Goal: Communication & Community: Participate in discussion

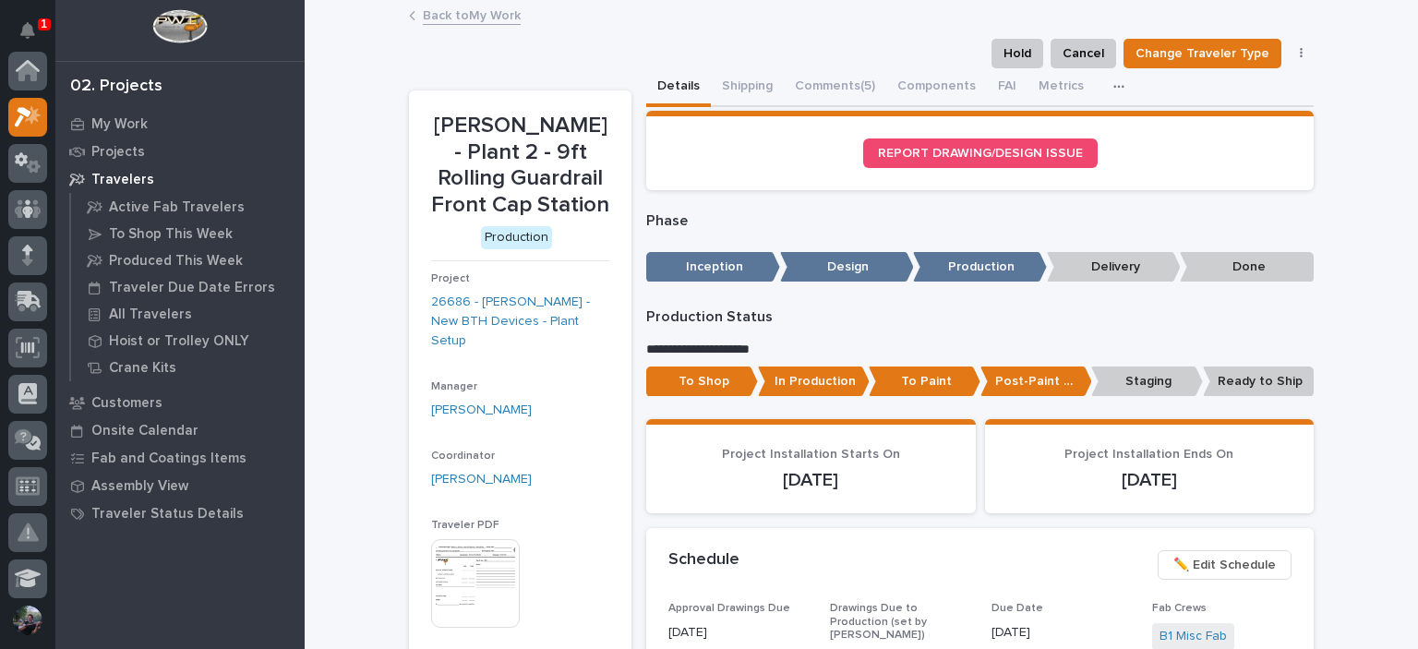
scroll to position [46, 0]
click at [818, 62] on div "Hold Cancel Change Traveler Type Regenerate PDF Generate VIP" at bounding box center [861, 54] width 905 height 30
click at [822, 75] on button "Comments (5)" at bounding box center [835, 87] width 102 height 39
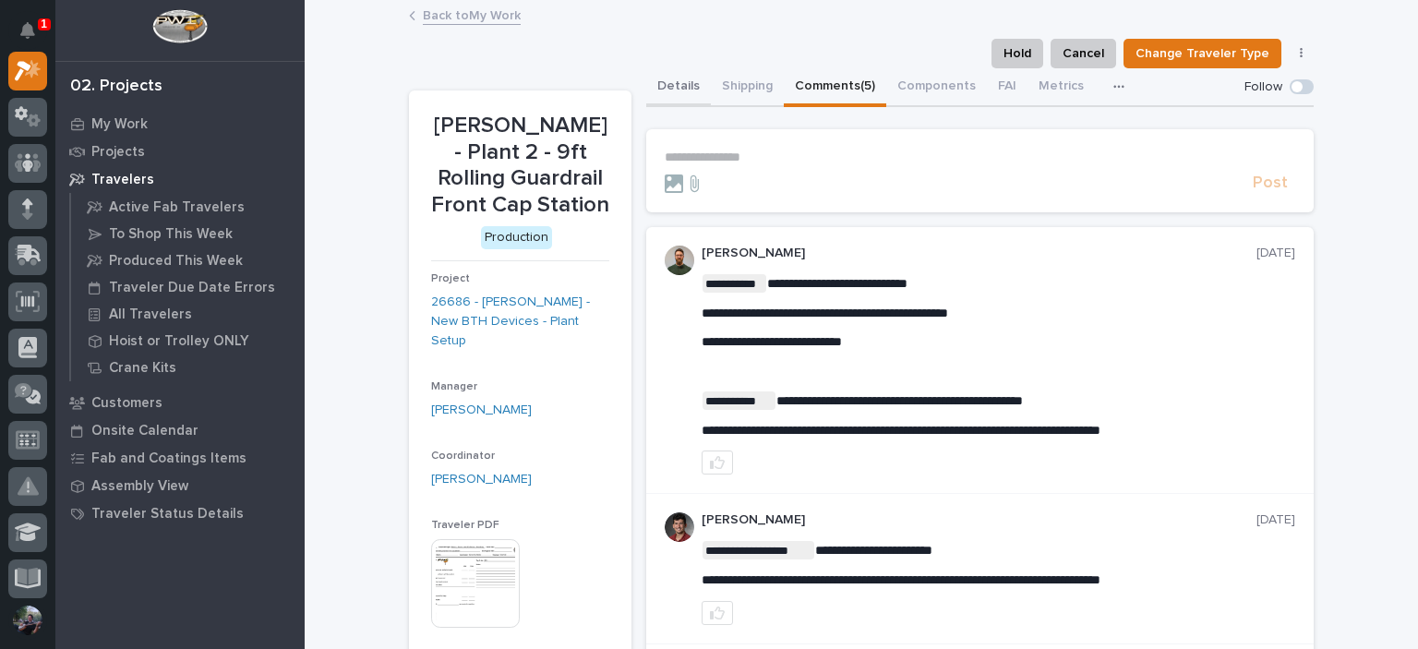
click at [655, 100] on button "Details" at bounding box center [678, 87] width 65 height 39
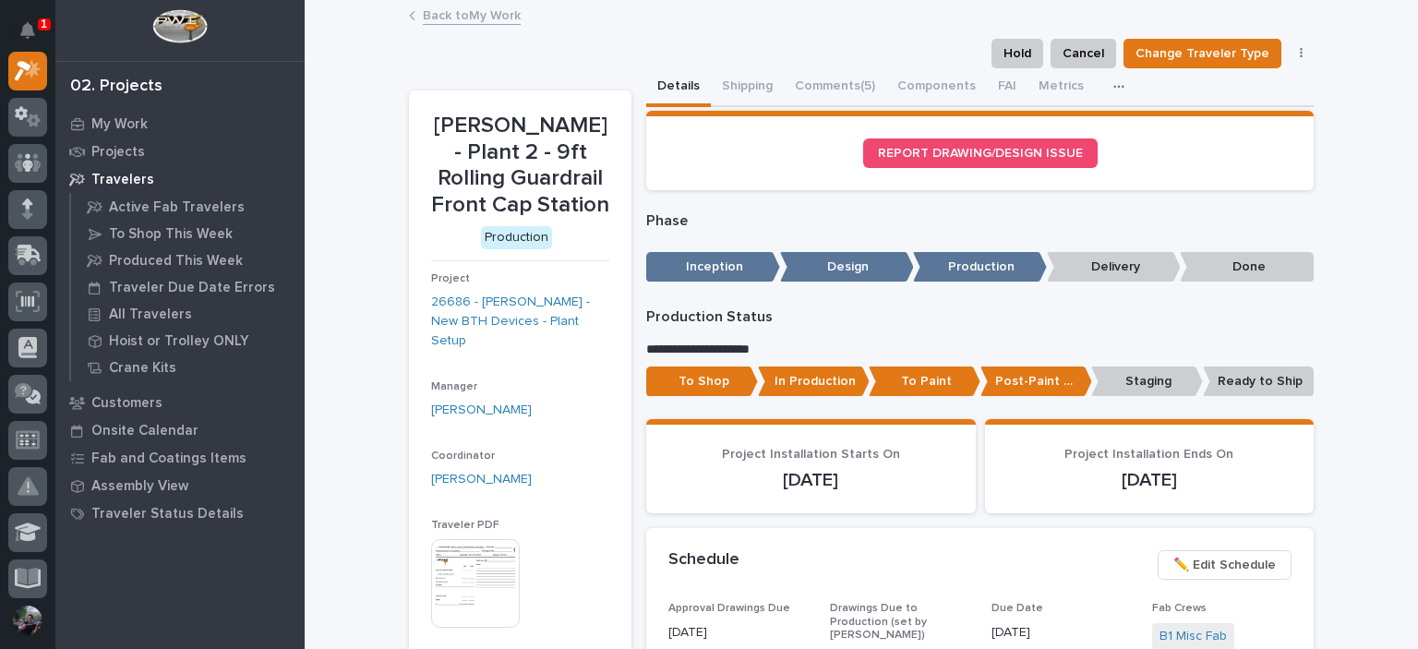
click at [460, 22] on link "Back to My Work" at bounding box center [472, 14] width 98 height 21
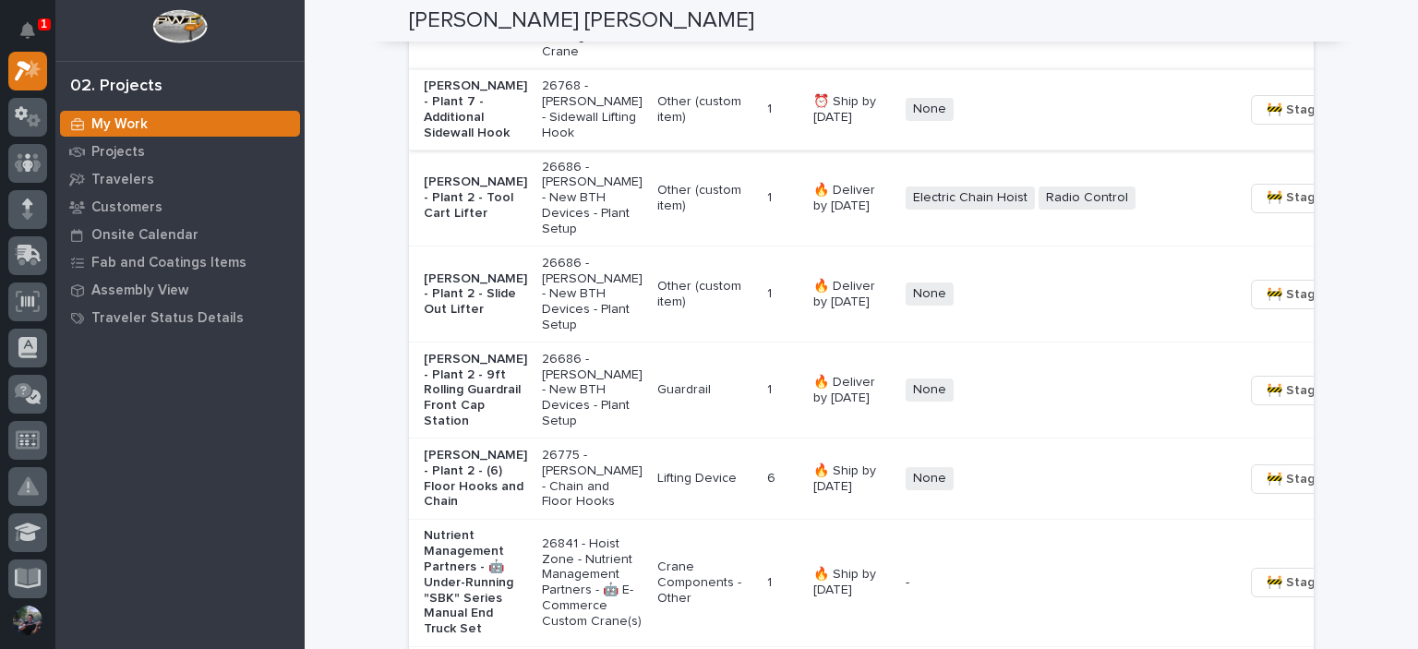
scroll to position [2092, 0]
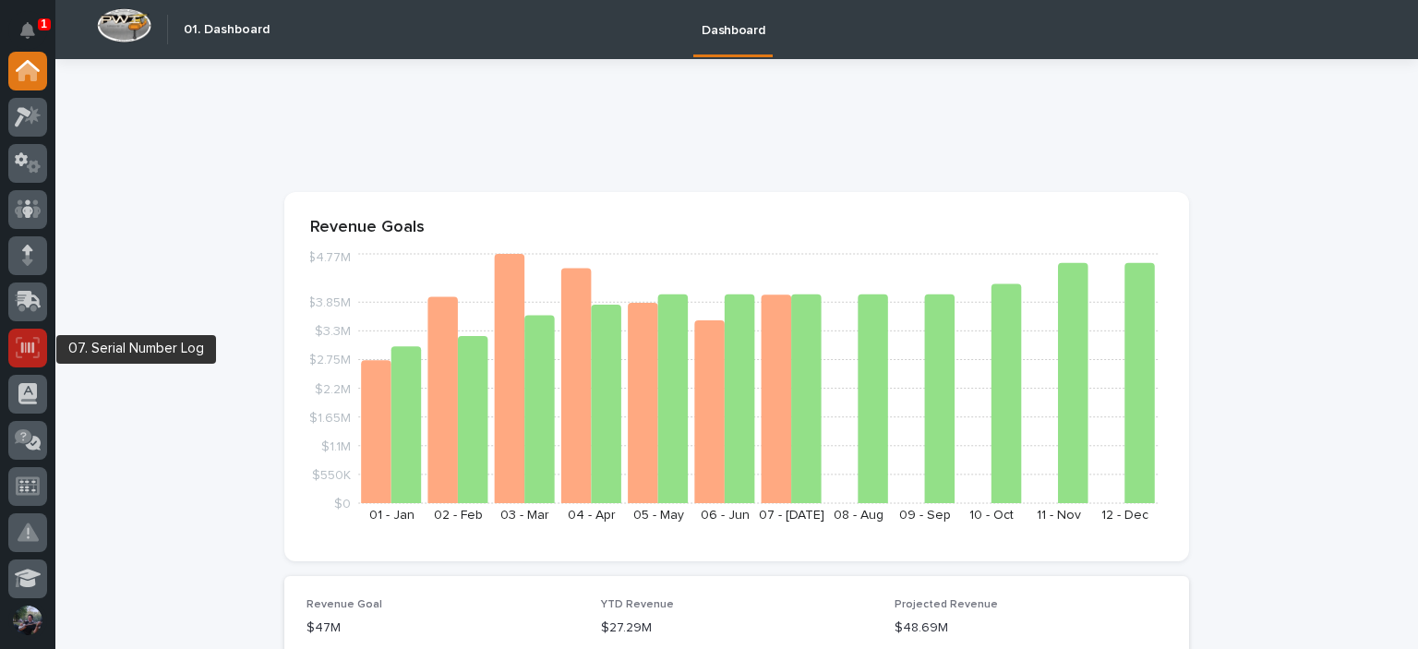
click at [31, 351] on icon at bounding box center [27, 347] width 13 height 11
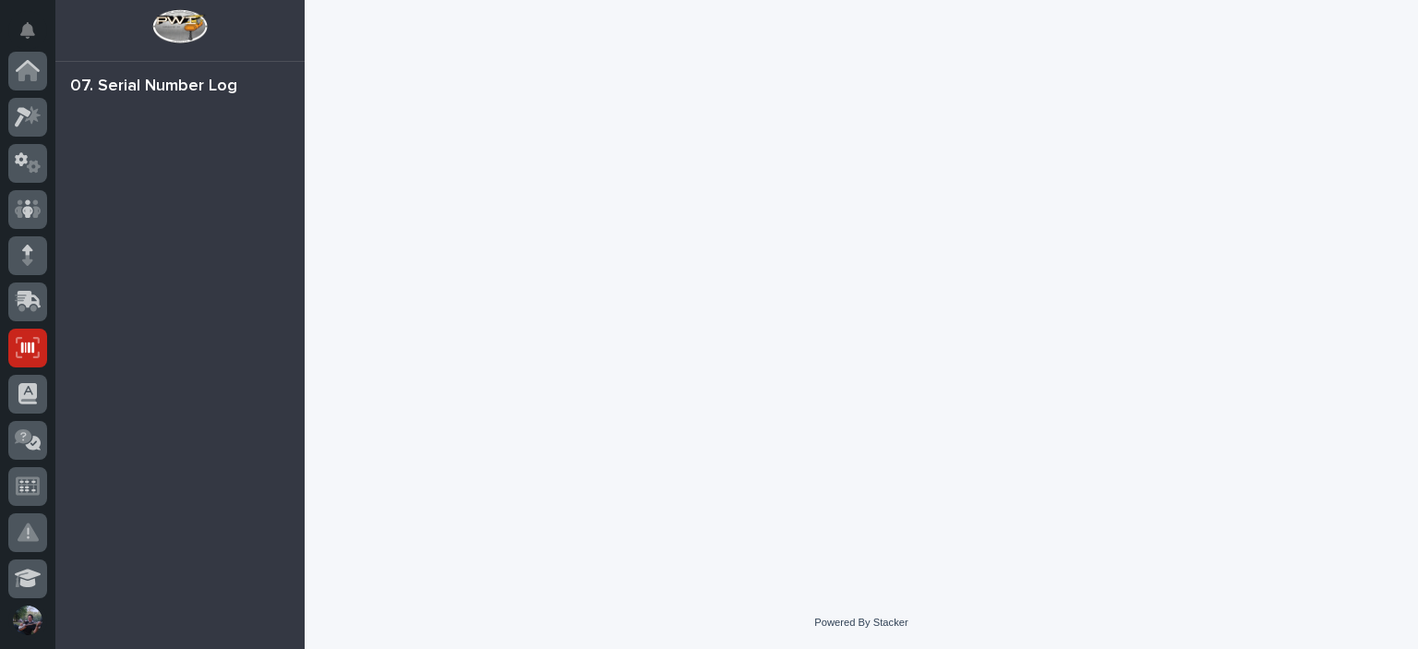
scroll to position [277, 0]
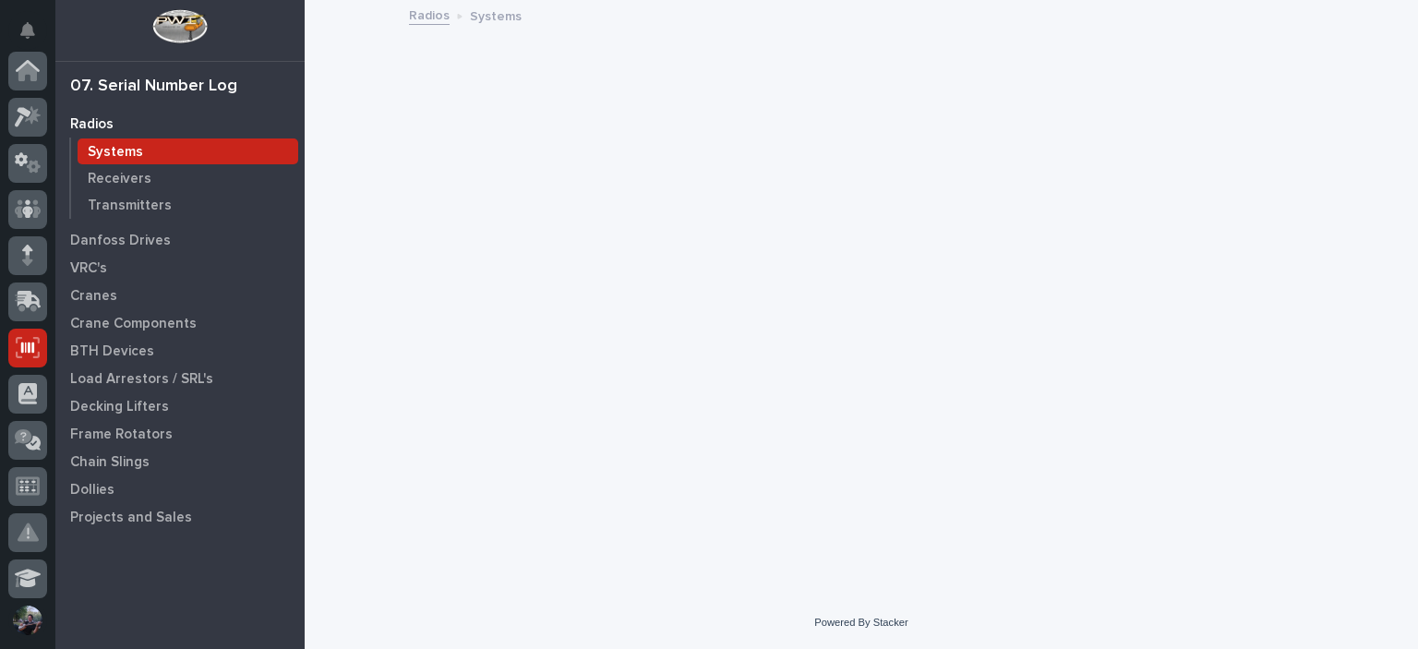
scroll to position [277, 0]
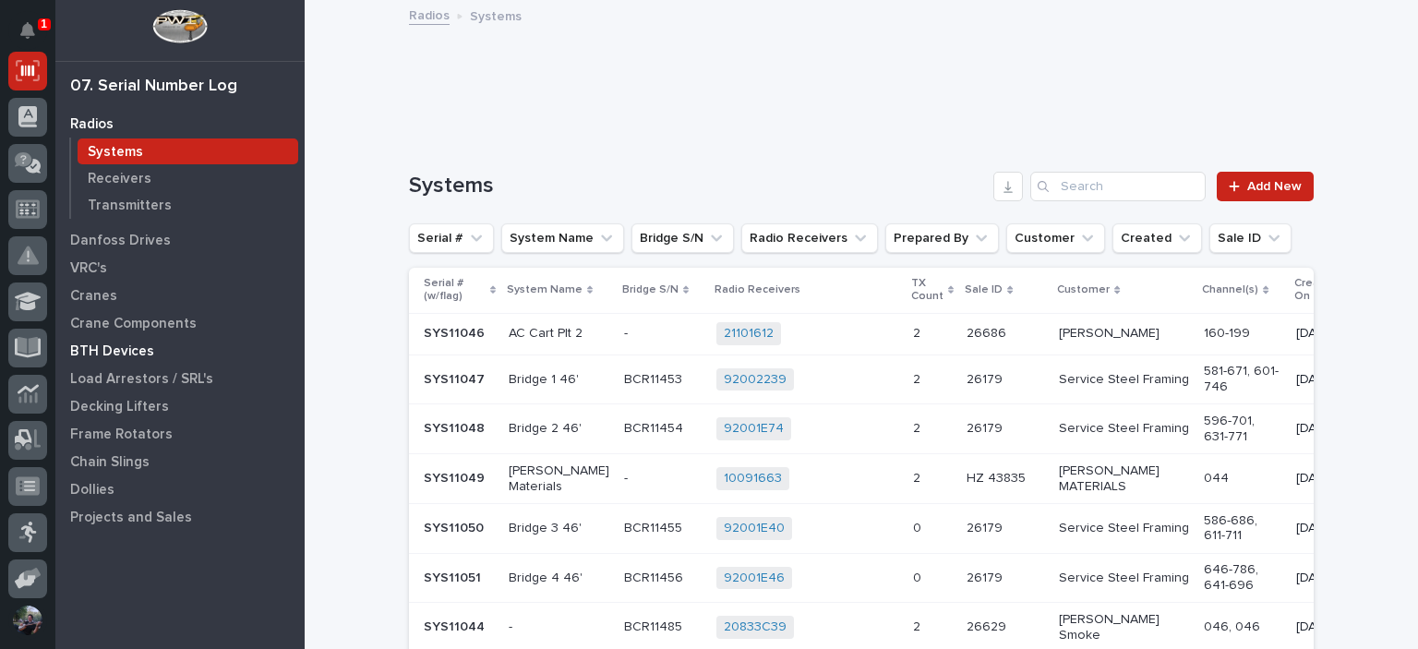
click at [143, 352] on p "BTH Devices" at bounding box center [112, 351] width 84 height 17
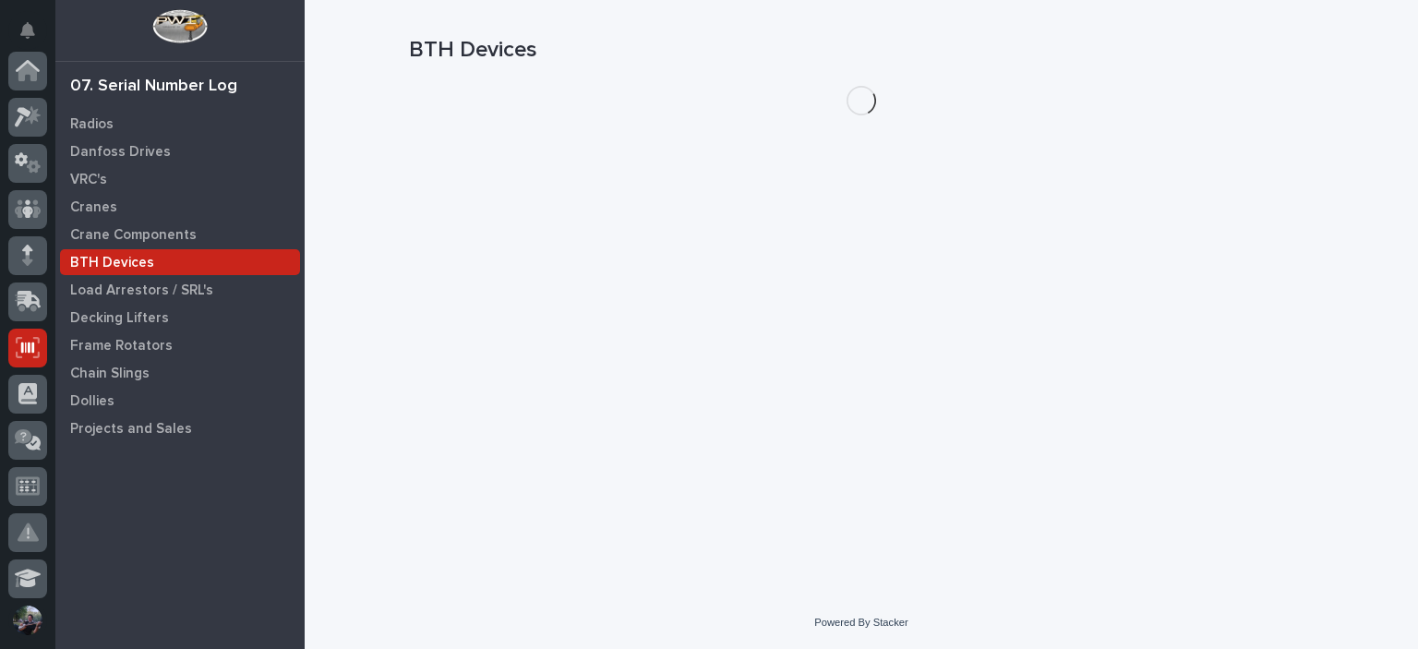
scroll to position [277, 0]
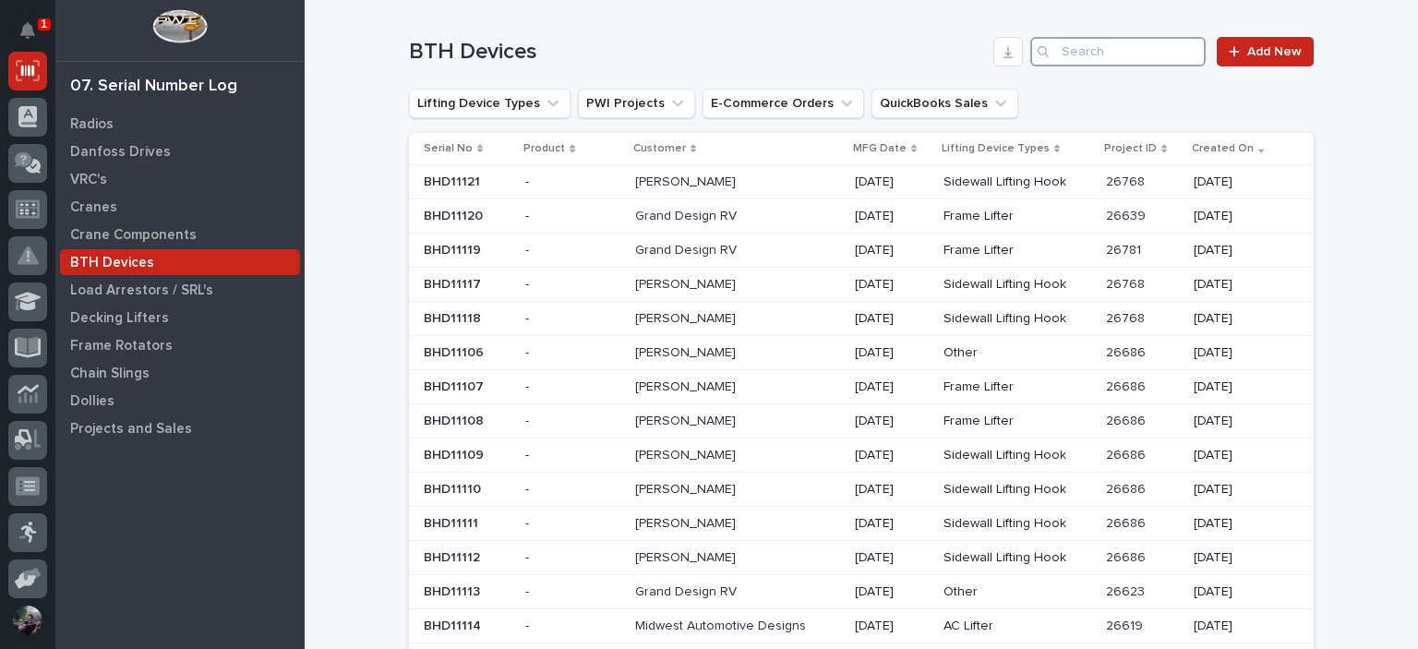
click at [1091, 53] on input "Search" at bounding box center [1117, 52] width 175 height 30
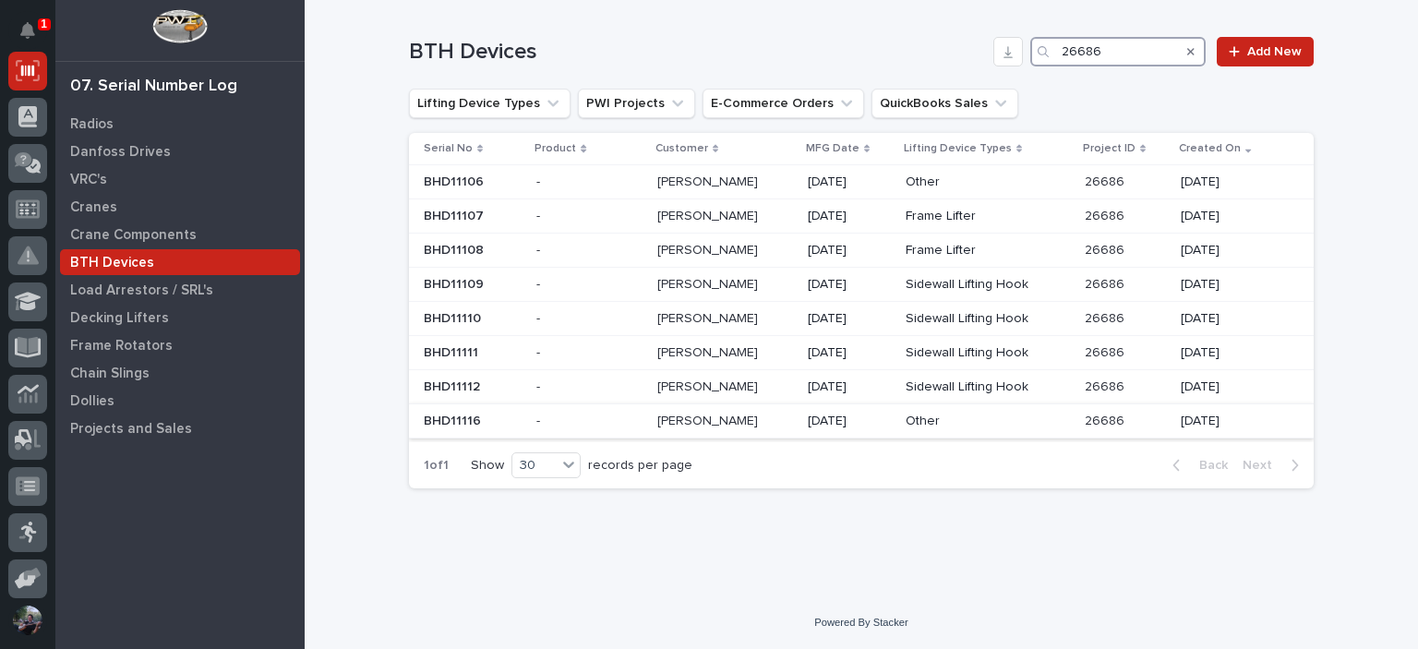
type input "26686"
click at [1014, 414] on p "Other" at bounding box center [988, 422] width 164 height 16
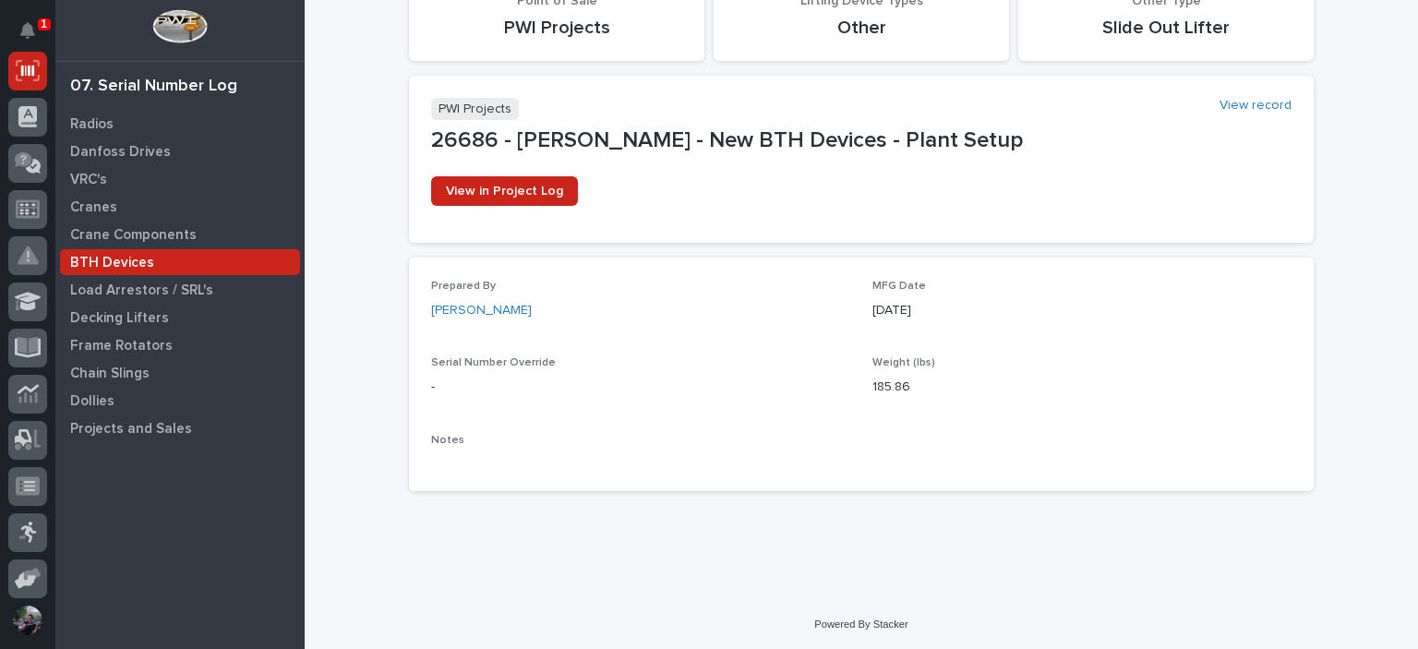
scroll to position [209, 0]
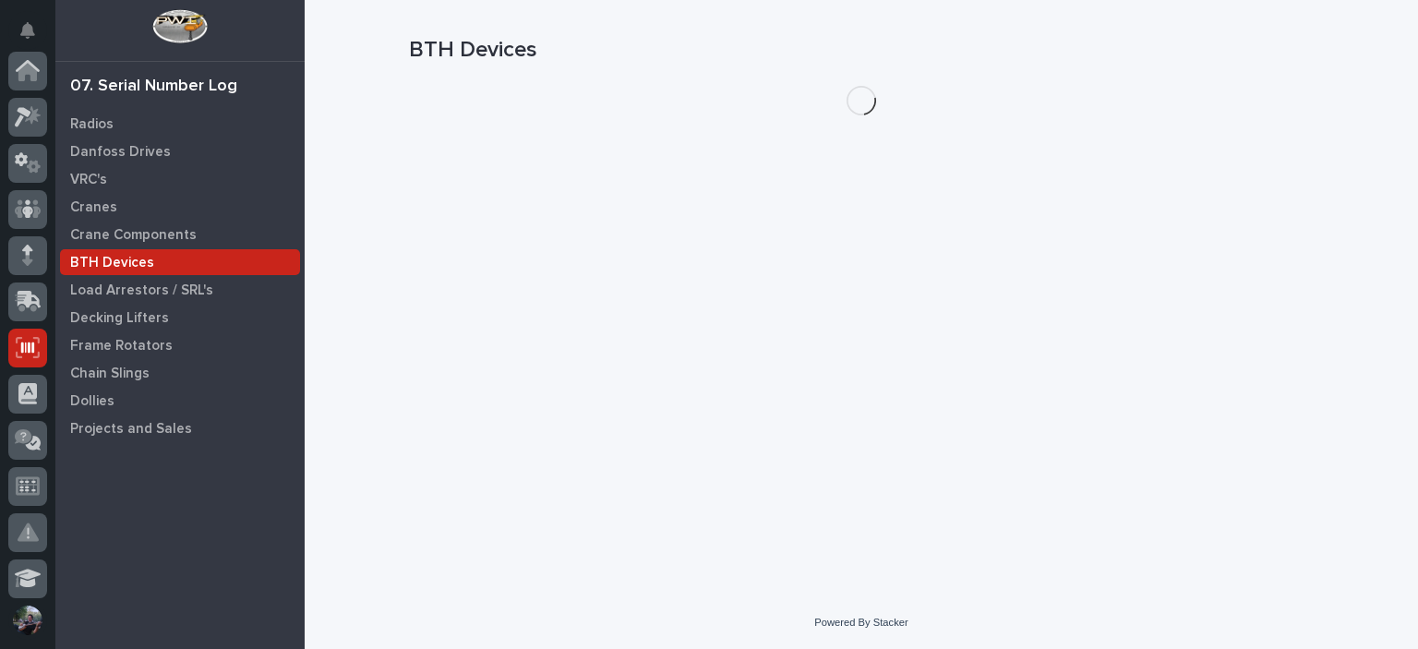
scroll to position [277, 0]
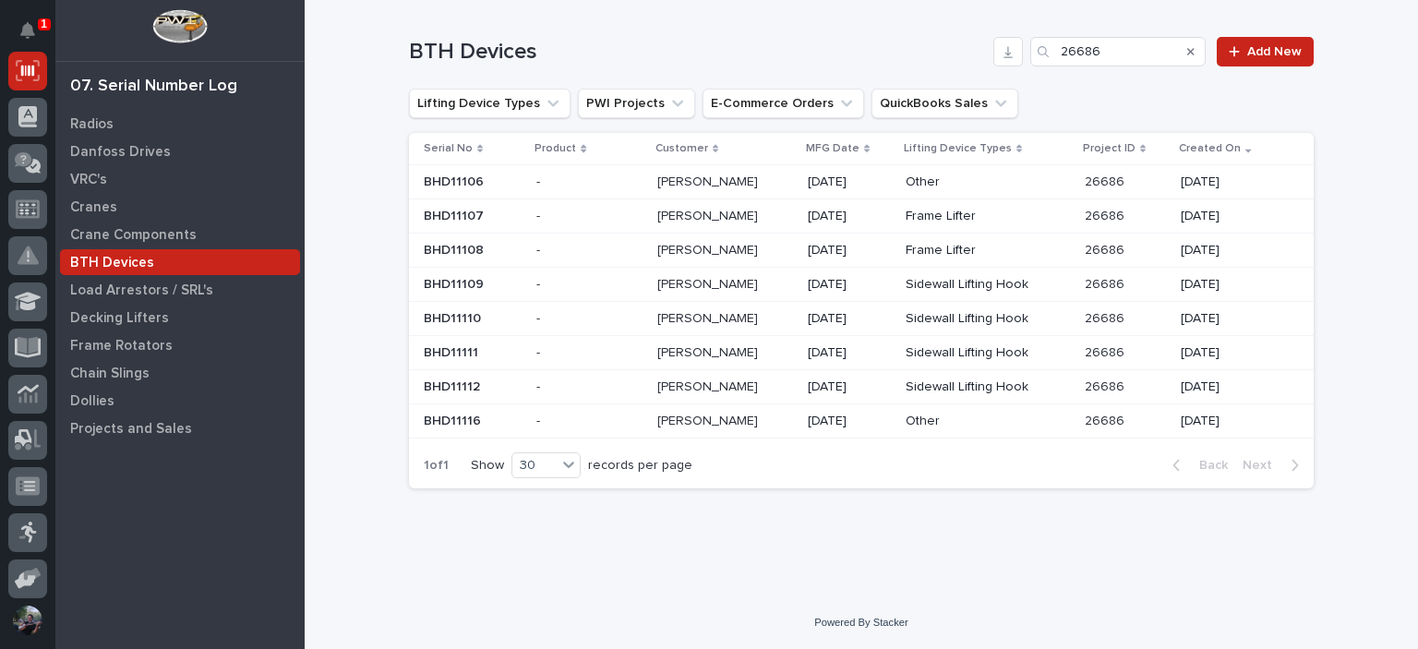
click at [560, 195] on div "- -" at bounding box center [588, 182] width 105 height 30
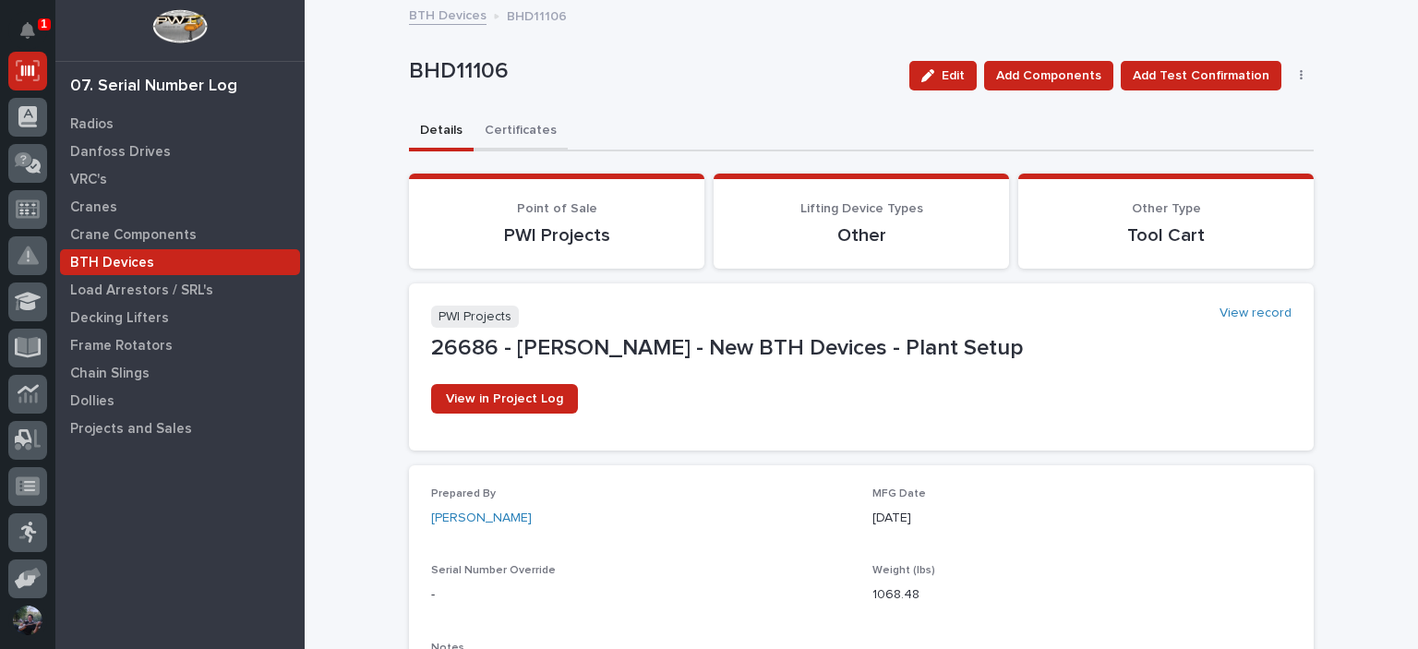
click at [508, 143] on button "Certificates" at bounding box center [521, 132] width 94 height 39
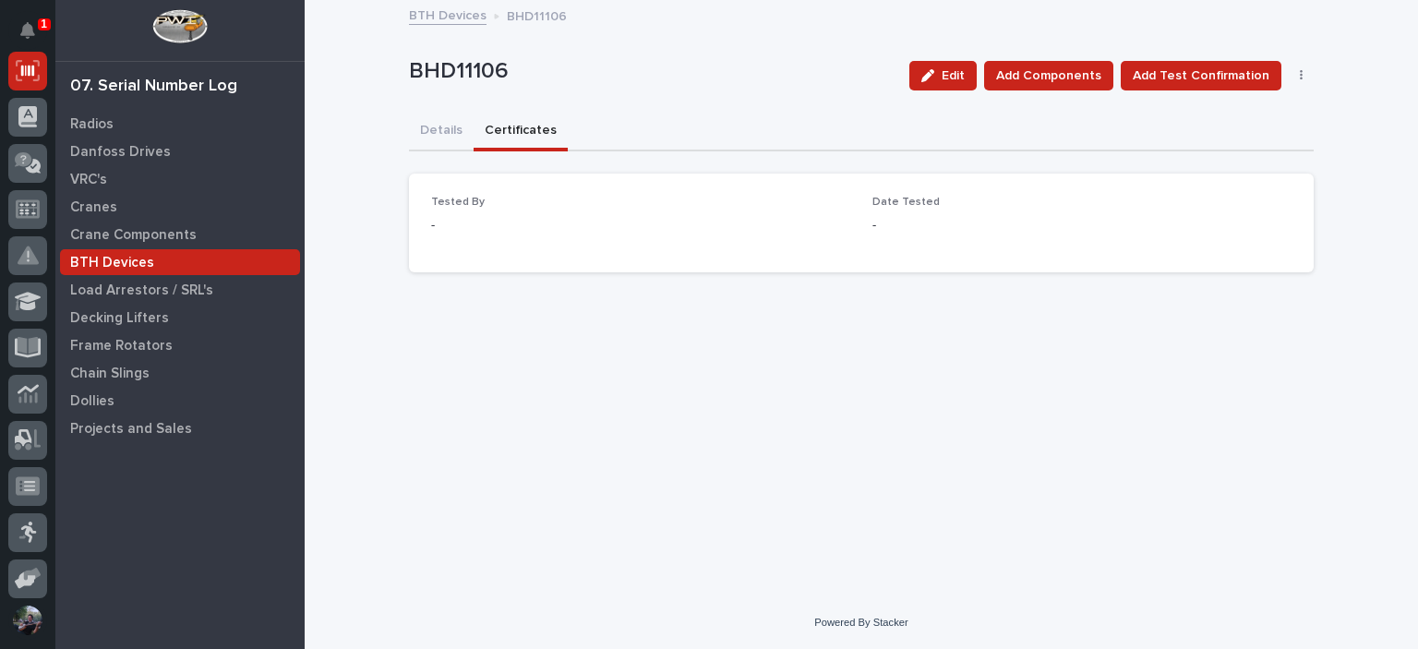
click at [407, 141] on div "Loading... Saving… Loading... Saving… BHD11106 Edit Add Components Add Test Con…" at bounding box center [861, 276] width 923 height 548
click at [436, 139] on button "Details" at bounding box center [441, 132] width 65 height 39
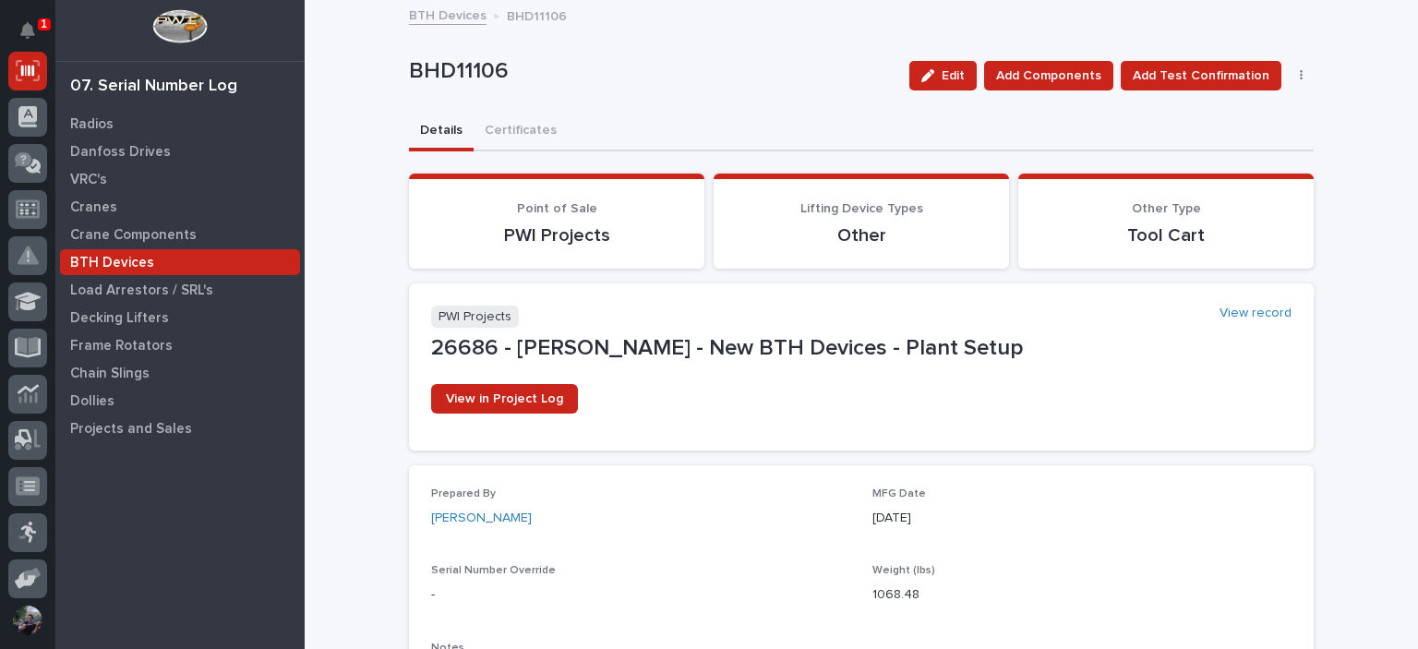
click at [1058, 419] on div "View in Project Log" at bounding box center [861, 406] width 860 height 44
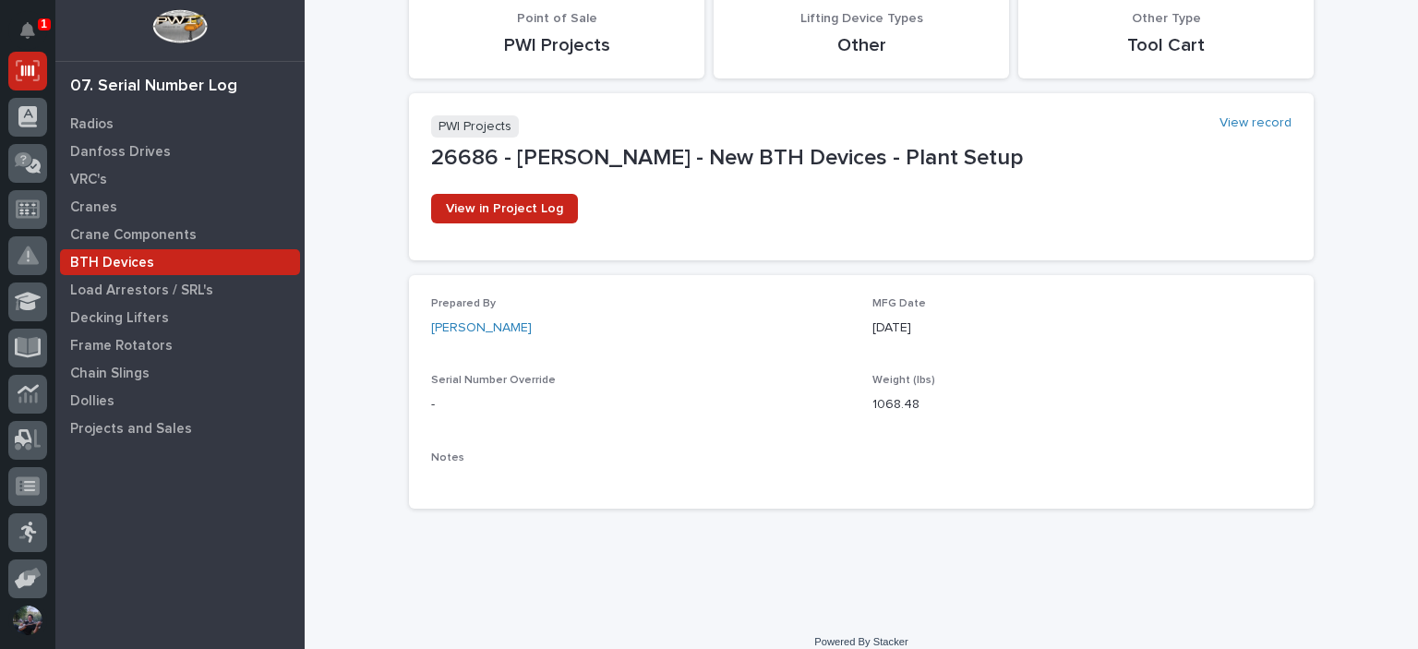
scroll to position [209, 0]
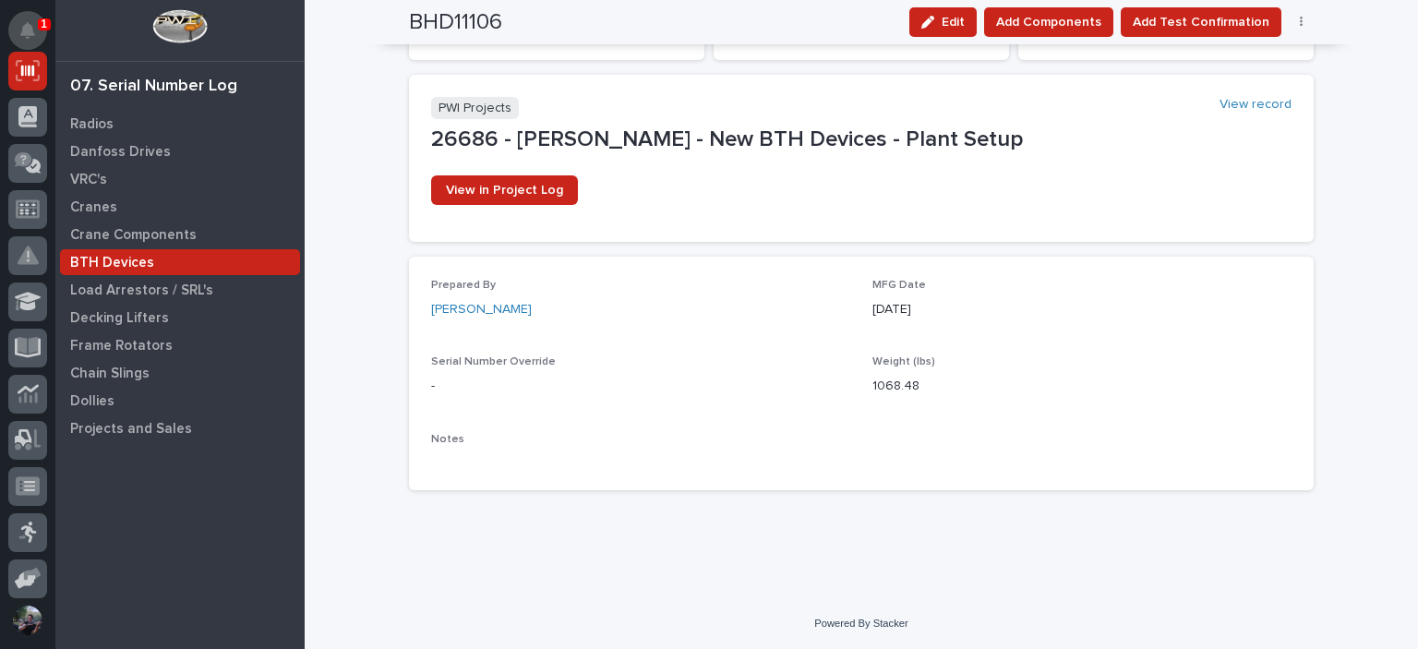
click at [33, 34] on icon "Notifications" at bounding box center [27, 30] width 15 height 17
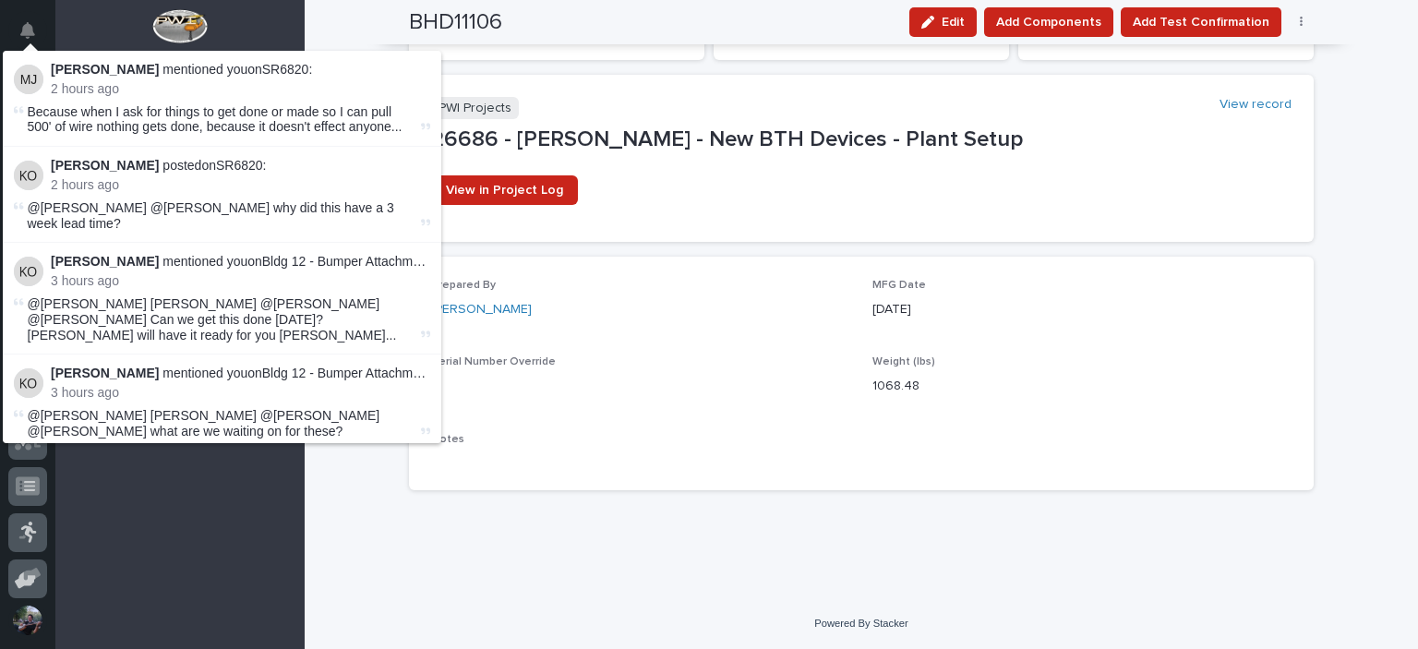
click at [272, 73] on p "Mike Johnson mentioned you on SR6820 :" at bounding box center [240, 70] width 379 height 16
click at [353, 33] on div "Loading... Saving… Loading... Saving… BHD11106 Edit Add Components Add Test Con…" at bounding box center [861, 195] width 1113 height 804
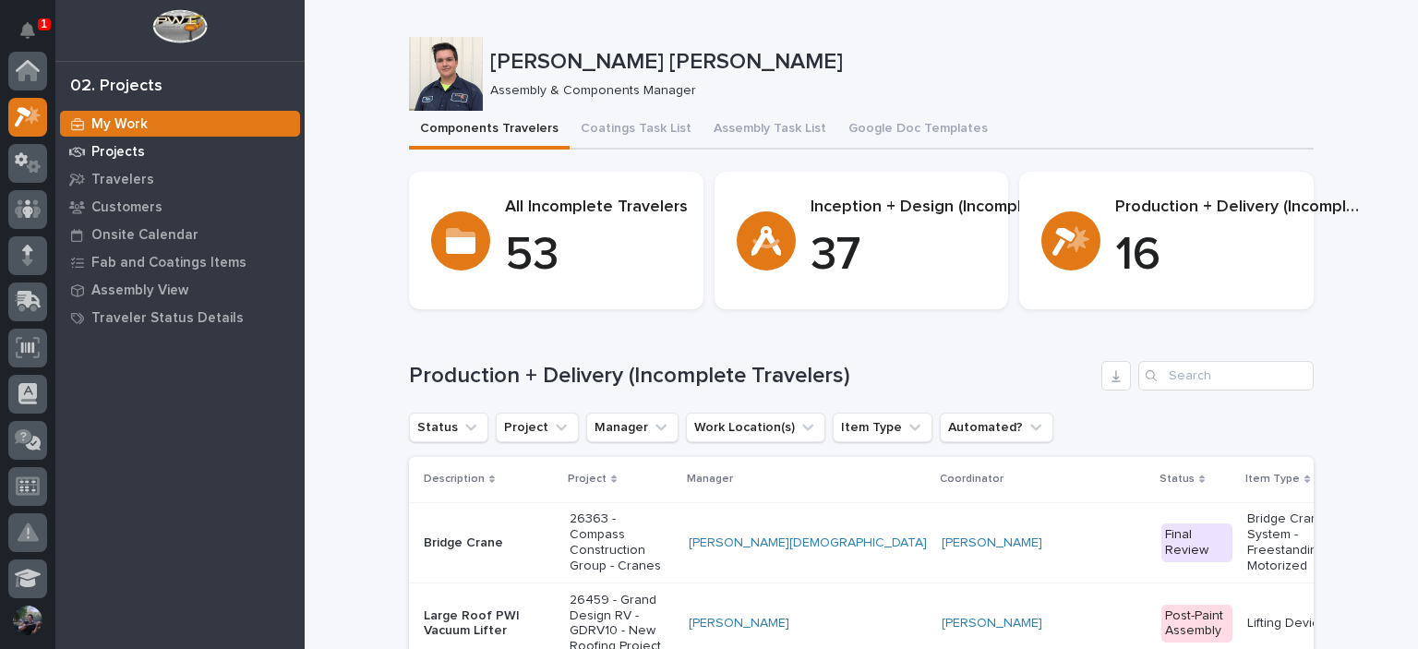
click at [133, 149] on p "Projects" at bounding box center [118, 152] width 54 height 17
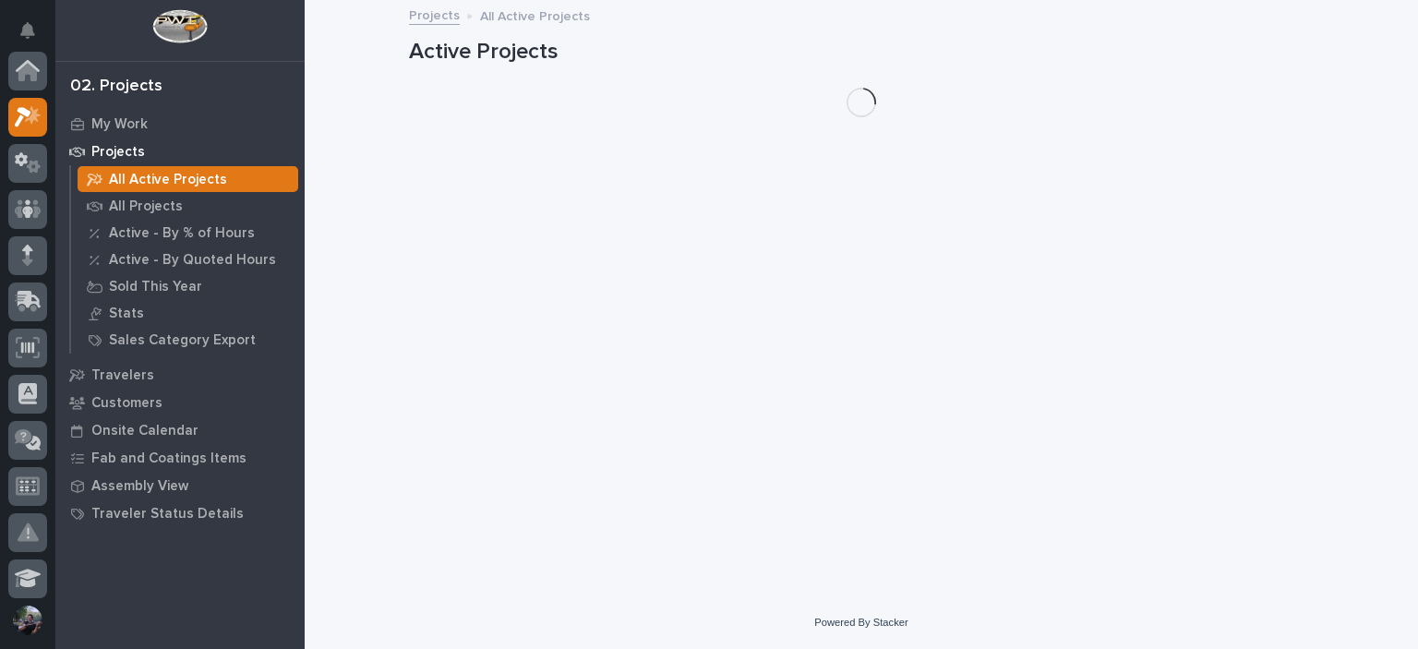
scroll to position [46, 0]
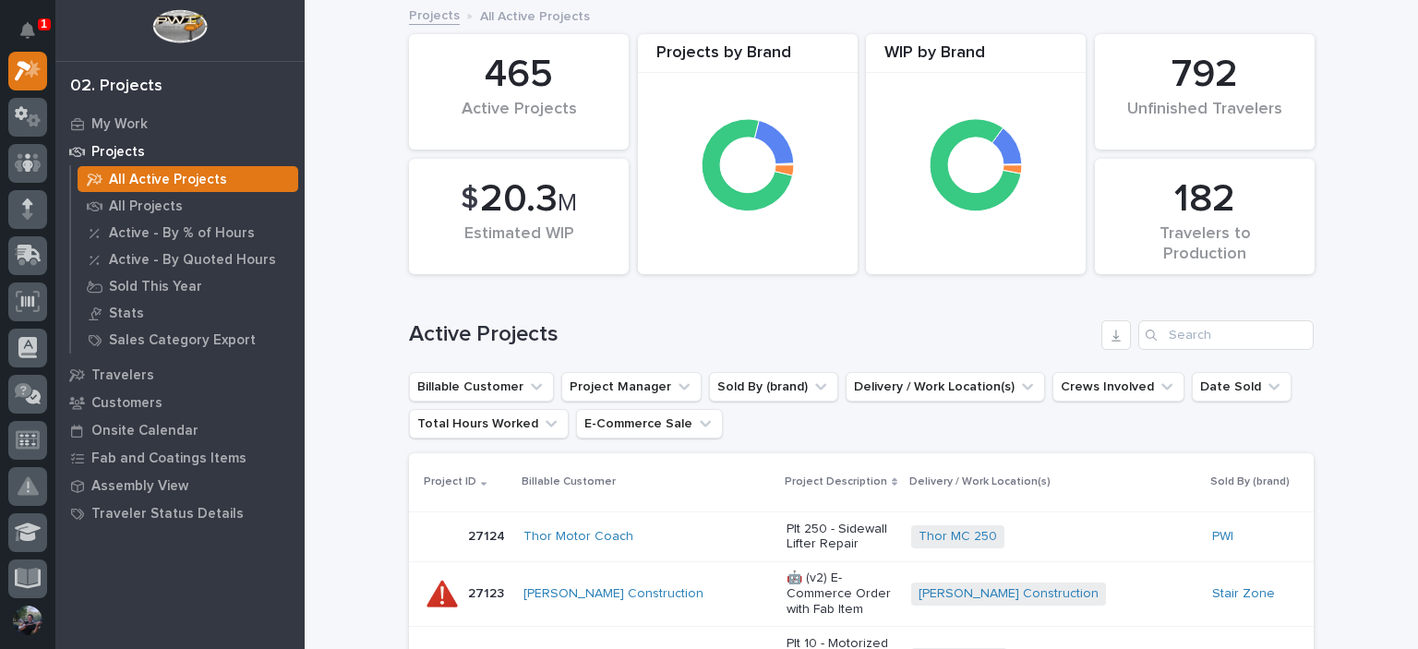
click at [1146, 337] on icon "Search" at bounding box center [1151, 335] width 11 height 11
click at [1168, 337] on input "Search" at bounding box center [1225, 335] width 175 height 30
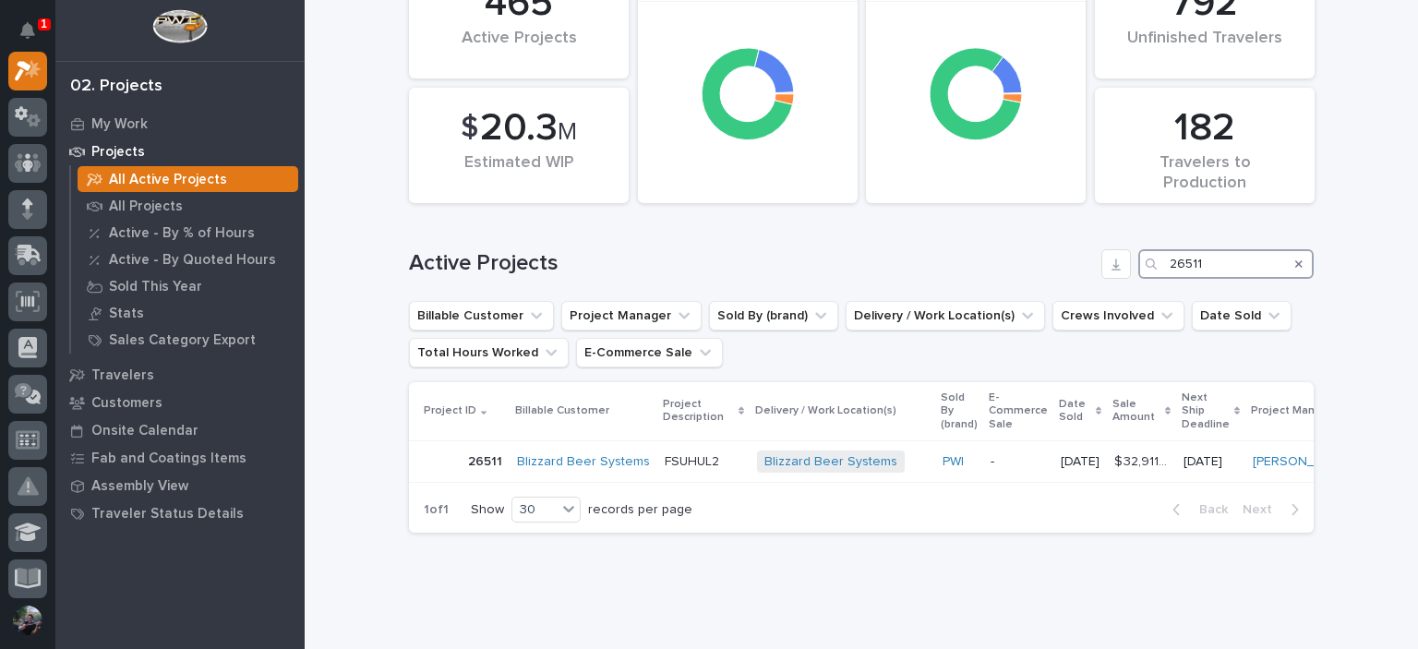
scroll to position [128, 0]
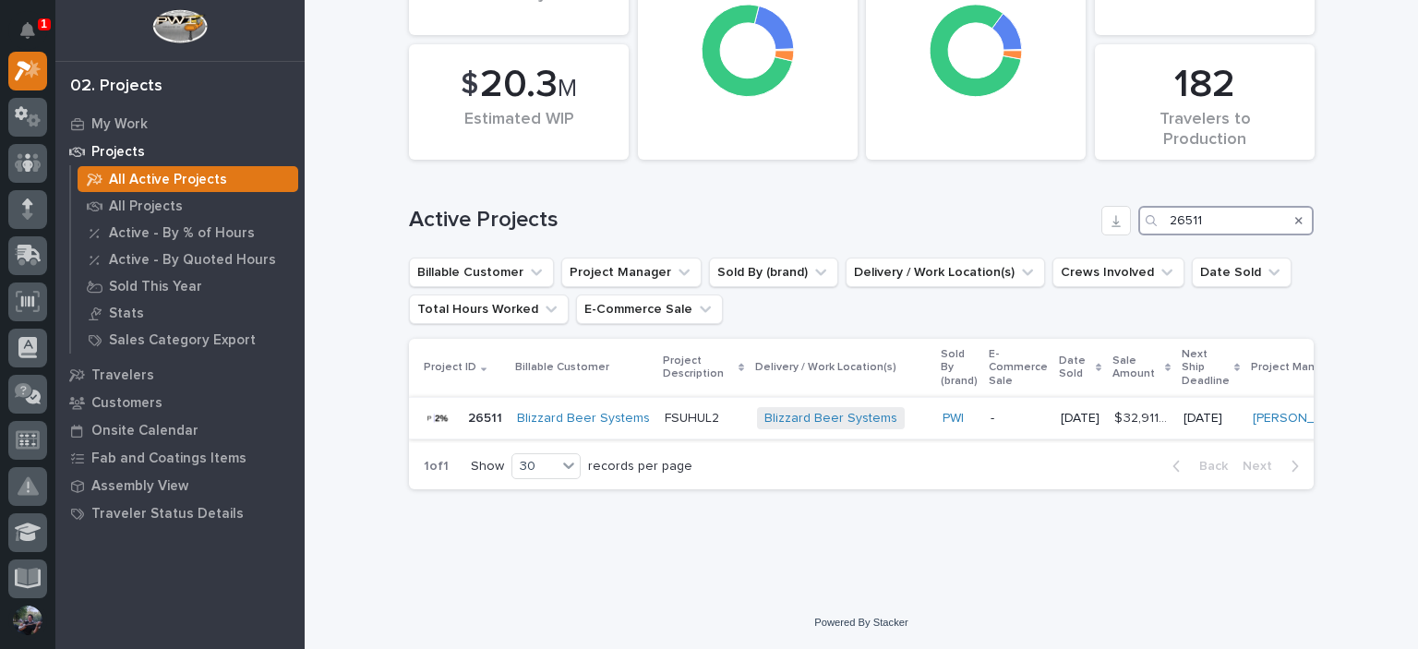
type input "26511"
click at [708, 411] on p "FSUHUL2" at bounding box center [704, 419] width 78 height 16
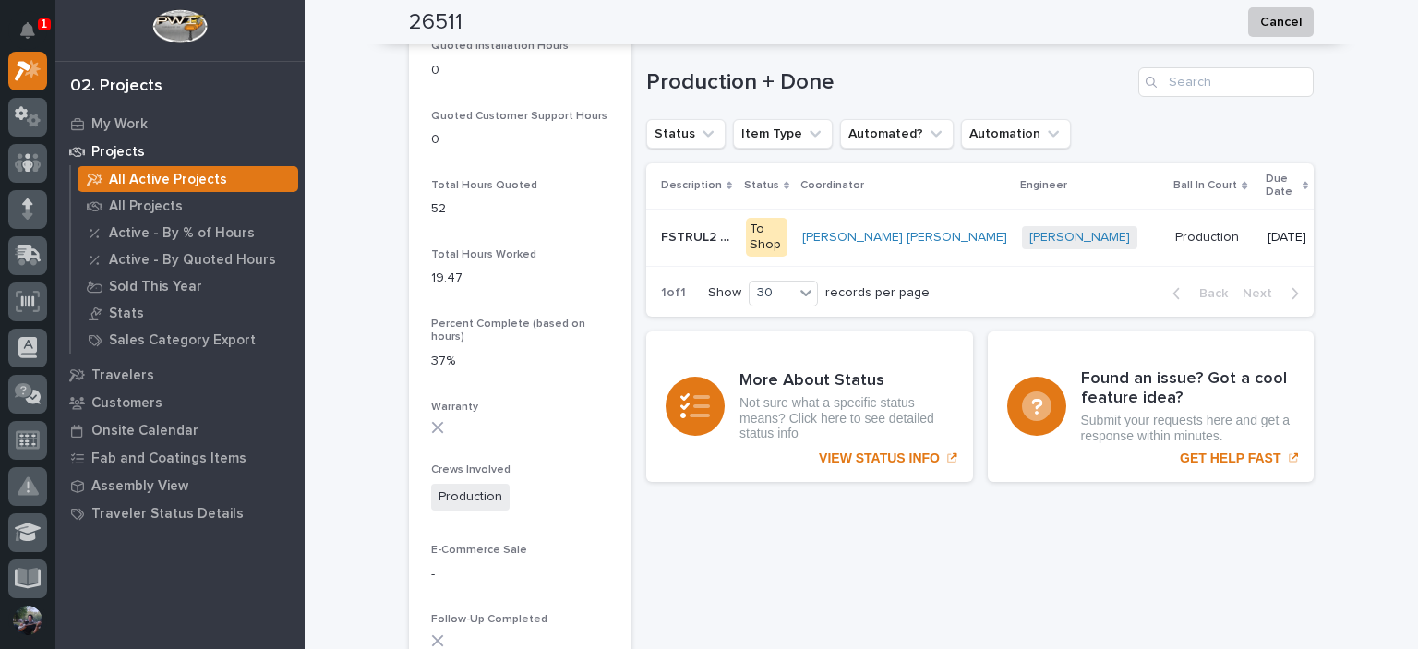
scroll to position [0, 39]
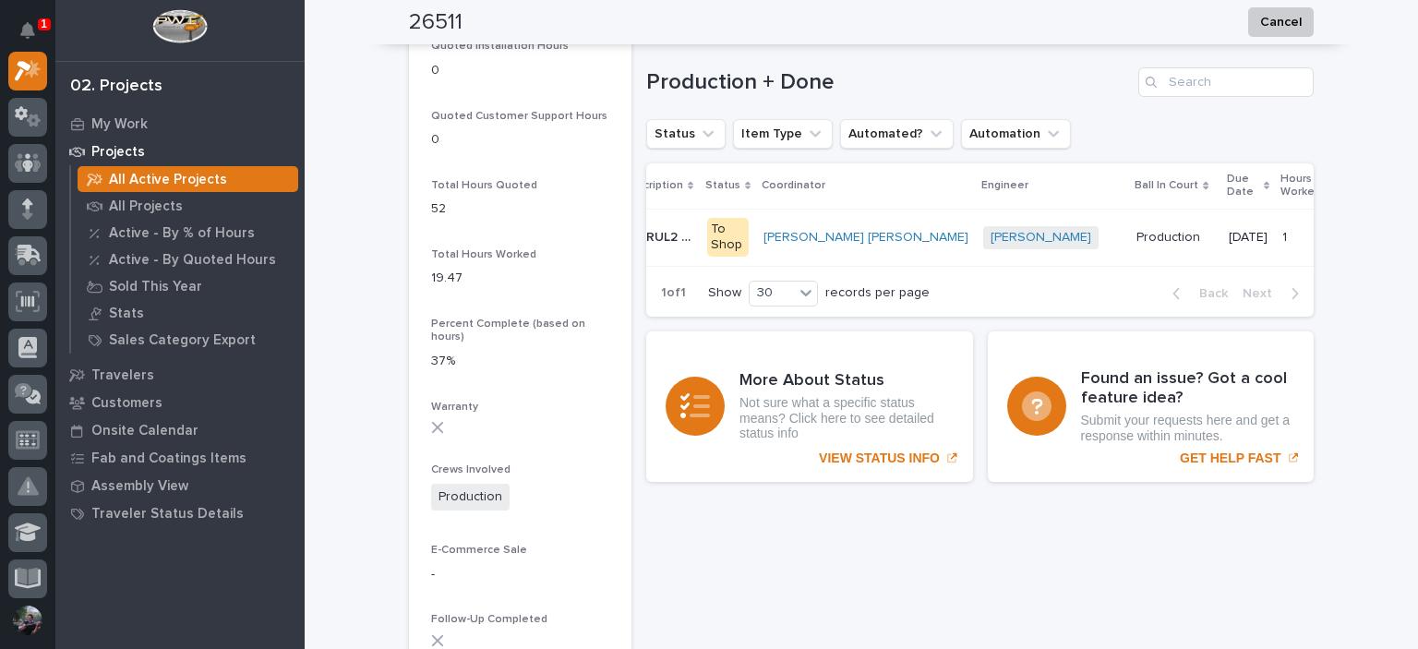
click at [1136, 246] on div "Production Production" at bounding box center [1175, 237] width 78 height 30
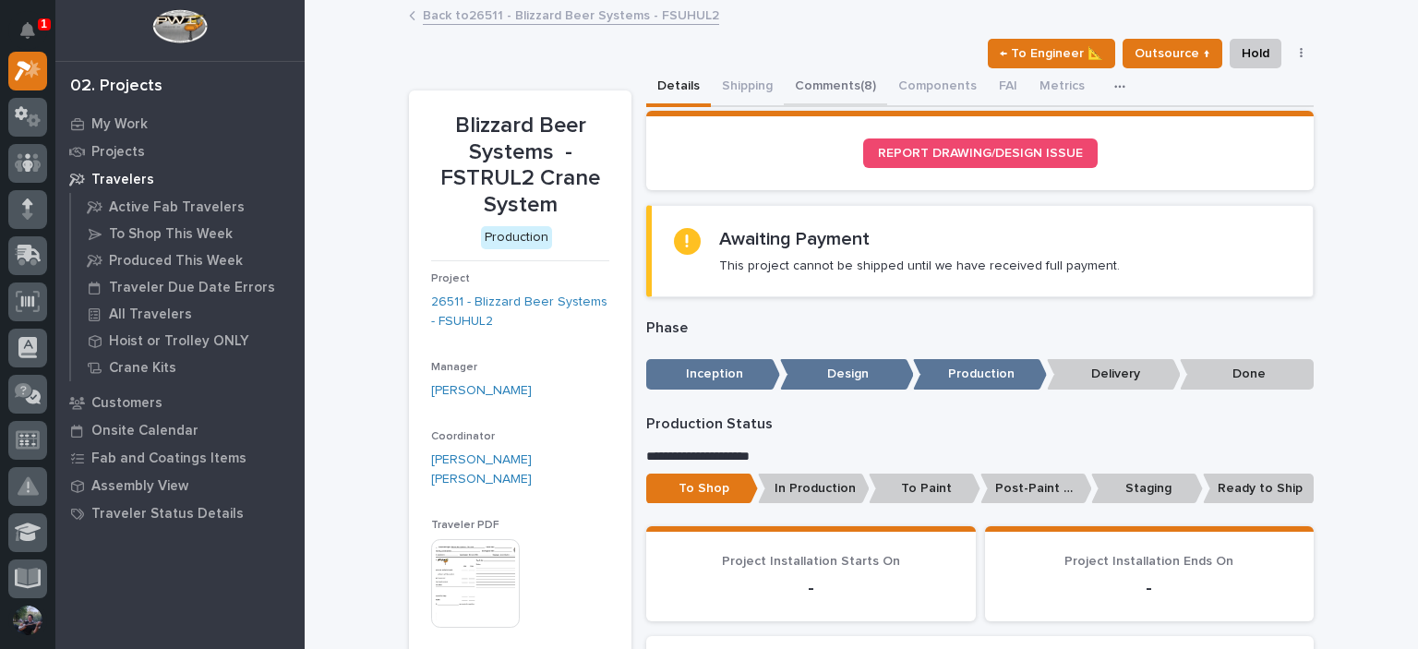
click at [818, 95] on button "Comments (8)" at bounding box center [835, 87] width 103 height 39
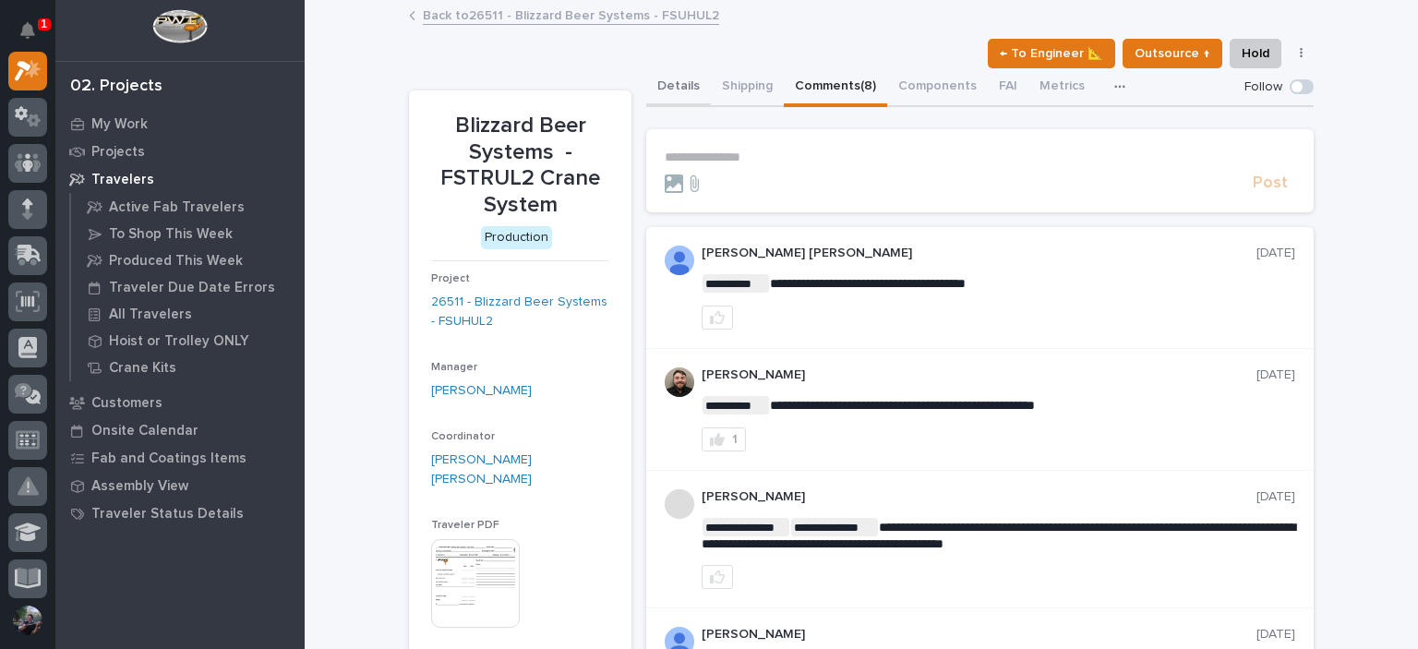
click at [667, 90] on button "Details" at bounding box center [678, 87] width 65 height 39
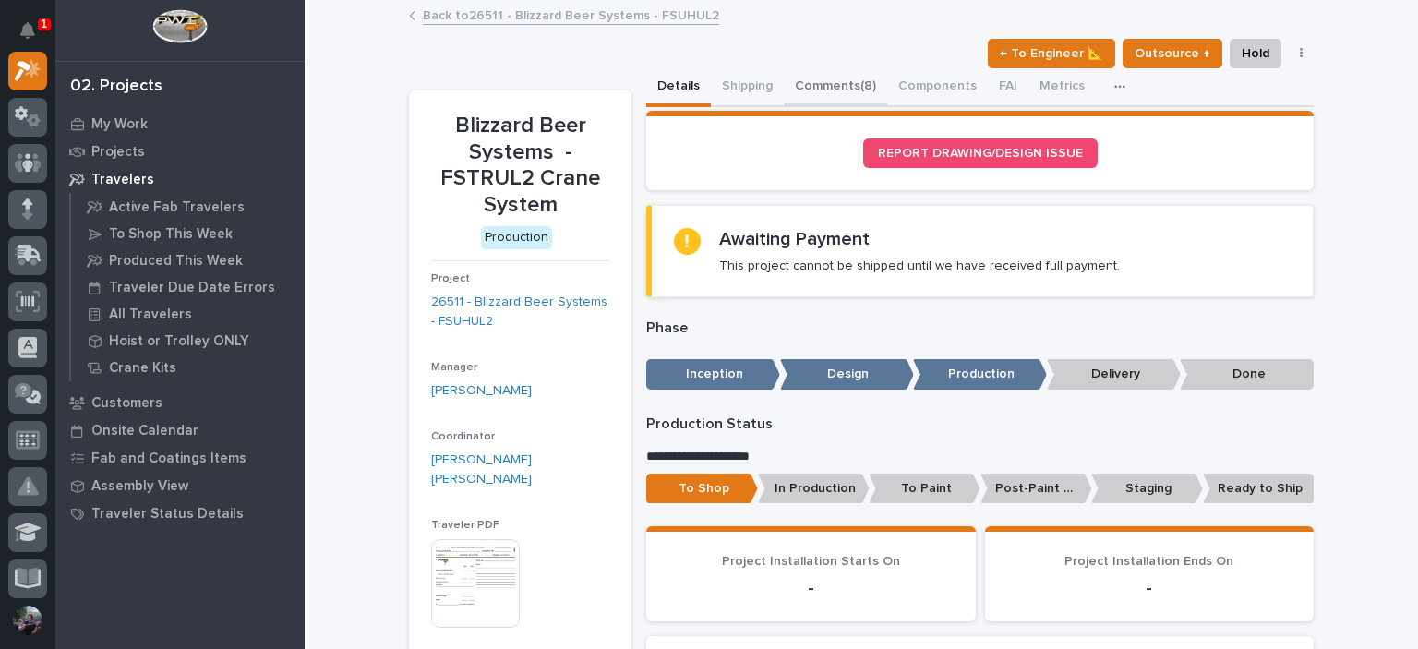
click at [818, 71] on button "Comments (8)" at bounding box center [835, 87] width 103 height 39
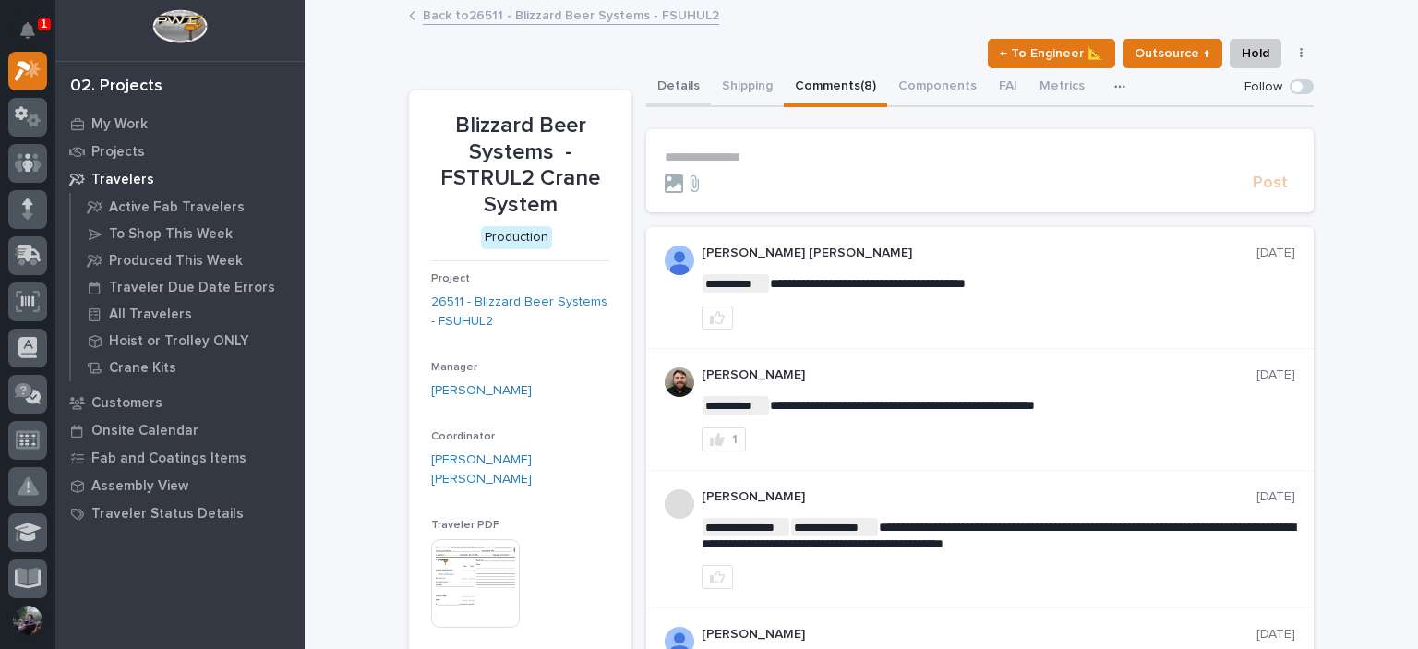
click at [684, 80] on button "Details" at bounding box center [678, 87] width 65 height 39
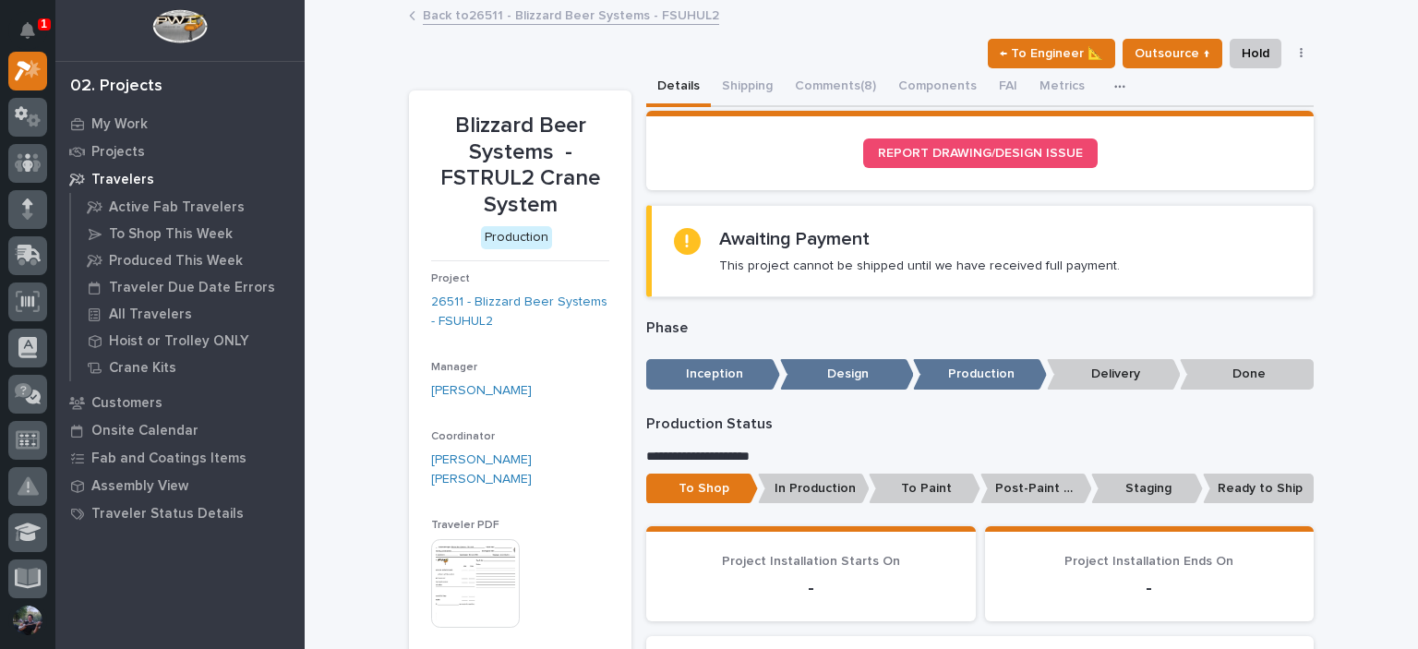
click at [698, 78] on button "Details" at bounding box center [678, 87] width 65 height 39
click at [812, 73] on button "Comments (8)" at bounding box center [835, 87] width 103 height 39
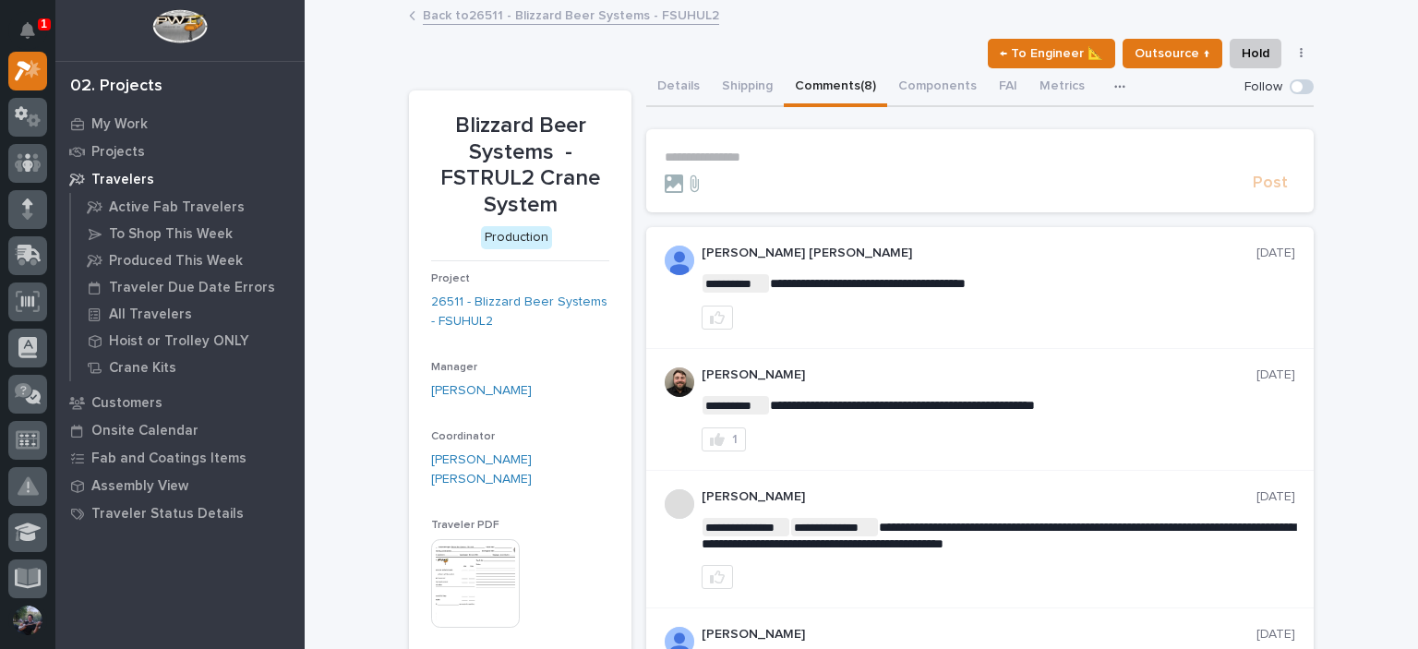
click at [787, 154] on p "**********" at bounding box center [980, 158] width 630 height 16
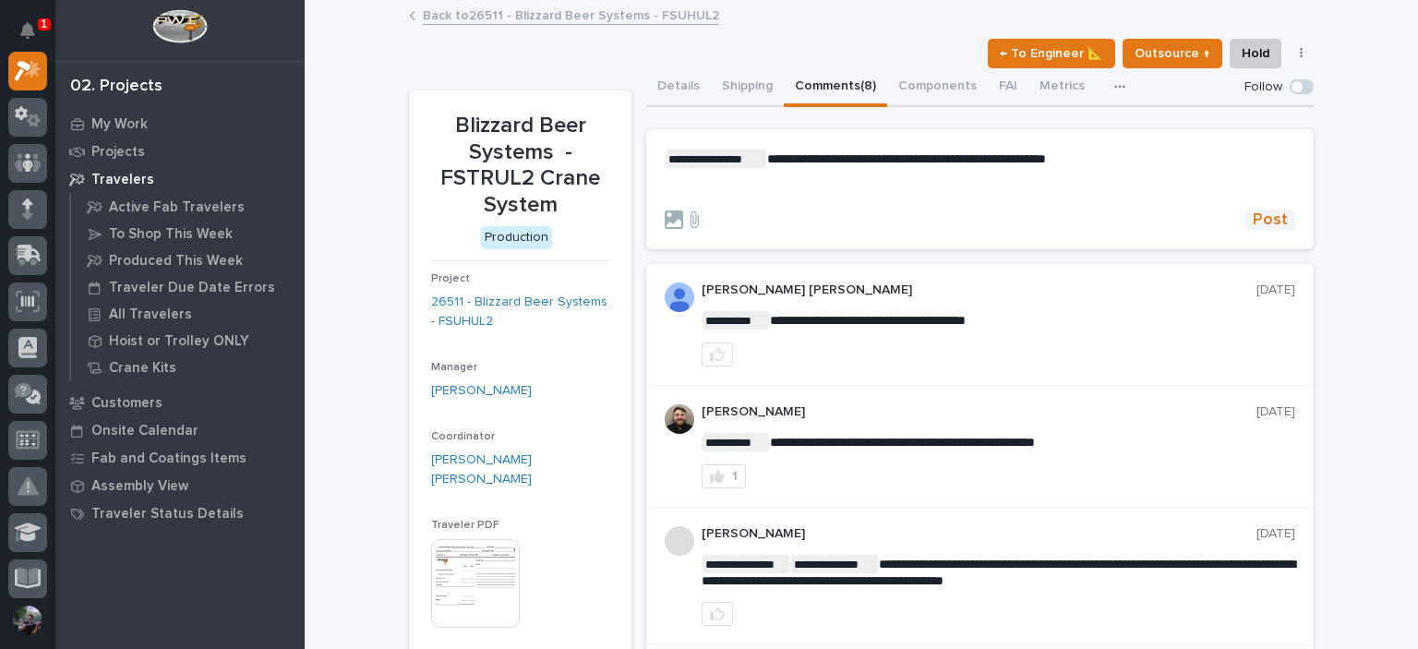
click at [1280, 219] on button "Post" at bounding box center [1270, 220] width 50 height 21
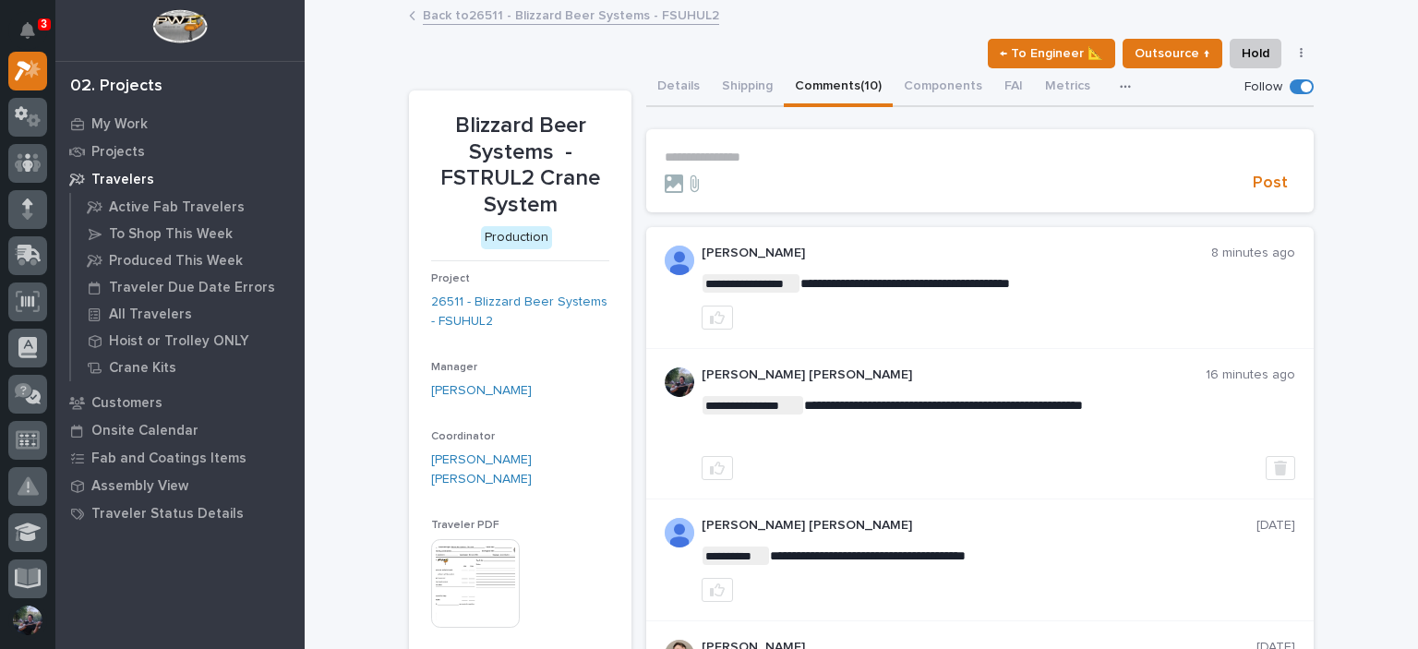
click at [541, 17] on link "Back to 26511 - Blizzard Beer Systems - FSUHUL2" at bounding box center [571, 14] width 296 height 21
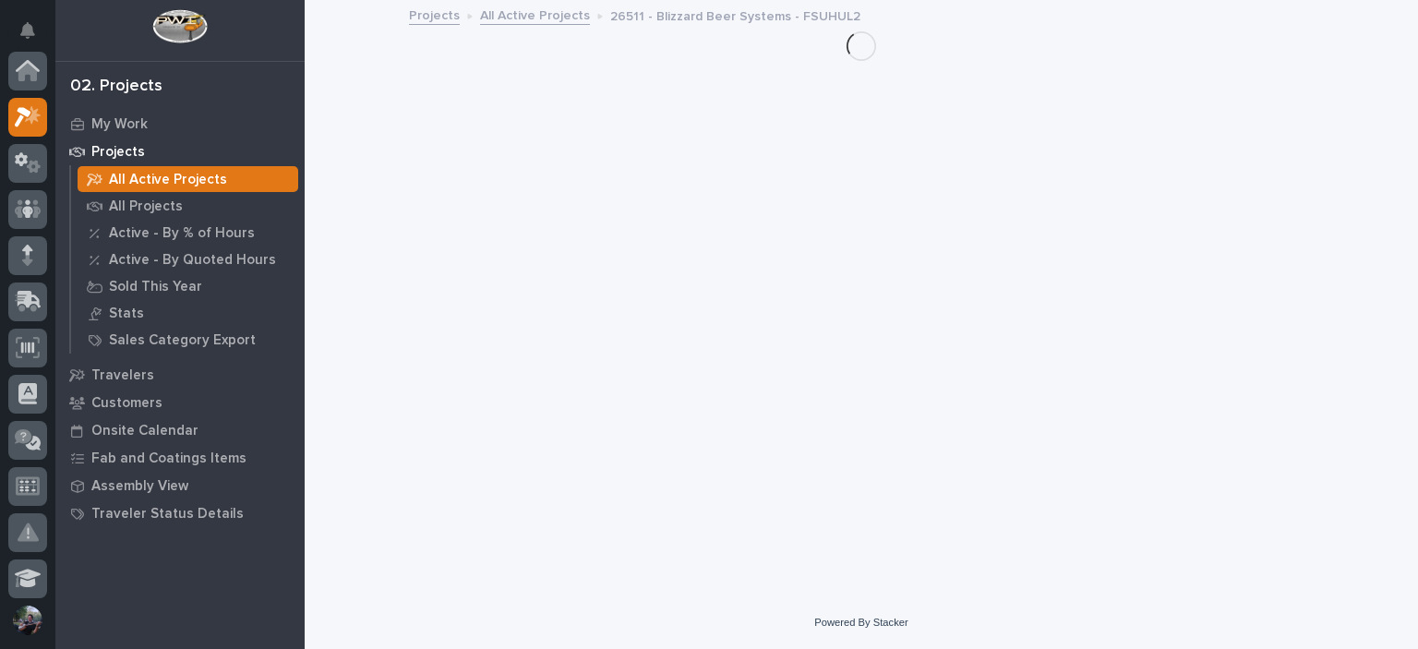
scroll to position [46, 0]
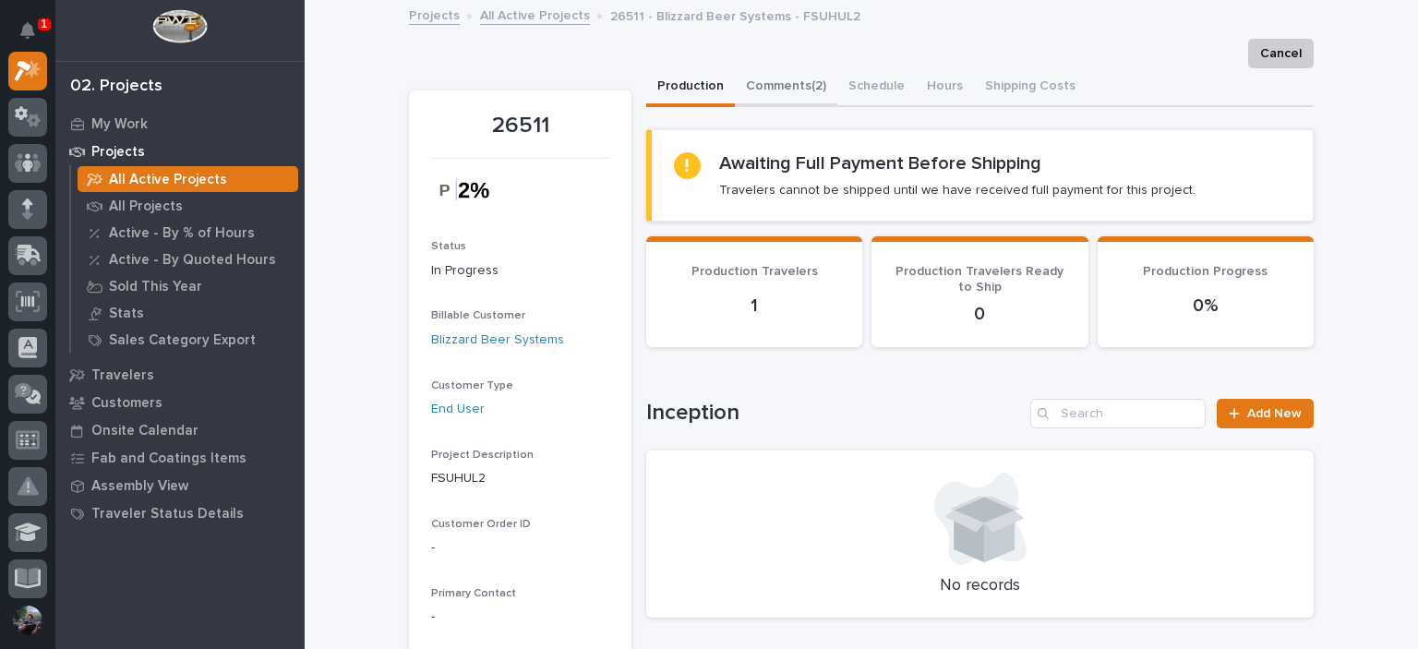
click at [819, 105] on button "Comments (2)" at bounding box center [786, 87] width 102 height 39
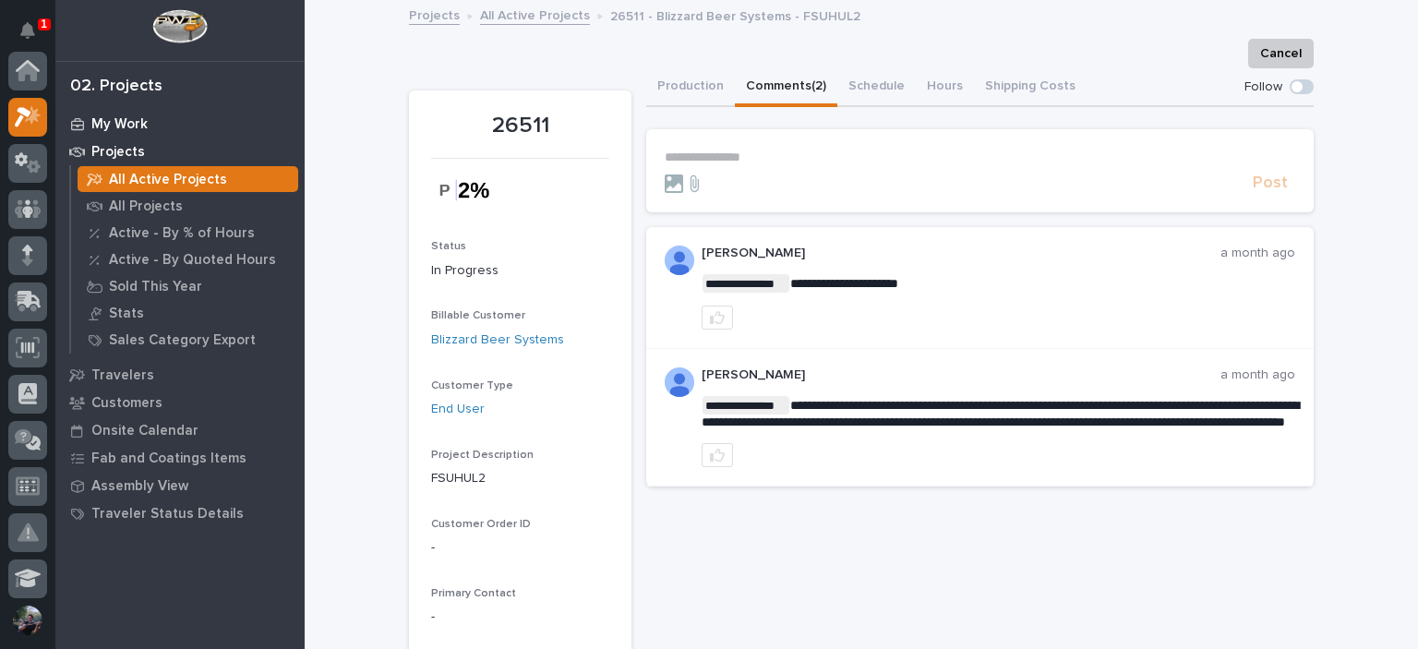
click at [102, 120] on p "My Work" at bounding box center [119, 124] width 56 height 17
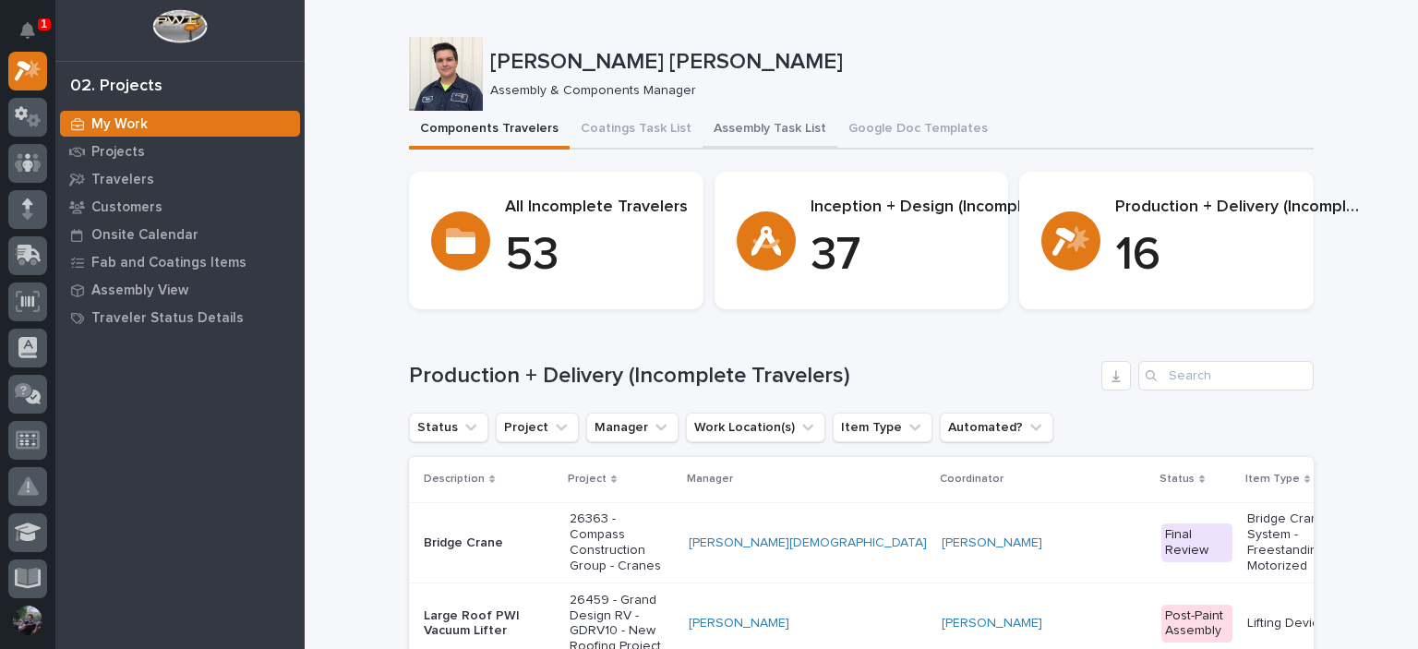
click at [767, 145] on button "Assembly Task List" at bounding box center [769, 130] width 135 height 39
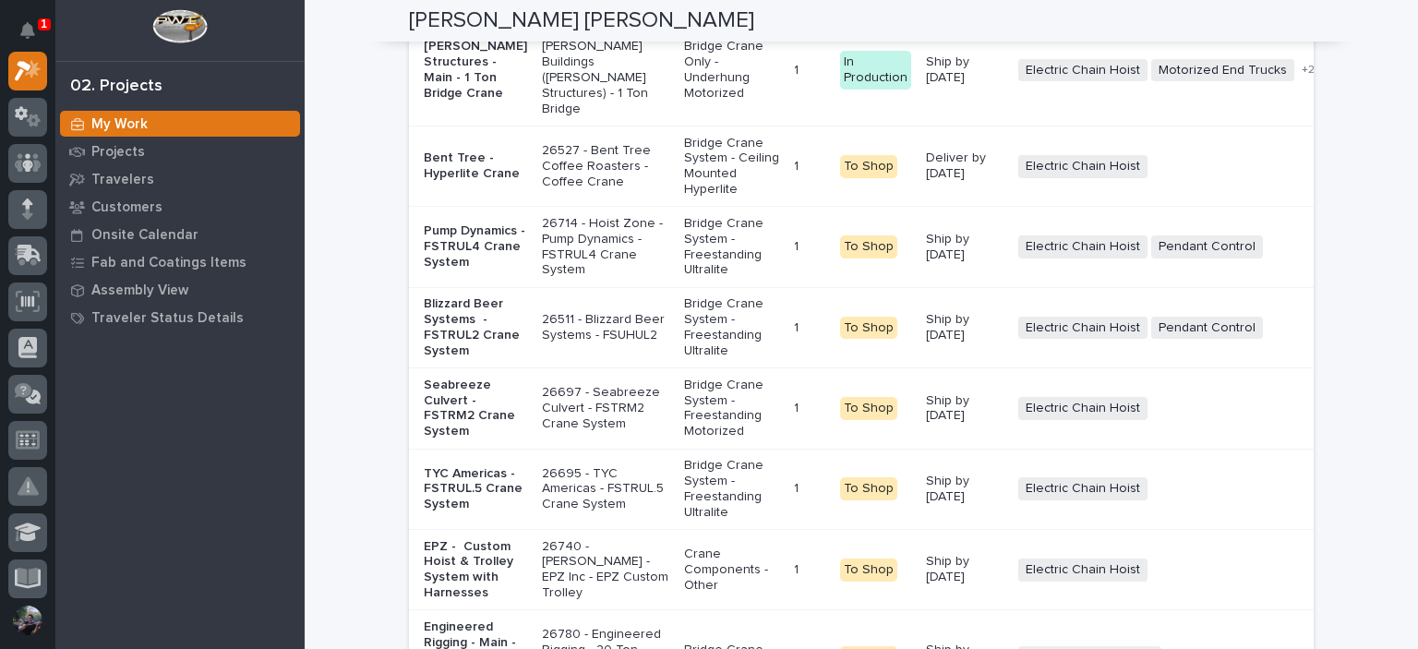
scroll to position [4184, 0]
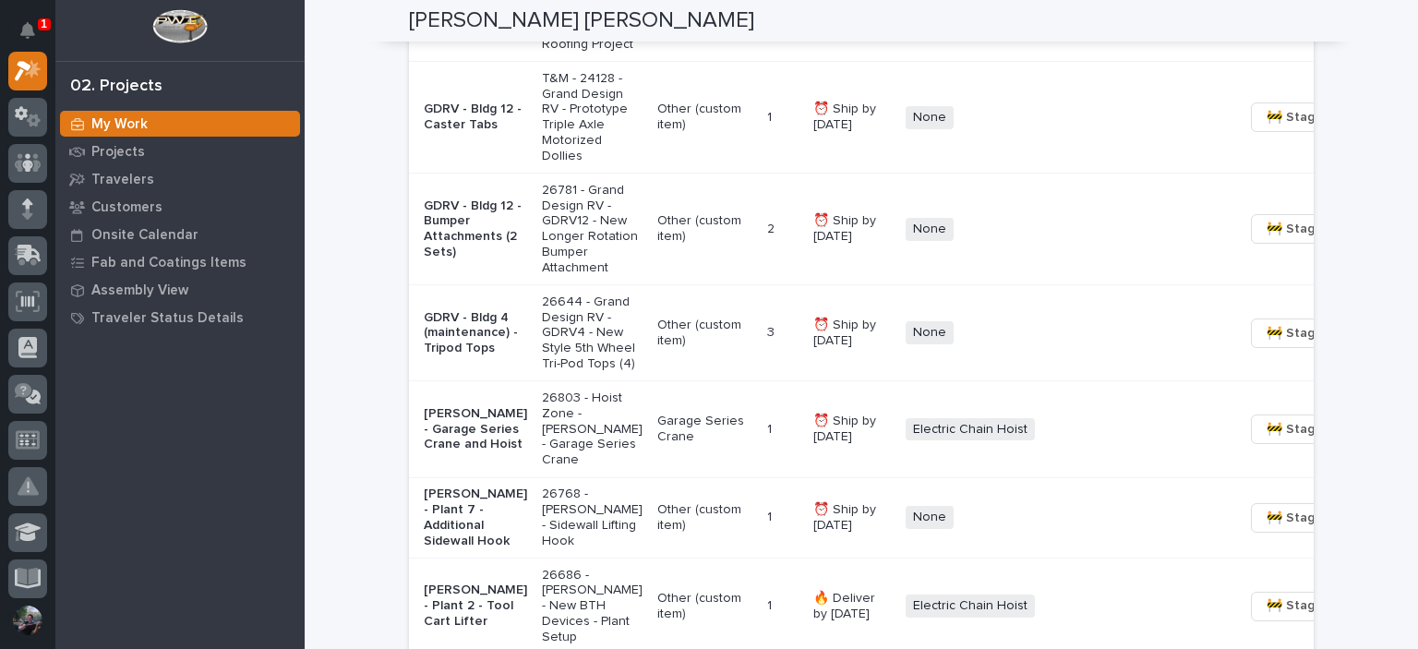
scroll to position [1684, 0]
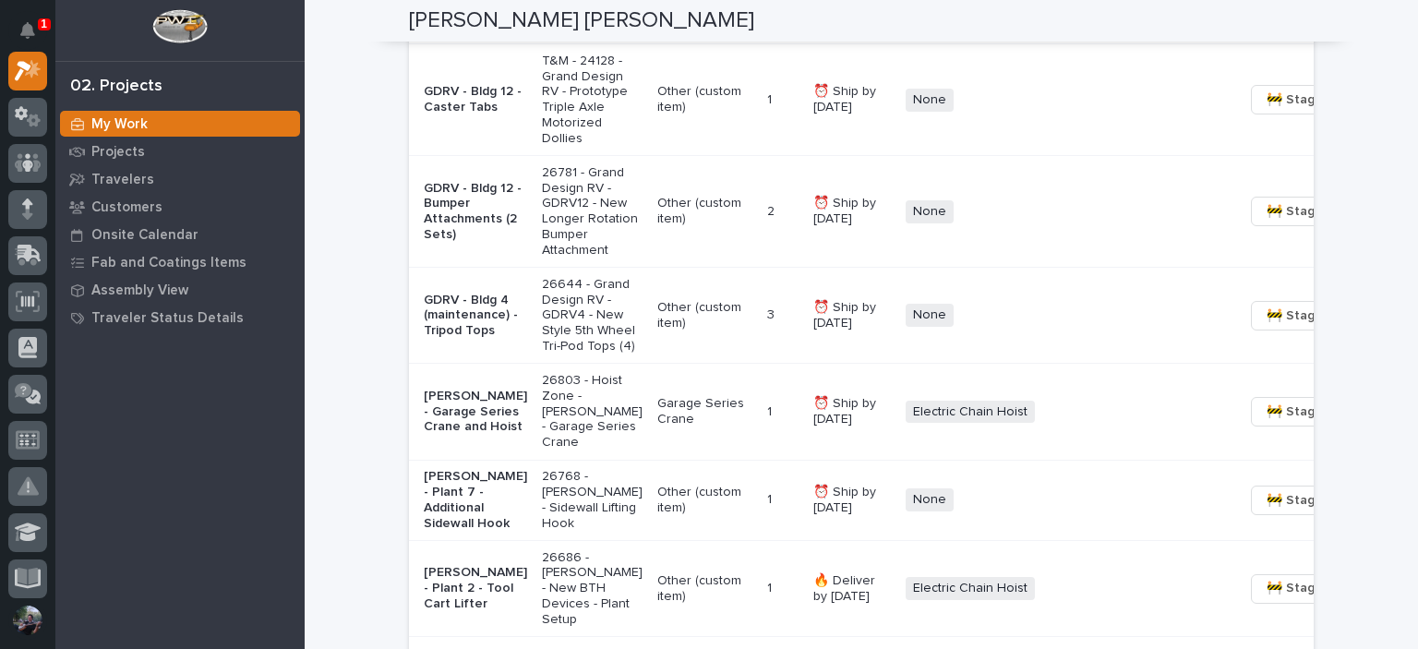
click at [1266, 423] on span "🚧 Staging →" at bounding box center [1304, 412] width 77 height 22
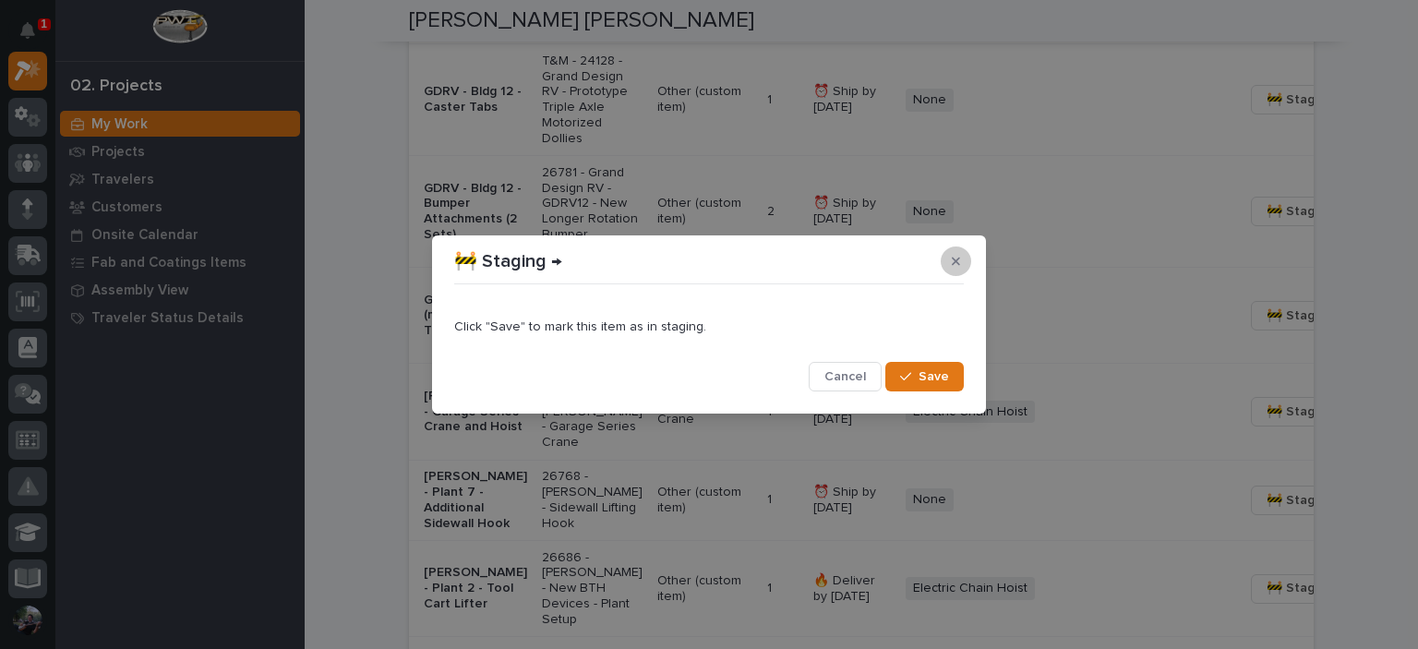
click at [951, 266] on button "button" at bounding box center [956, 261] width 30 height 30
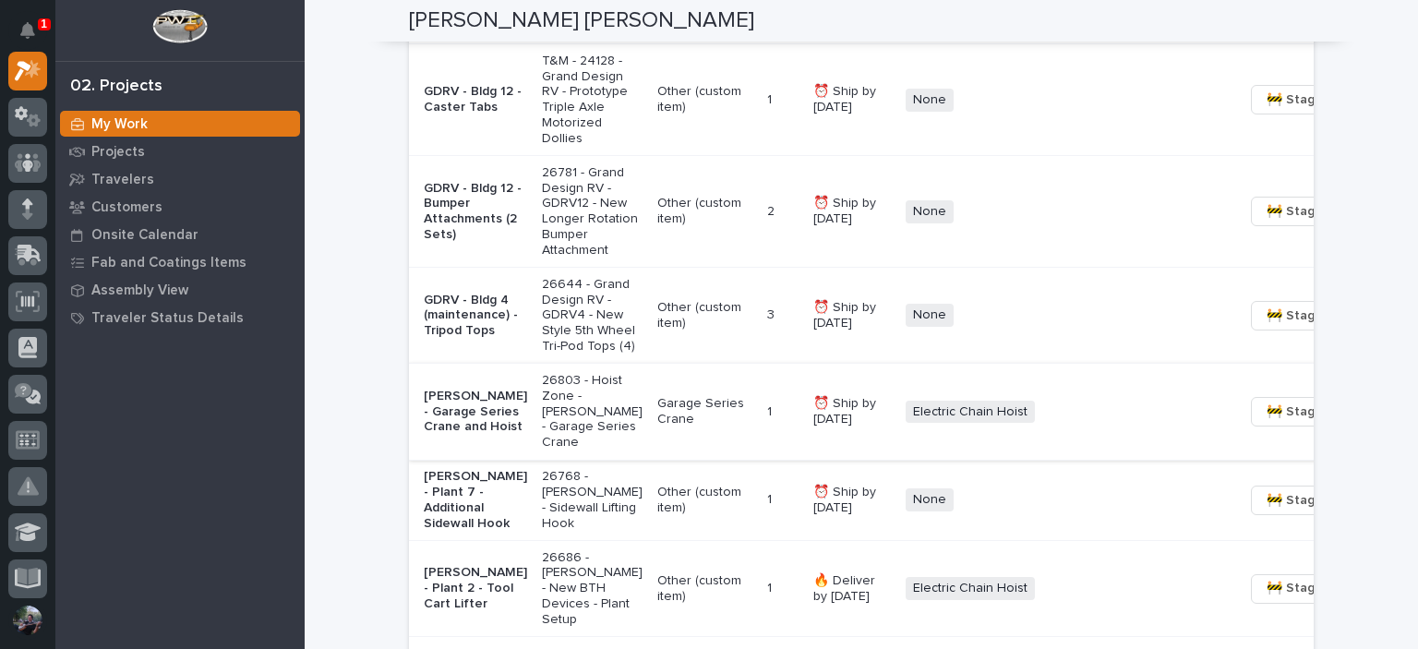
click at [1273, 423] on span "🚧 Staging →" at bounding box center [1304, 412] width 77 height 22
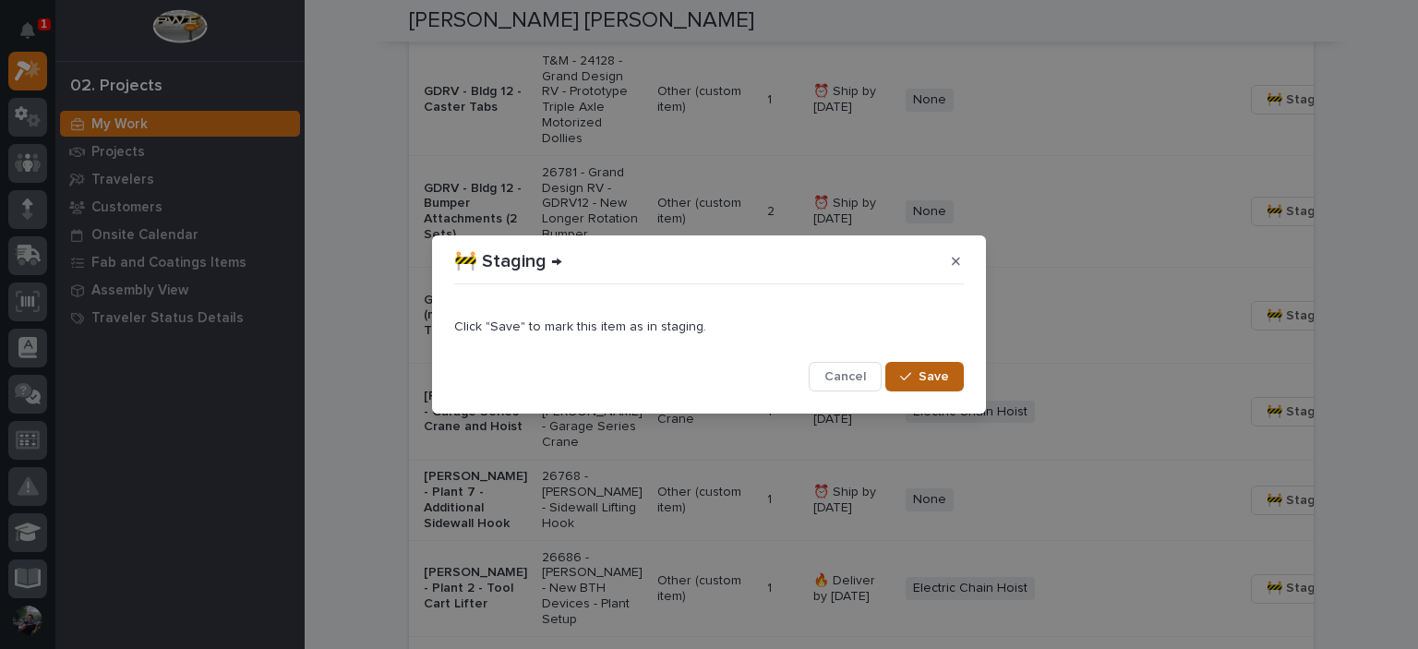
click at [932, 382] on span "Save" at bounding box center [933, 376] width 30 height 17
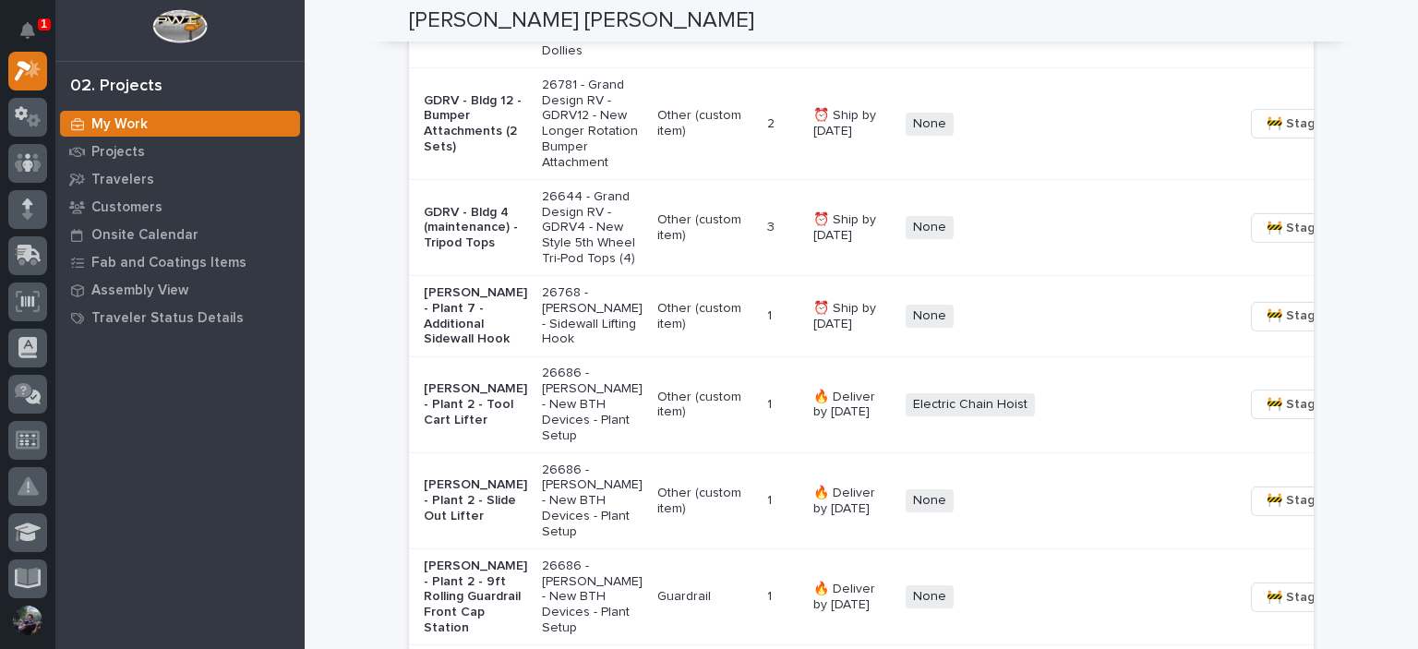
scroll to position [1930, 0]
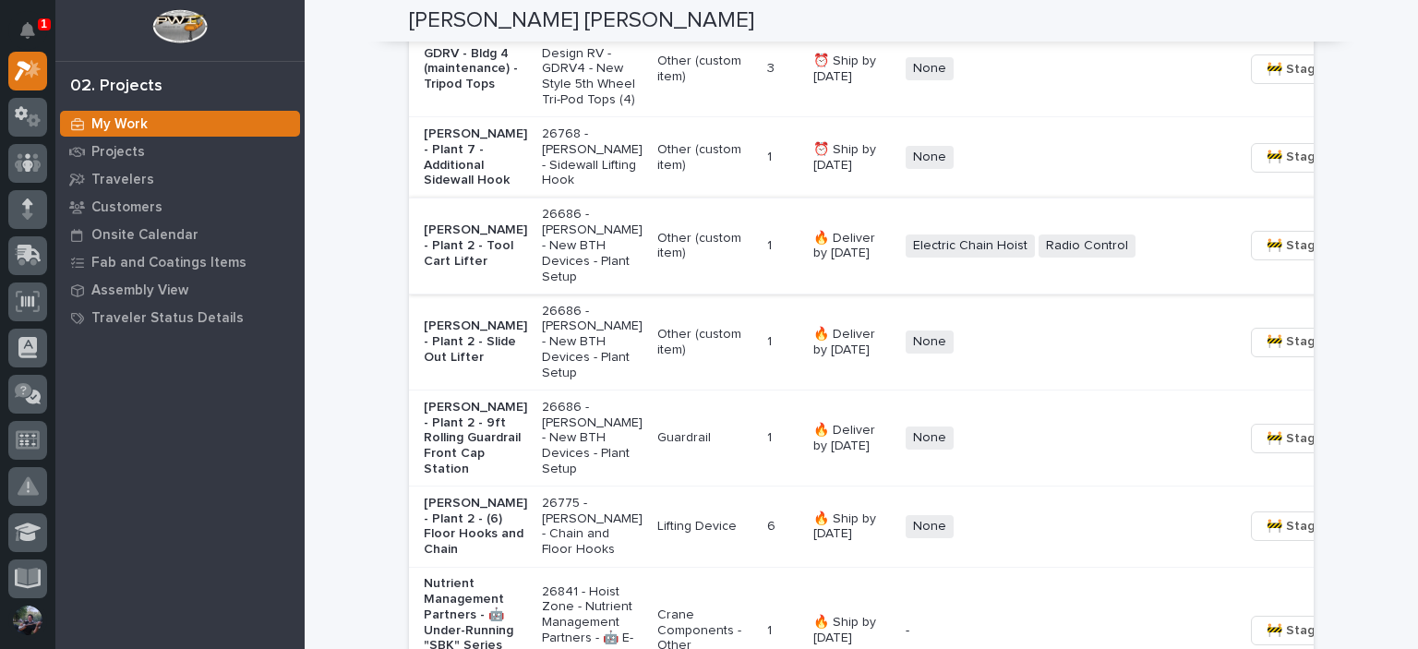
click at [1266, 257] on span "🚧 Staging →" at bounding box center [1304, 245] width 77 height 22
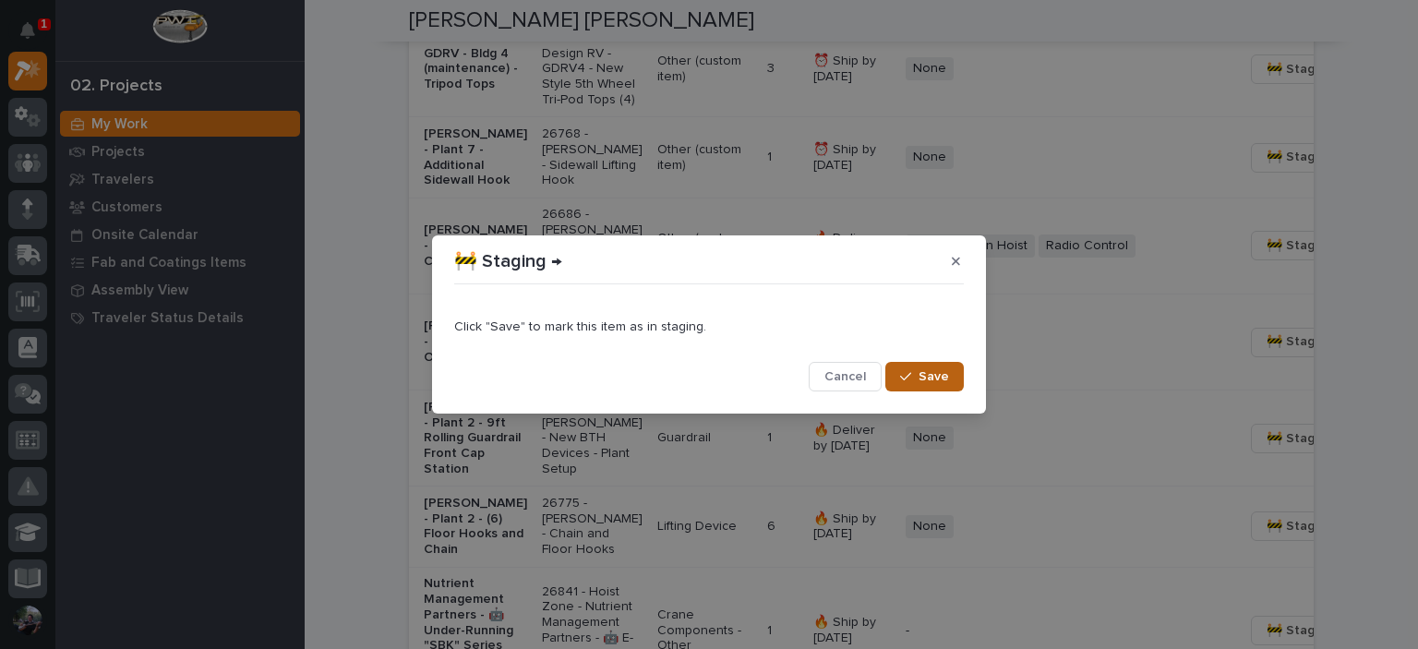
click at [940, 370] on span "Save" at bounding box center [933, 376] width 30 height 17
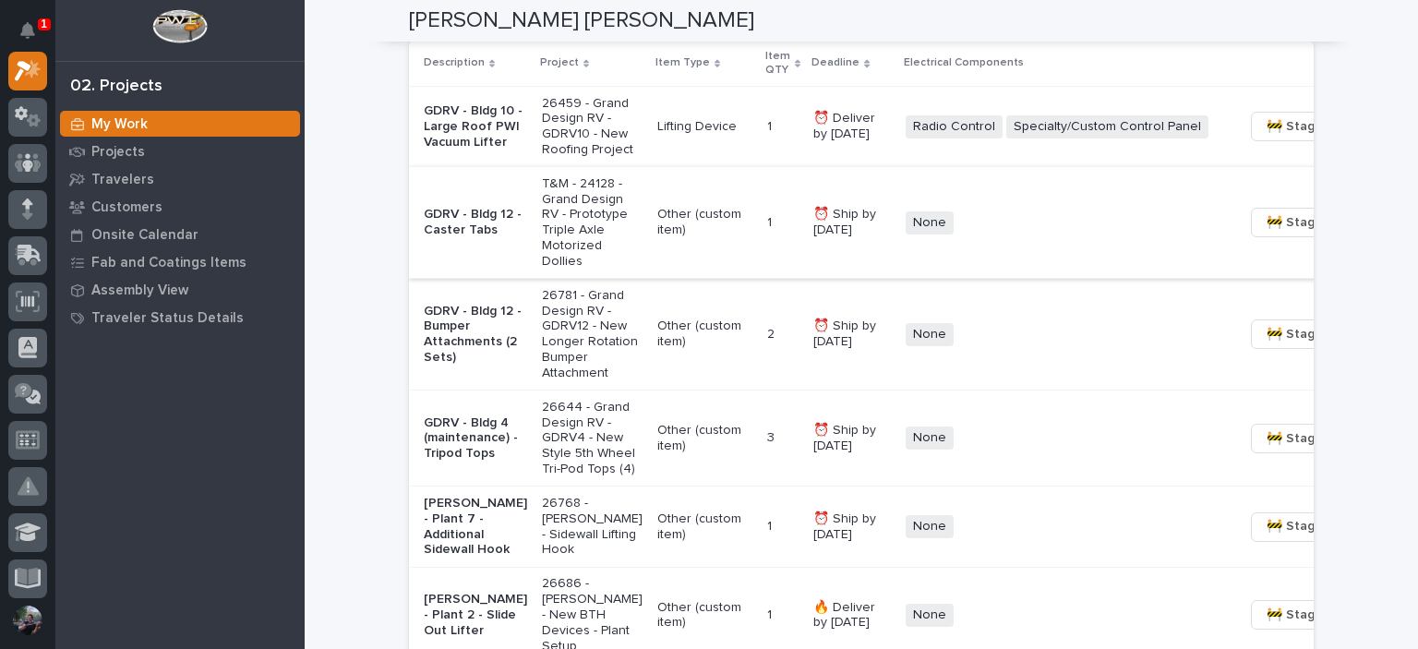
scroll to position [1499, 0]
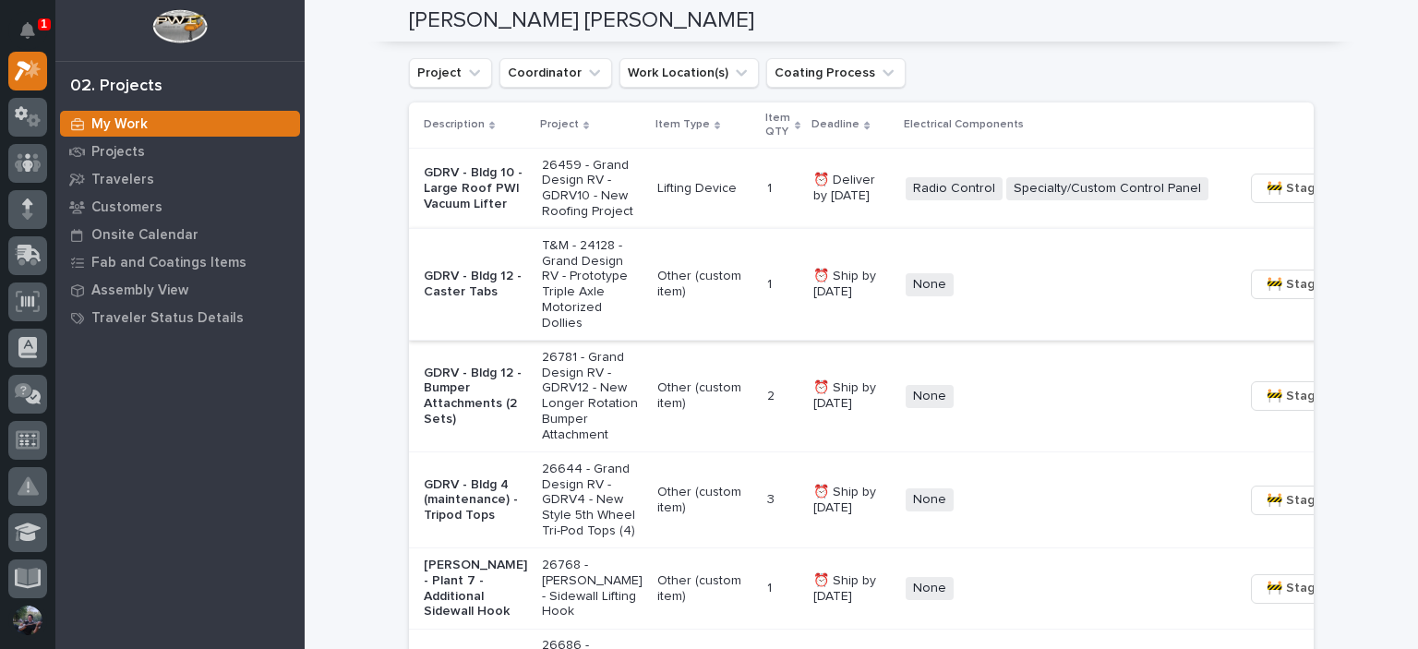
click at [568, 430] on p "26781 - Grand Design RV - GDRV12 - New Longer Rotation Bumper Attachment" at bounding box center [592, 396] width 101 height 93
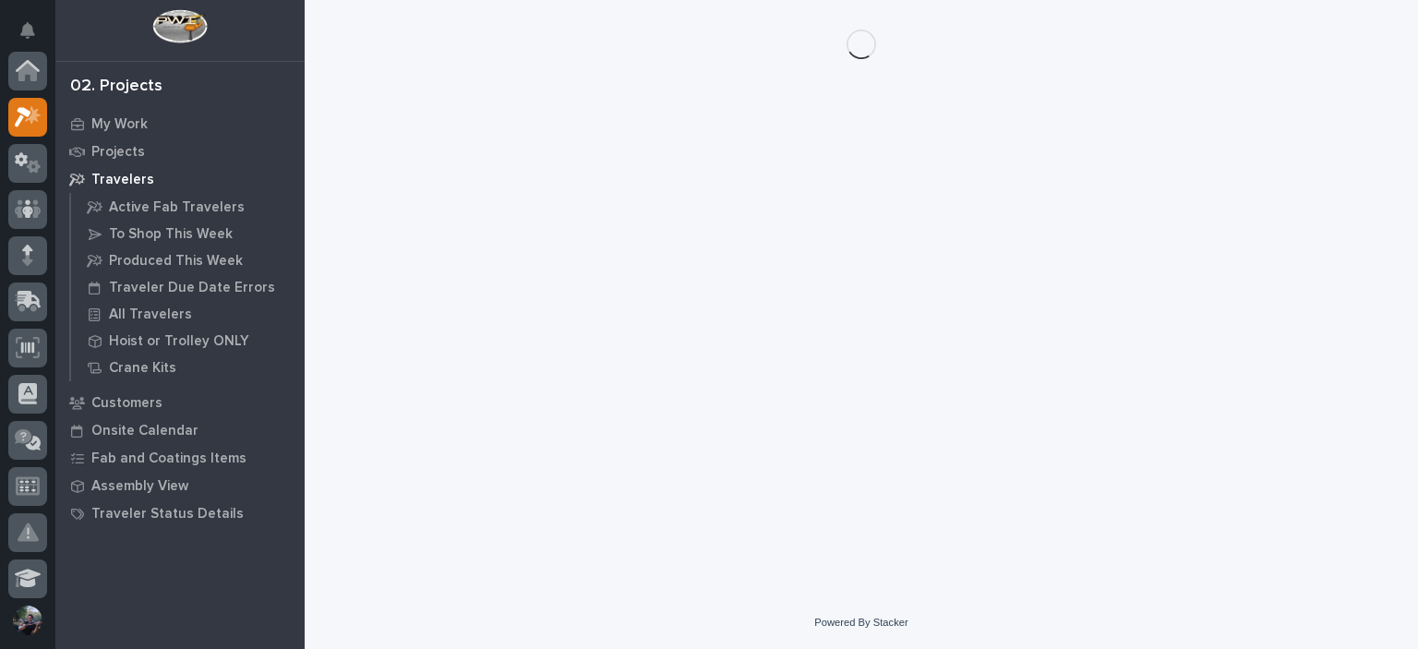
scroll to position [46, 0]
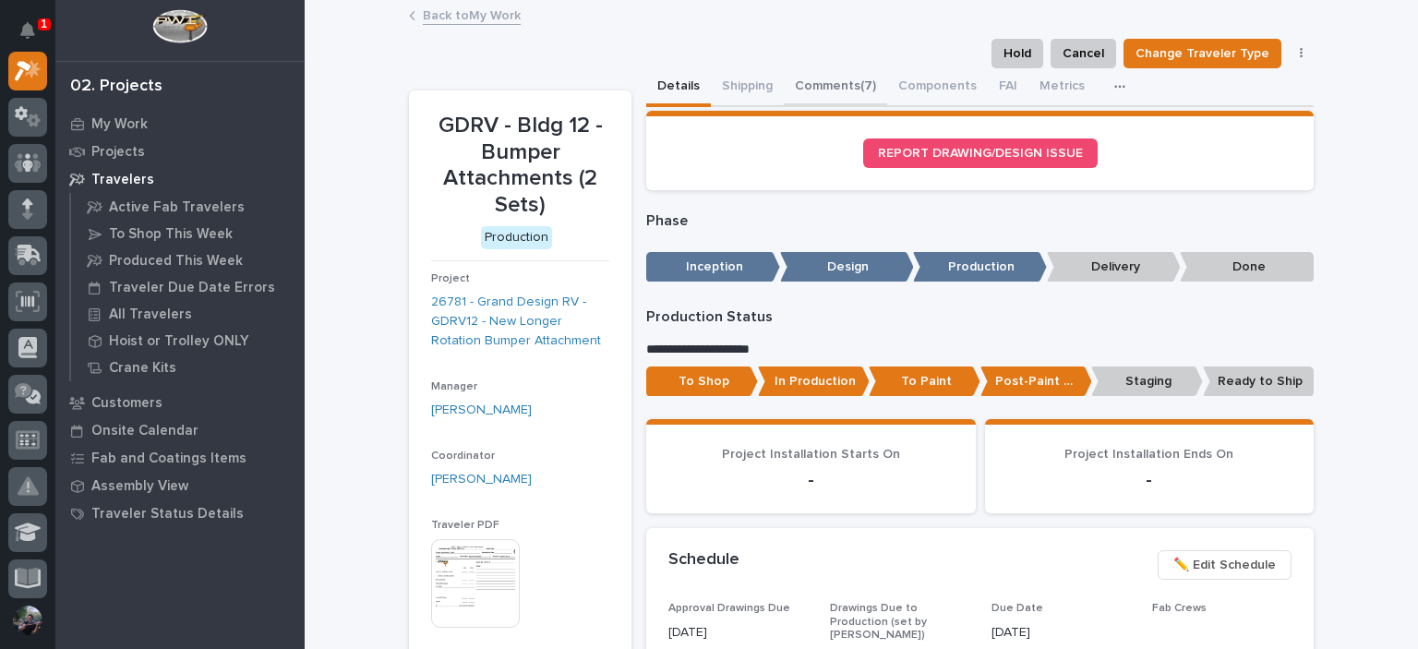
click at [840, 86] on button "Comments (7)" at bounding box center [835, 87] width 103 height 39
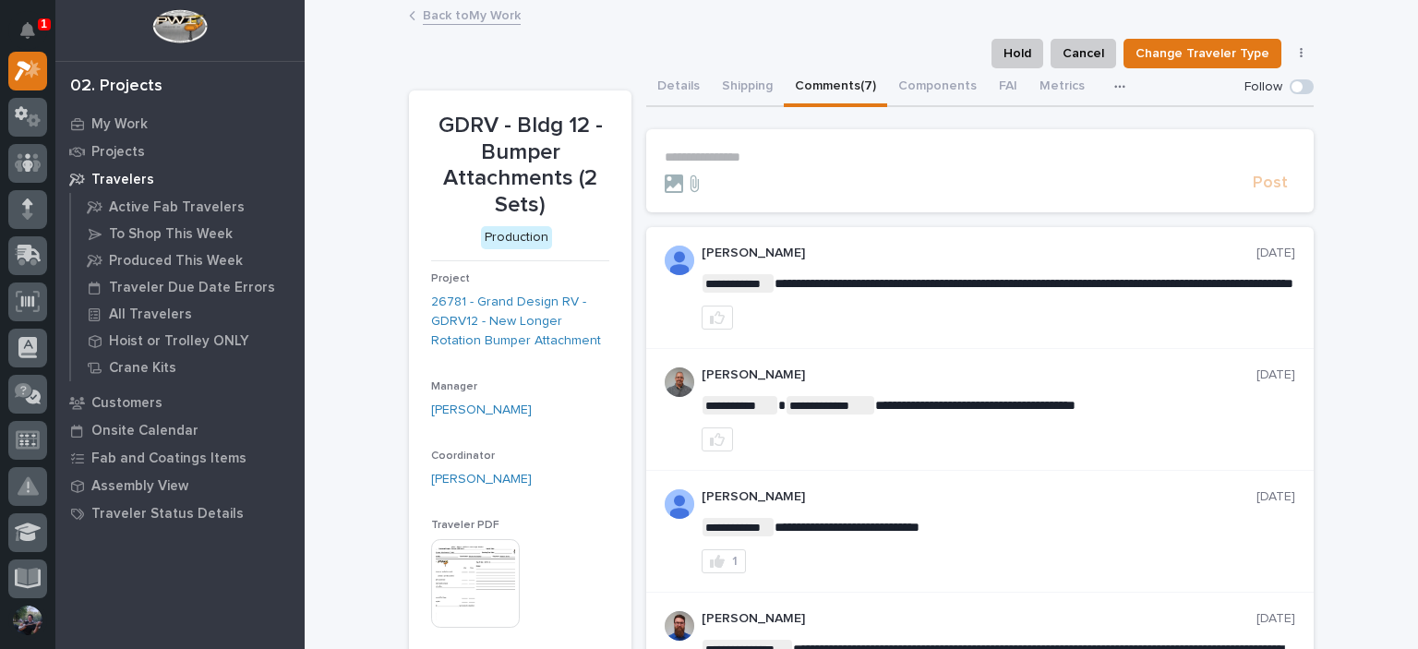
click at [769, 154] on p "**********" at bounding box center [980, 158] width 630 height 16
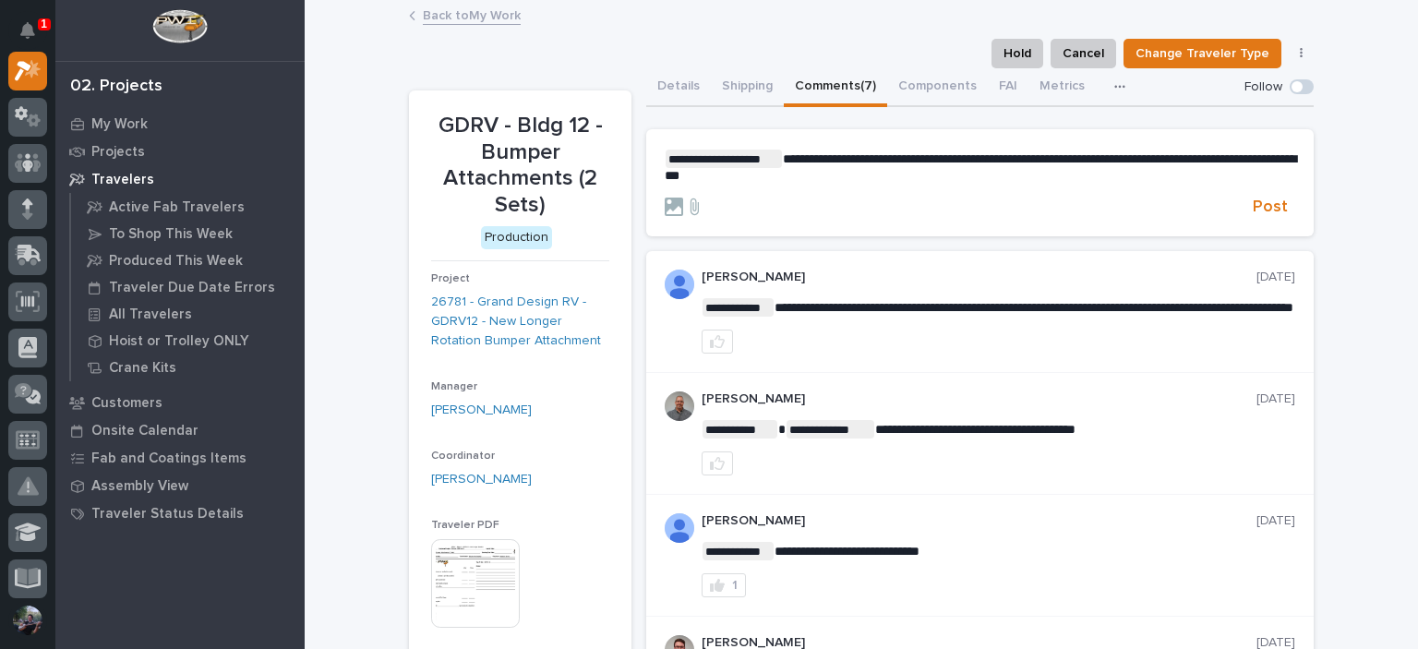
click at [1258, 207] on span "Post" at bounding box center [1270, 207] width 35 height 21
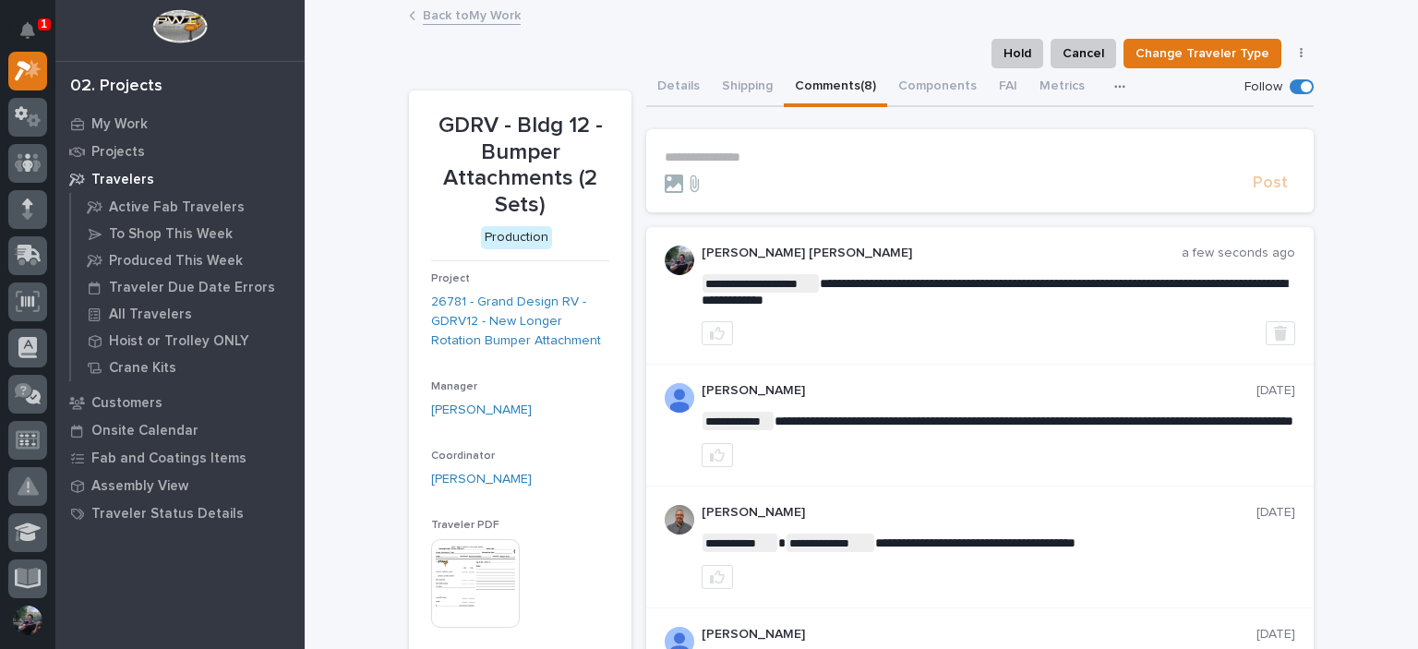
click at [441, 21] on link "Back to My Work" at bounding box center [472, 14] width 98 height 21
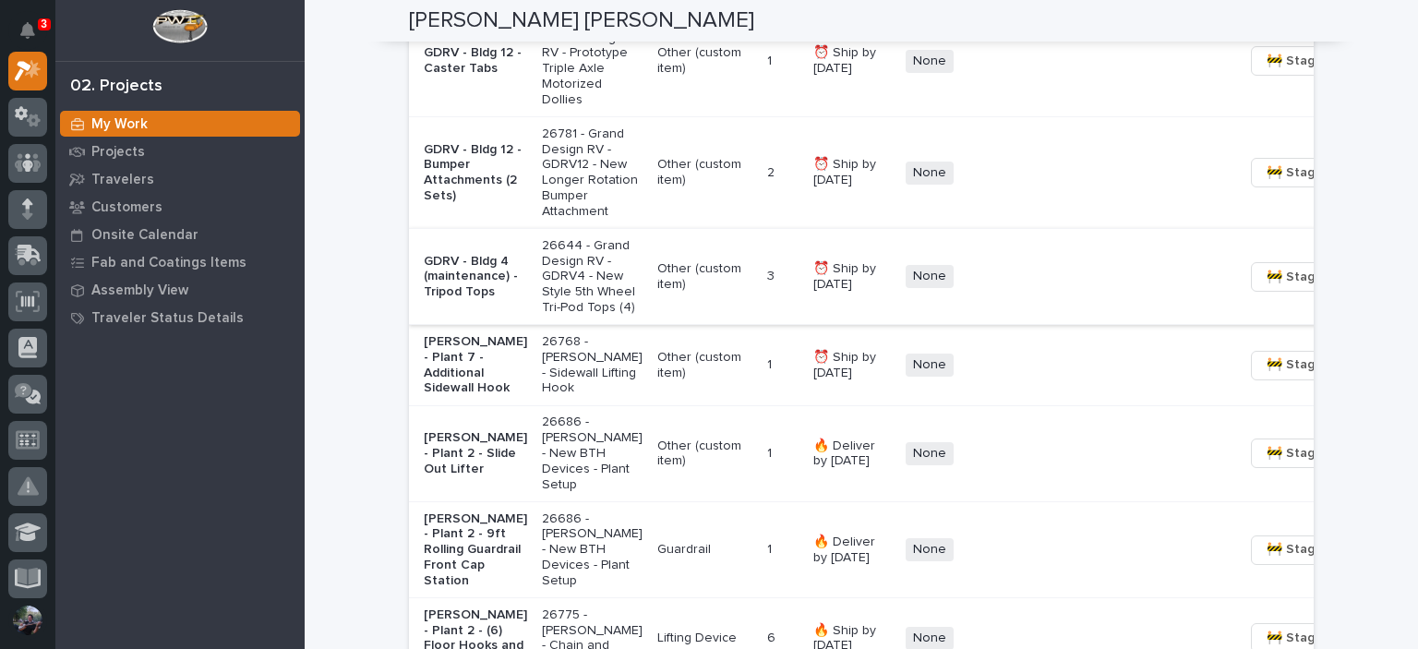
scroll to position [1784, 0]
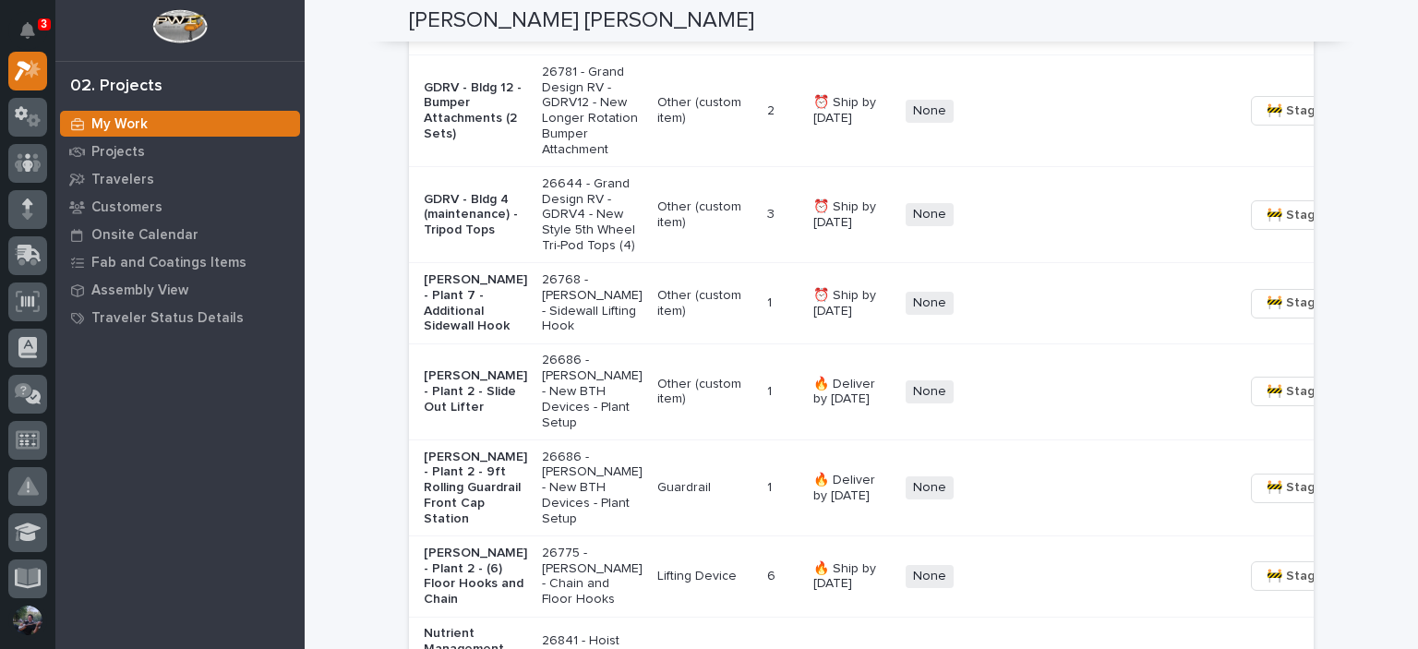
click at [650, 263] on td "Other (custom item)" at bounding box center [705, 215] width 110 height 96
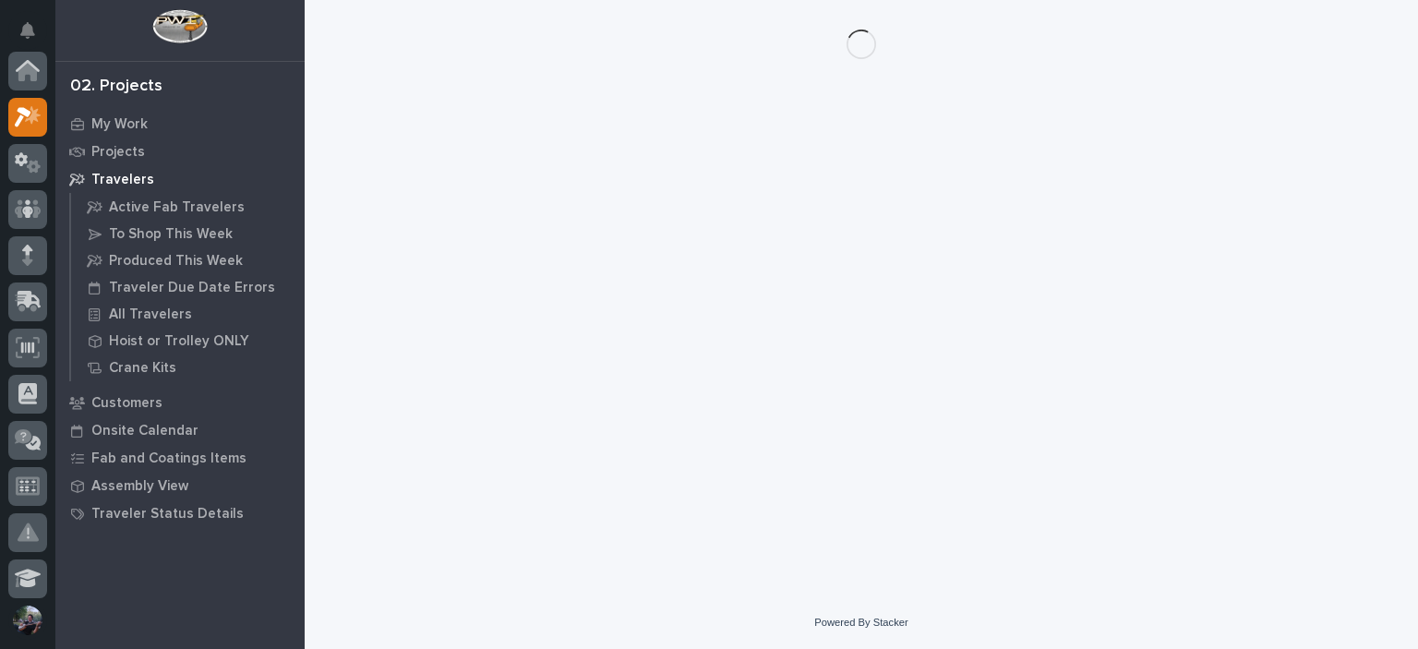
scroll to position [46, 0]
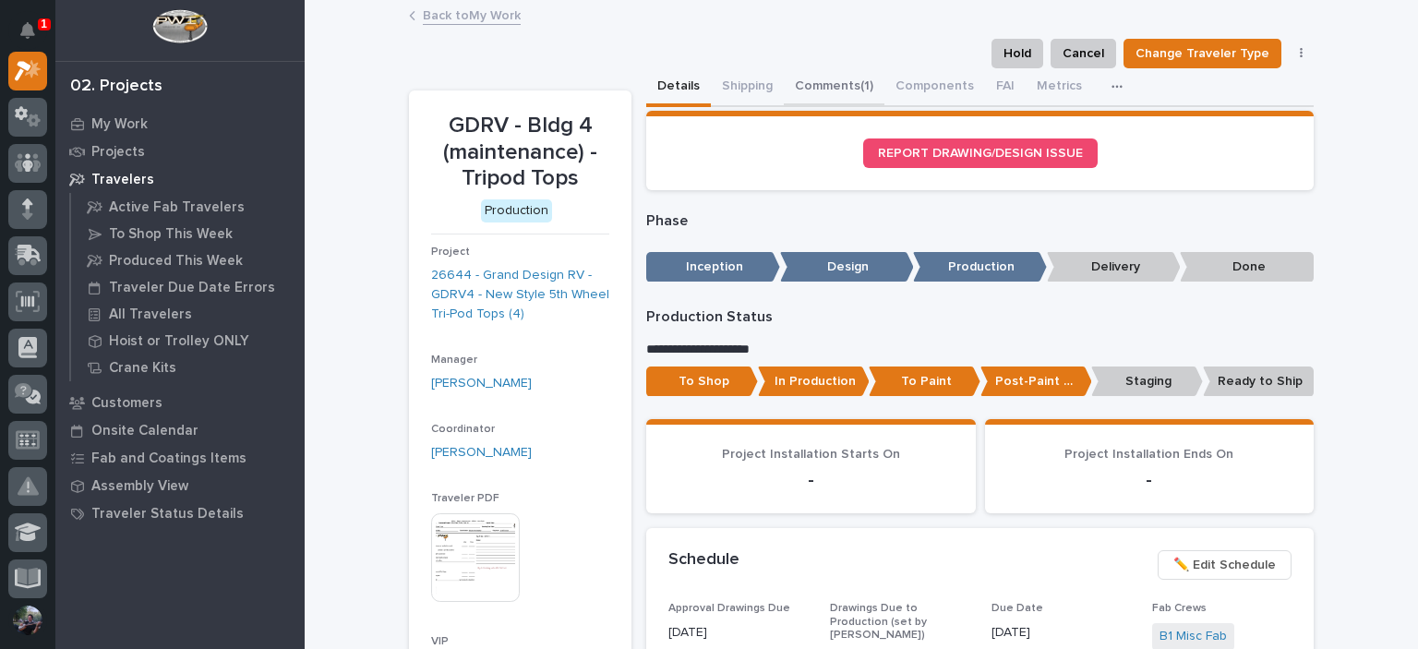
click at [818, 90] on button "Comments (1)" at bounding box center [834, 87] width 101 height 39
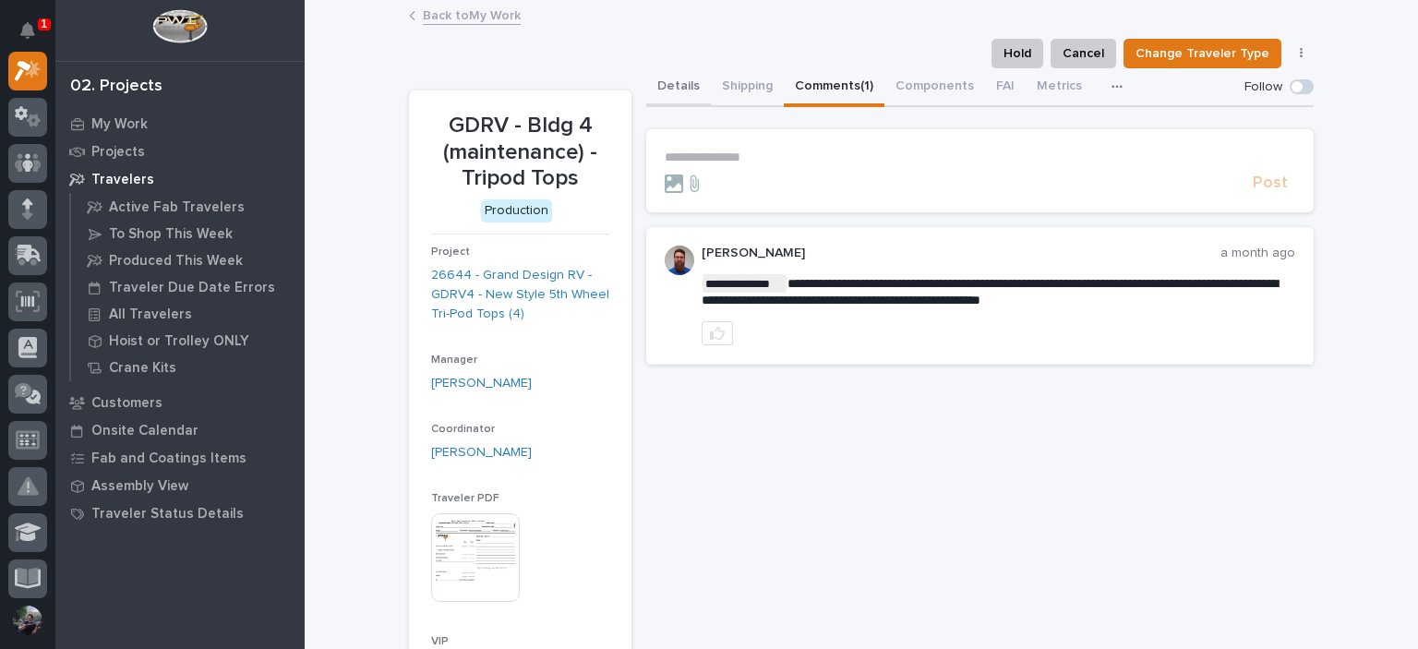
drag, startPoint x: 665, startPoint y: 80, endPoint x: 628, endPoint y: 337, distance: 259.3
click at [665, 81] on button "Details" at bounding box center [678, 87] width 65 height 39
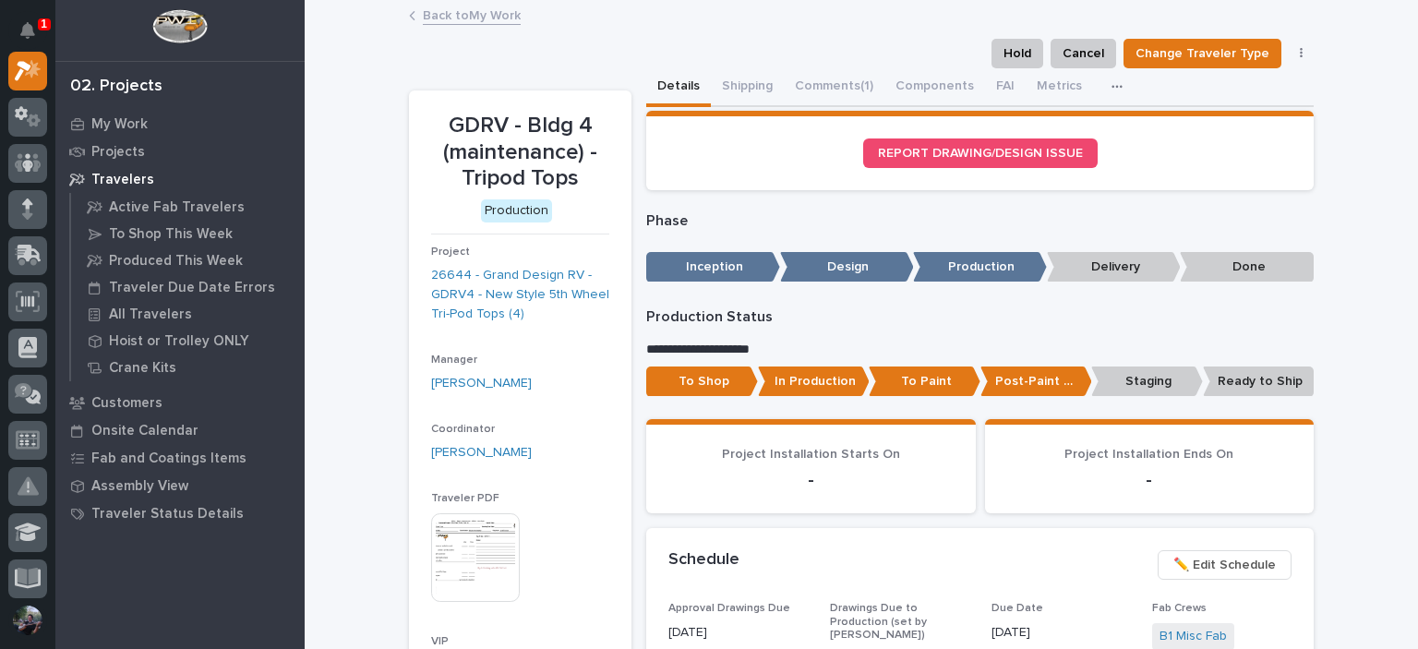
click at [477, 21] on link "Back to My Work" at bounding box center [472, 14] width 98 height 21
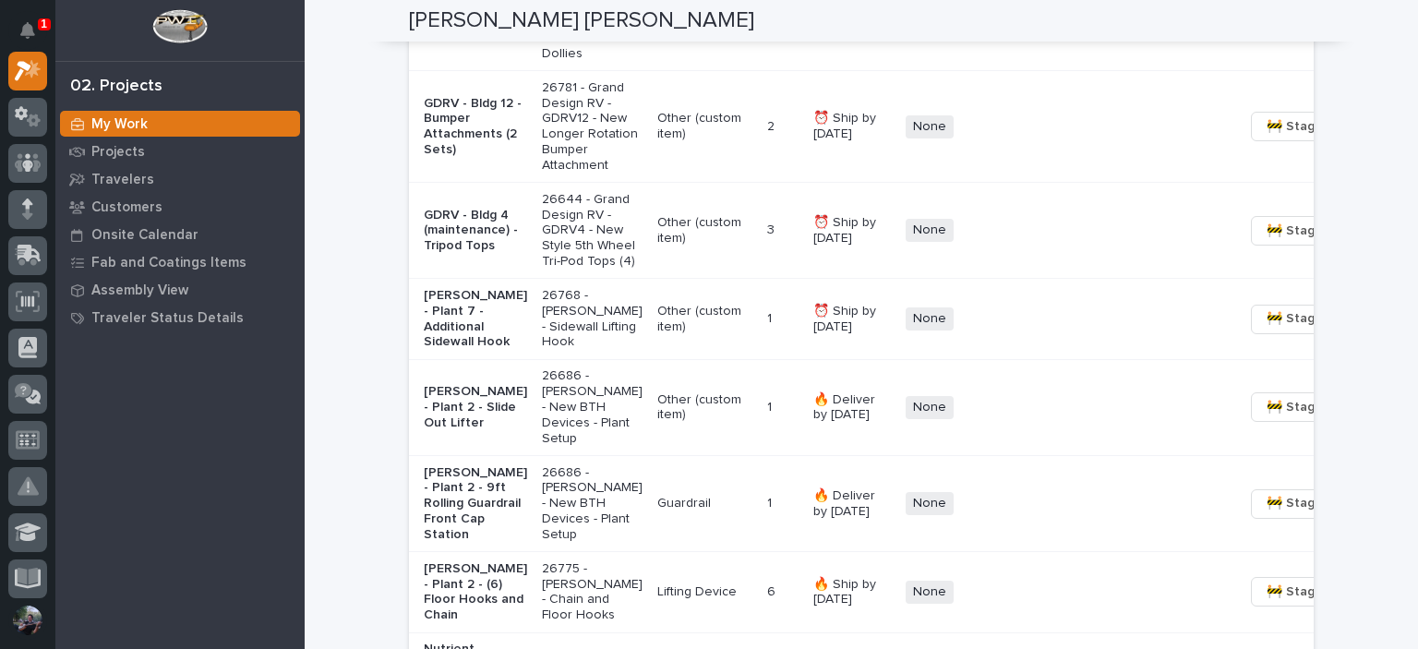
scroll to position [1907, 0]
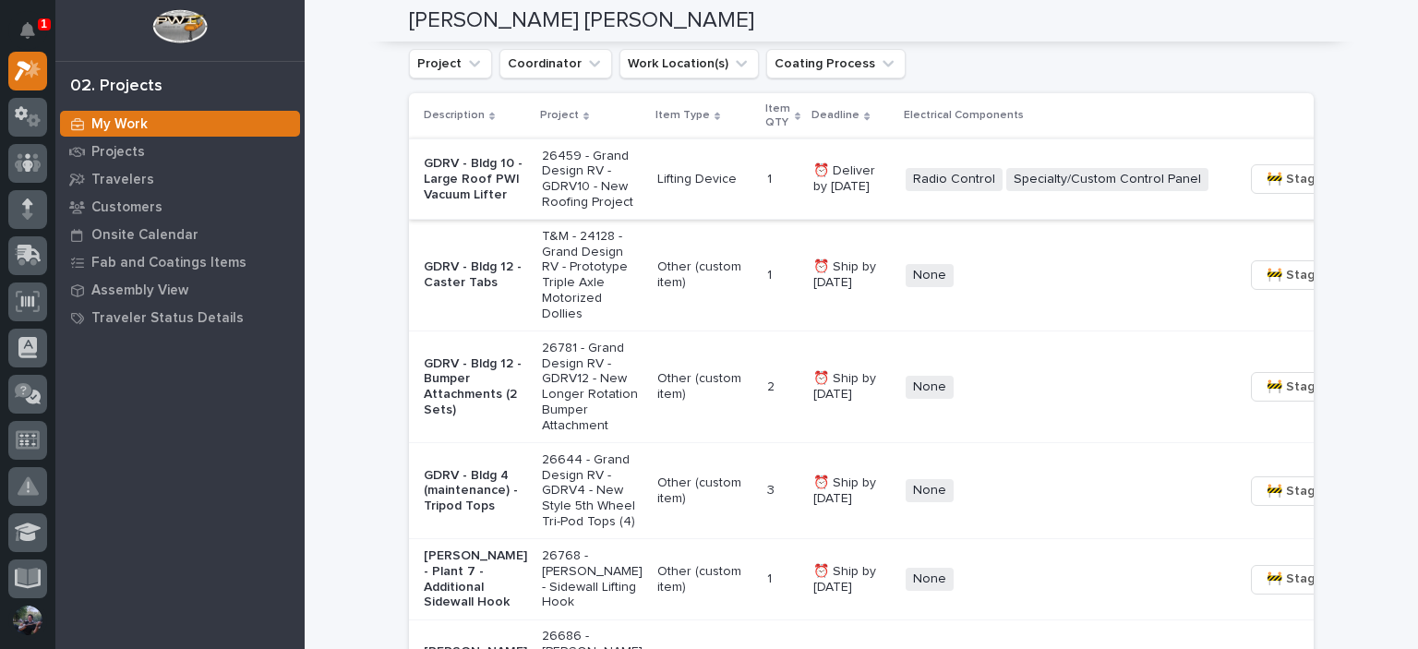
scroll to position [1415, 0]
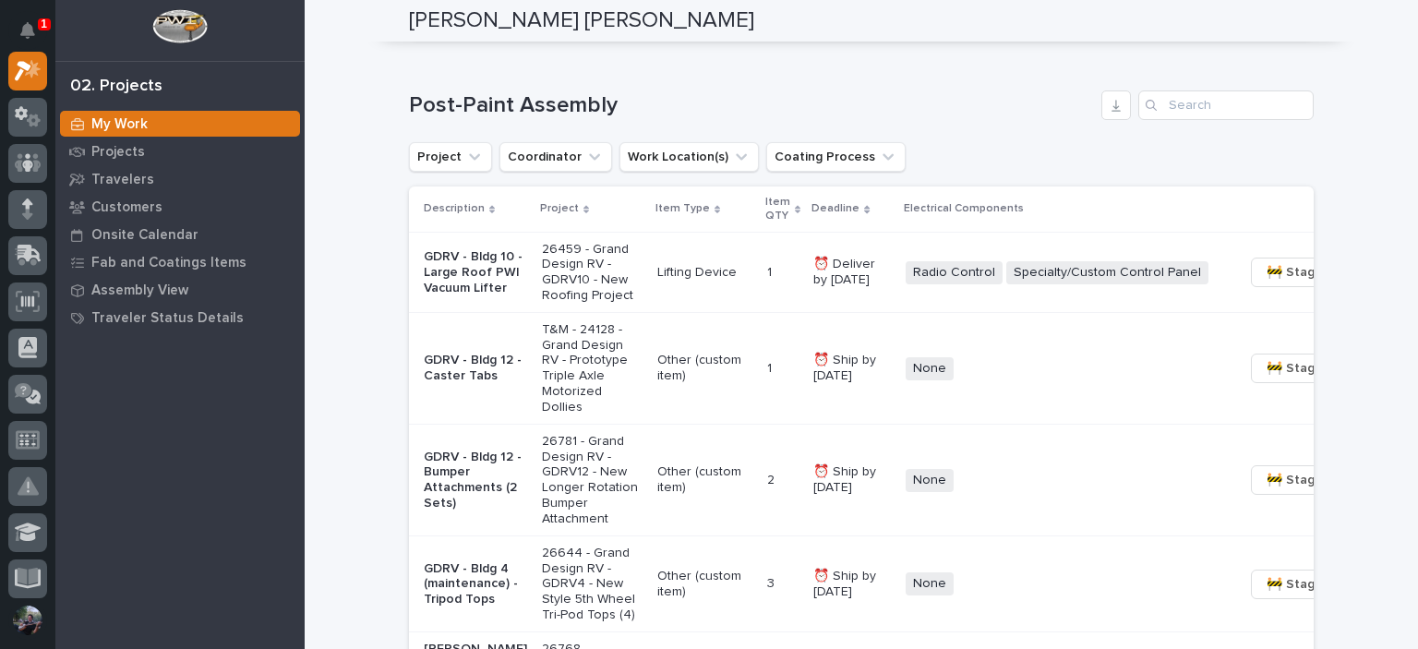
click at [695, 281] on p "Lifting Device" at bounding box center [704, 273] width 95 height 16
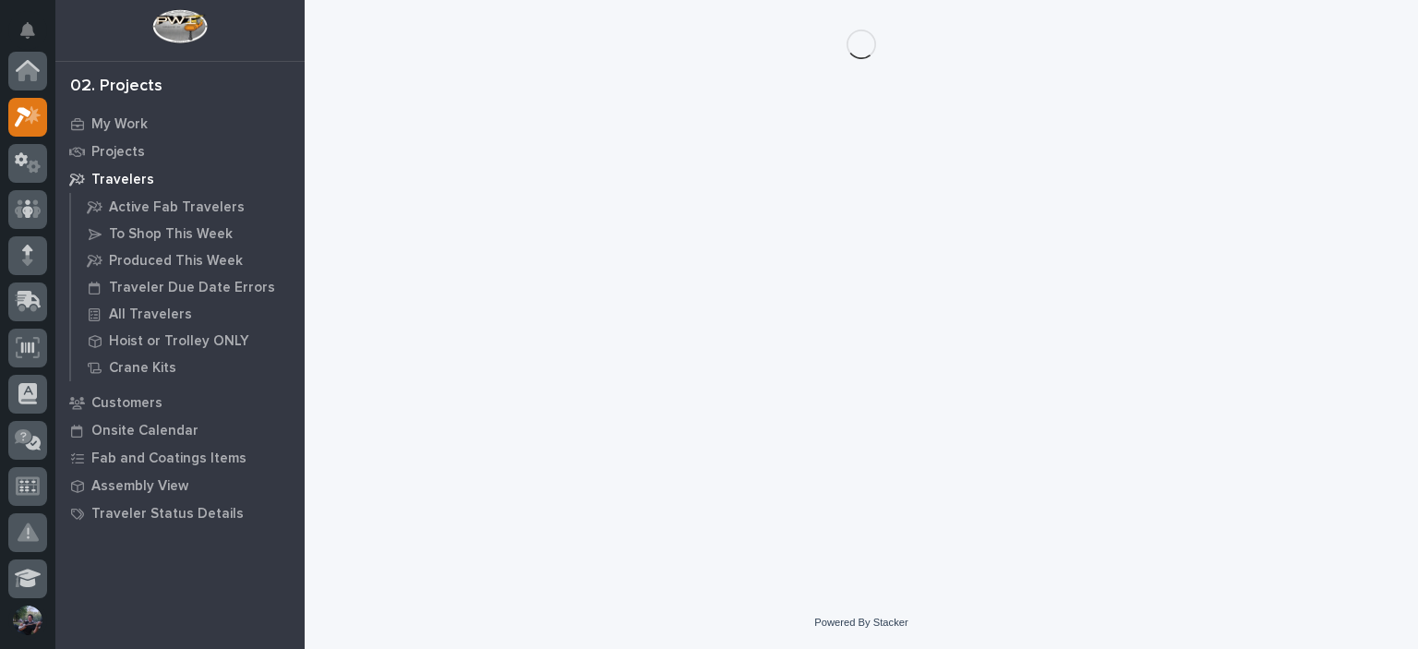
scroll to position [46, 0]
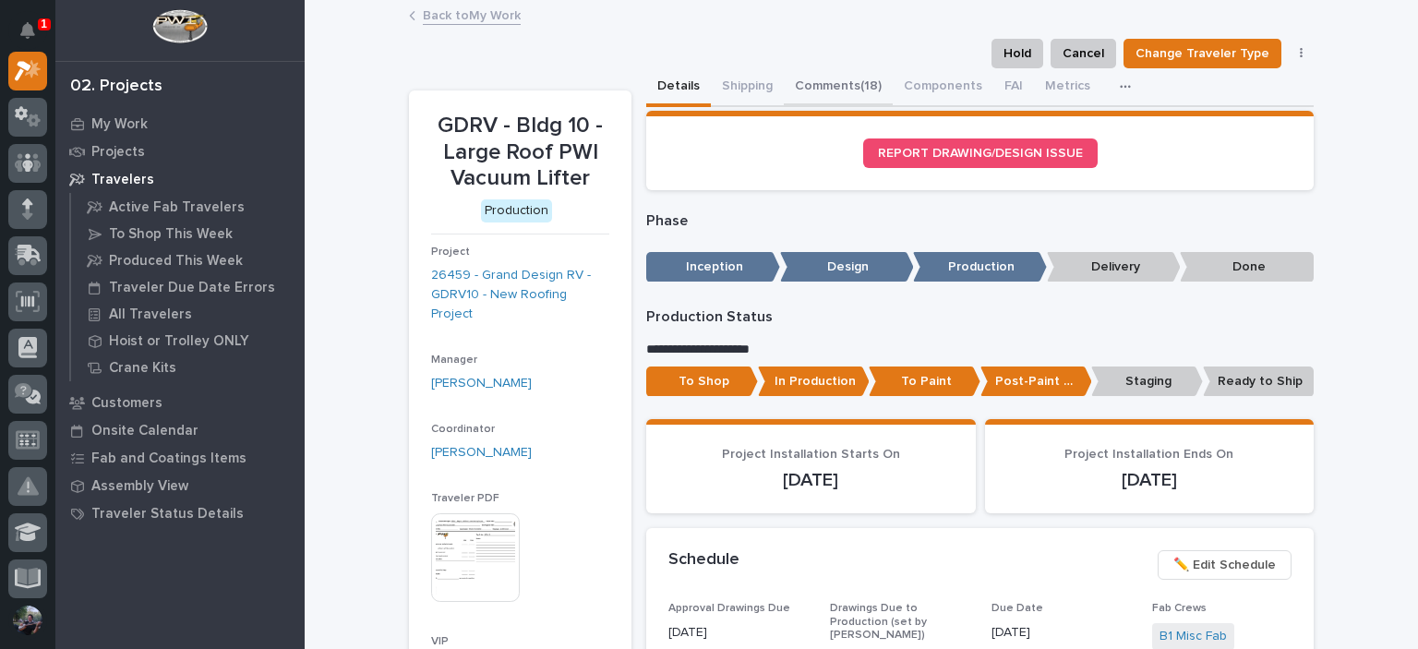
click at [843, 69] on button "Comments (18)" at bounding box center [838, 87] width 109 height 39
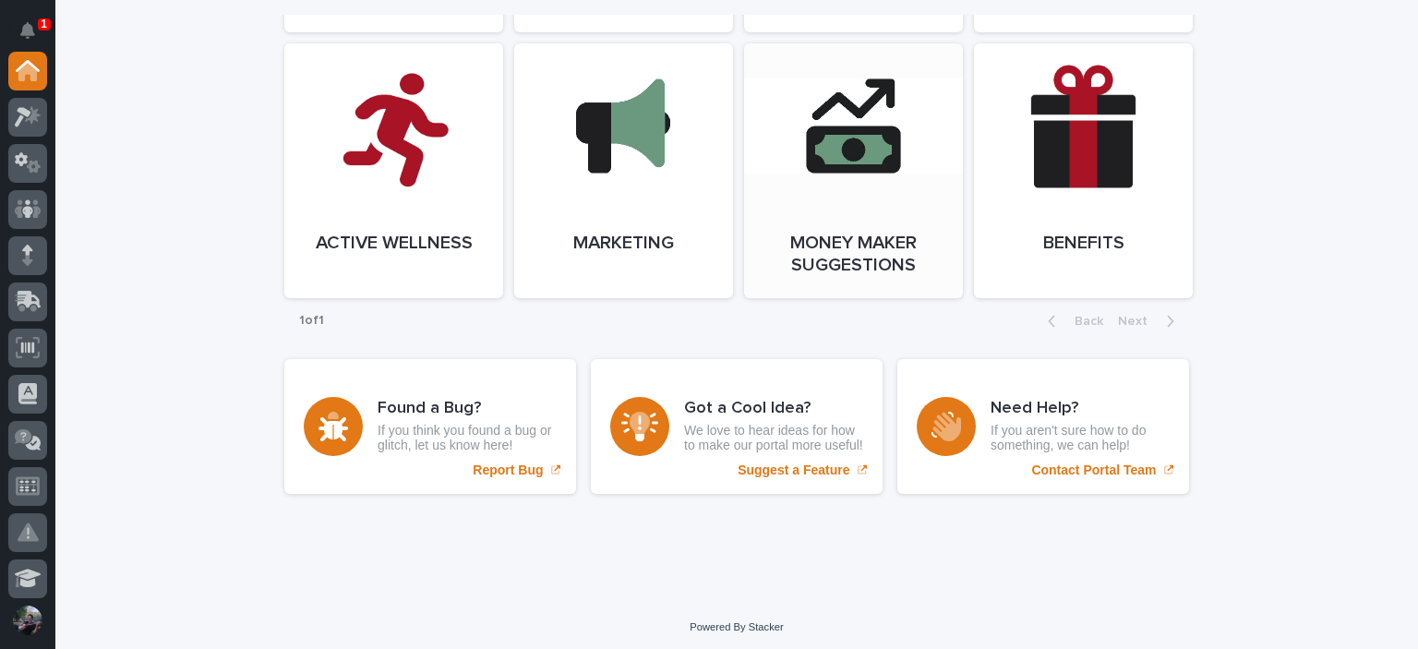
scroll to position [3261, 0]
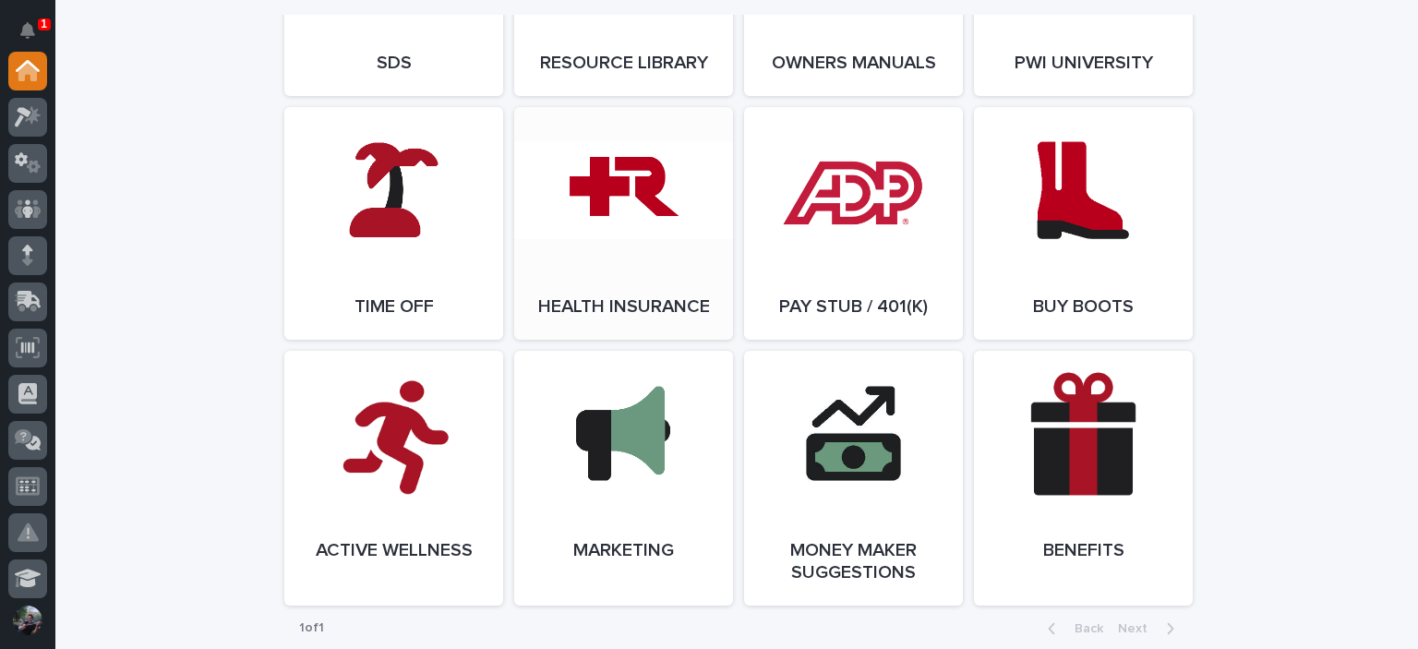
click at [625, 291] on link "Open Link" at bounding box center [623, 223] width 219 height 233
click at [36, 124] on icon at bounding box center [28, 116] width 27 height 21
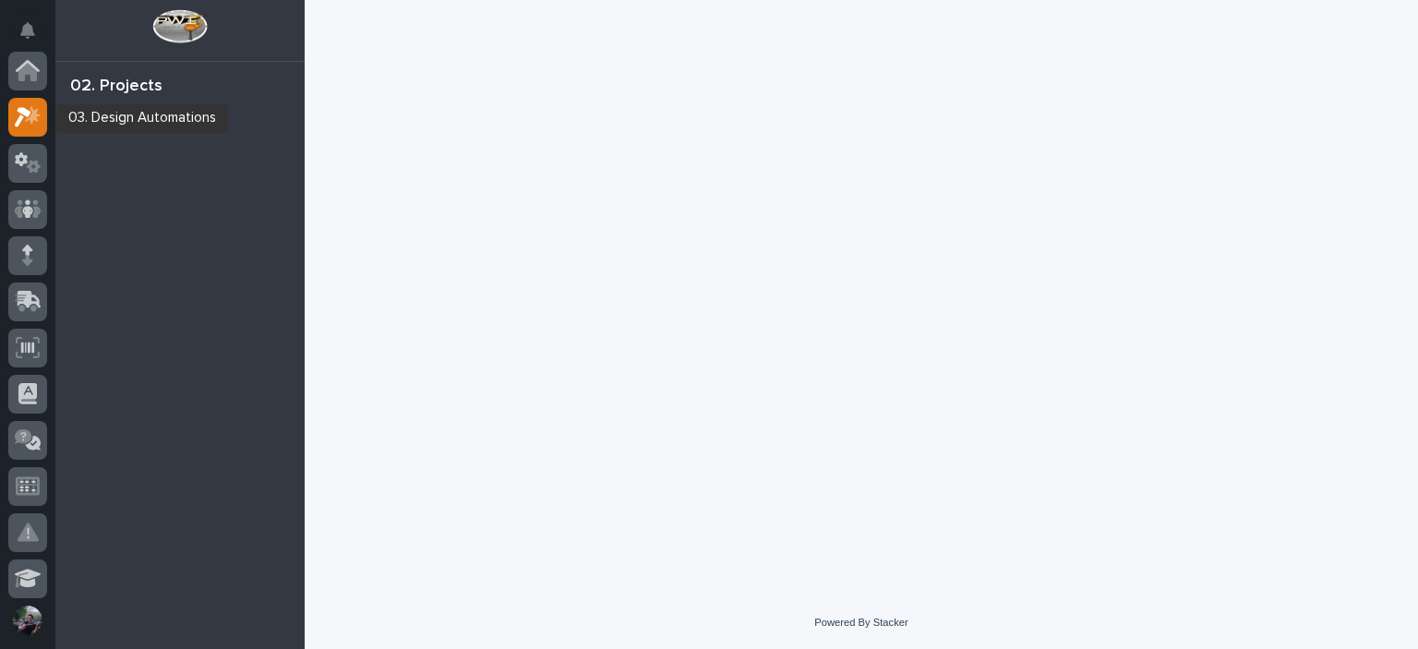
scroll to position [46, 0]
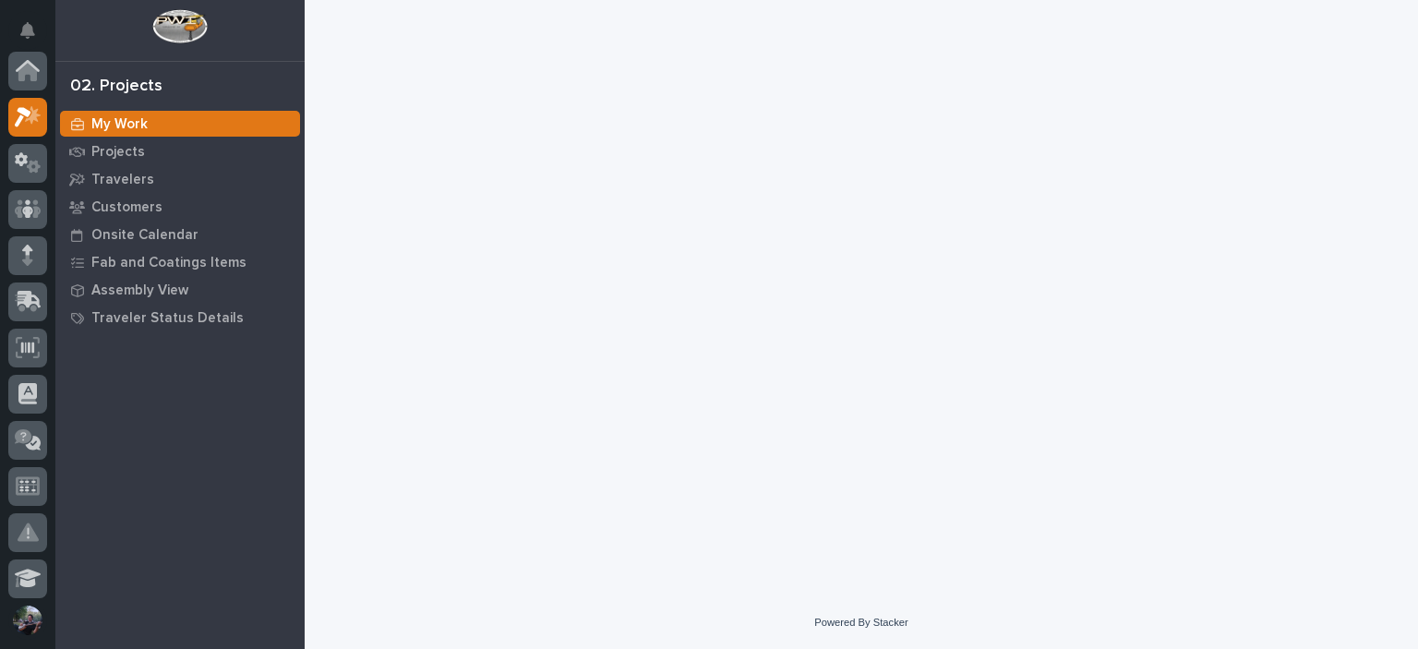
scroll to position [46, 0]
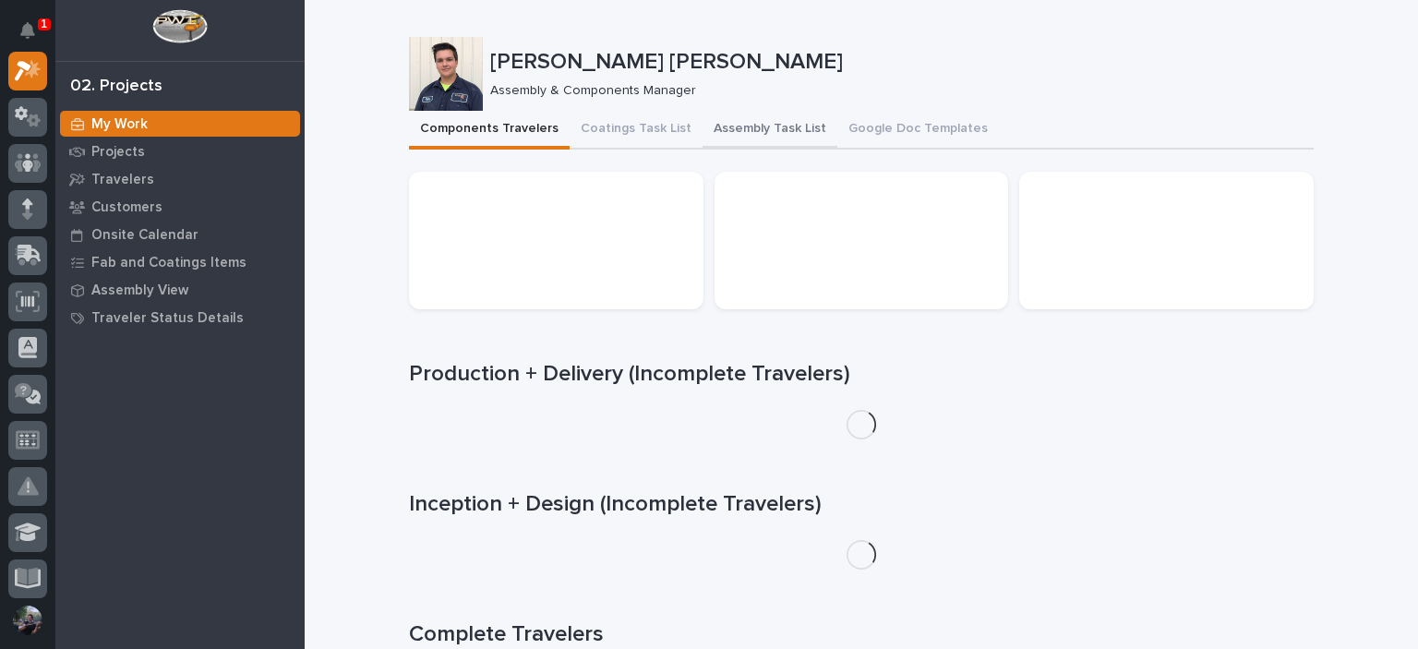
click at [755, 140] on button "Assembly Task List" at bounding box center [769, 130] width 135 height 39
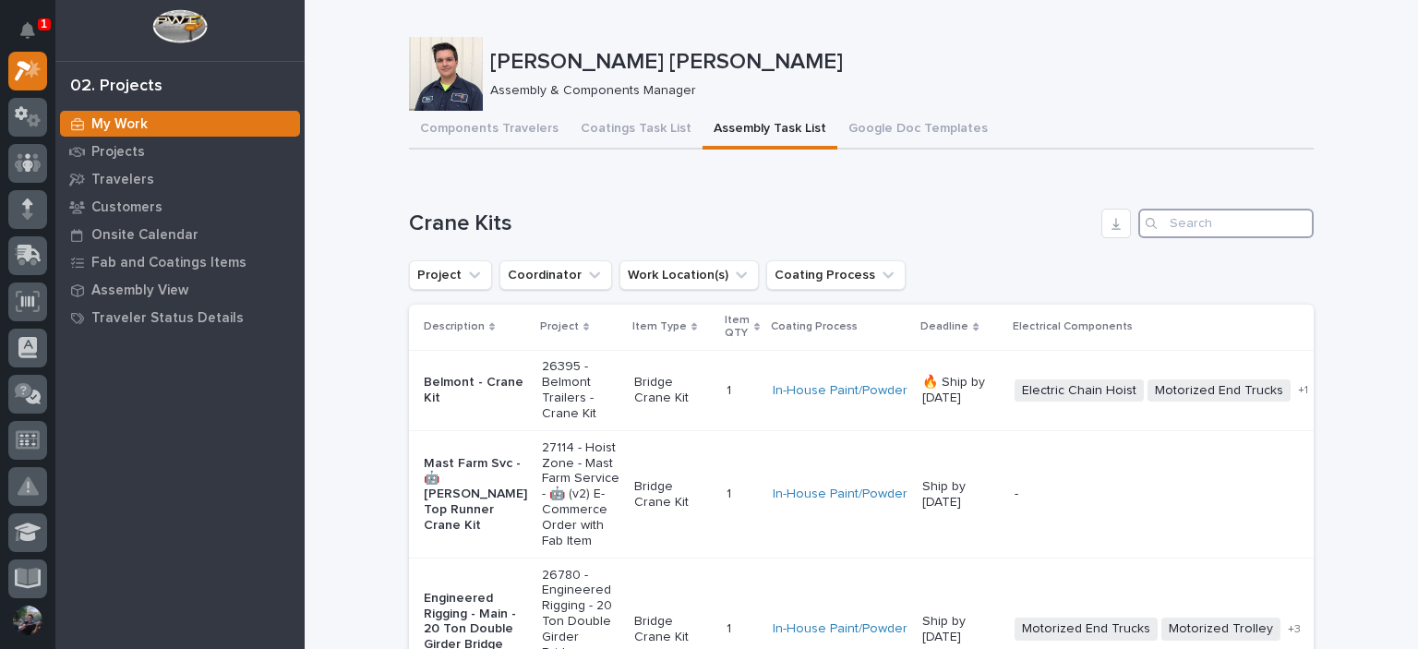
click at [1175, 221] on input "Search" at bounding box center [1225, 224] width 175 height 30
click at [1185, 224] on input "Search" at bounding box center [1225, 224] width 175 height 30
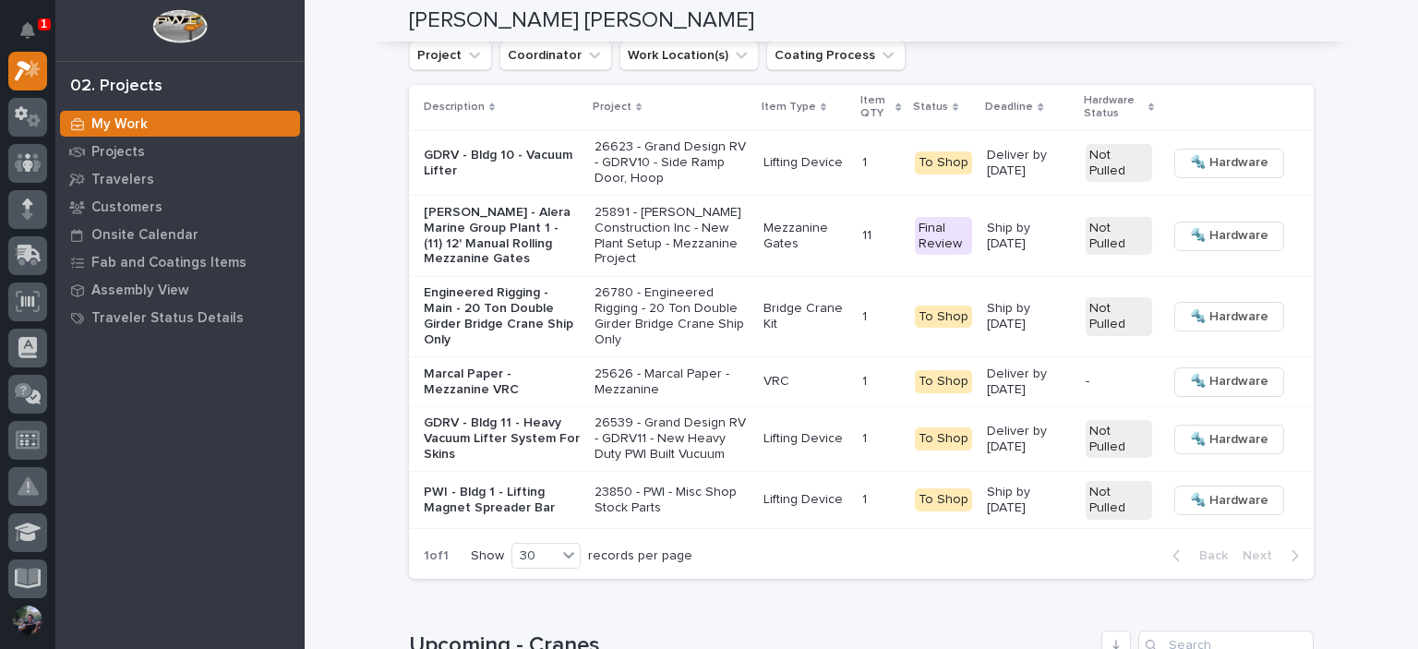
scroll to position [3077, 0]
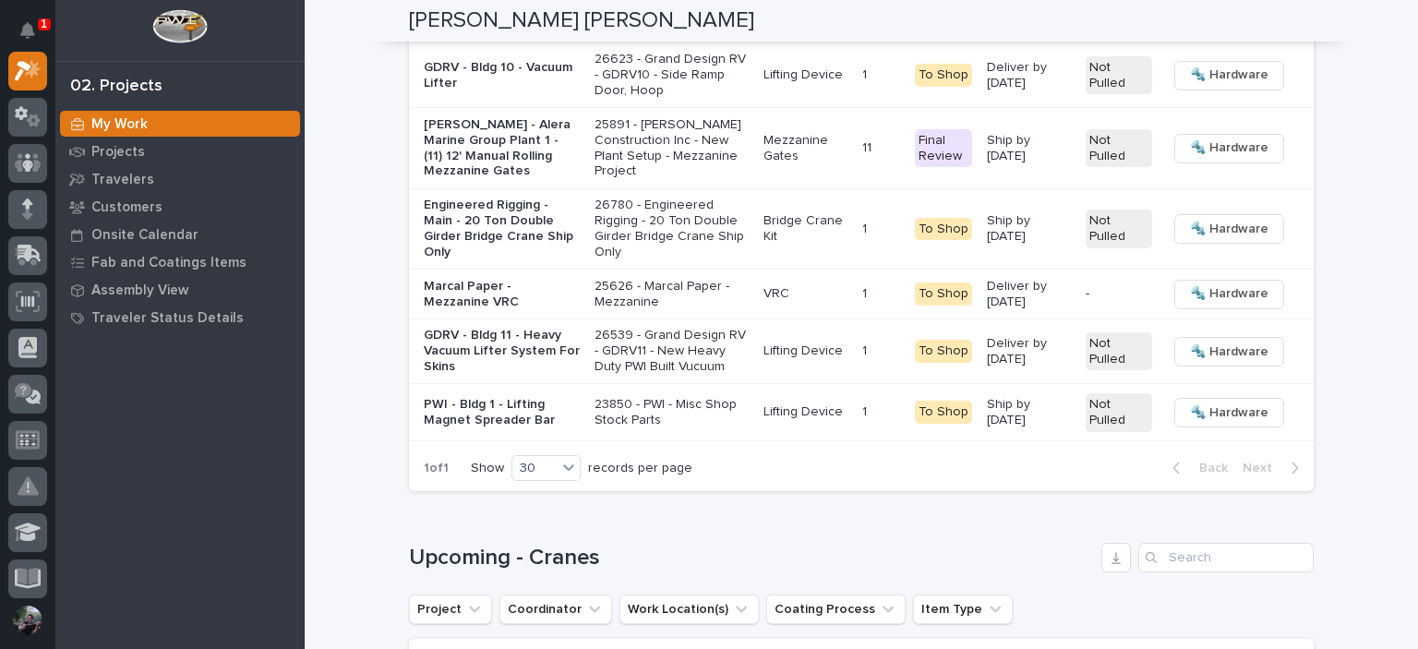
type input "26441"
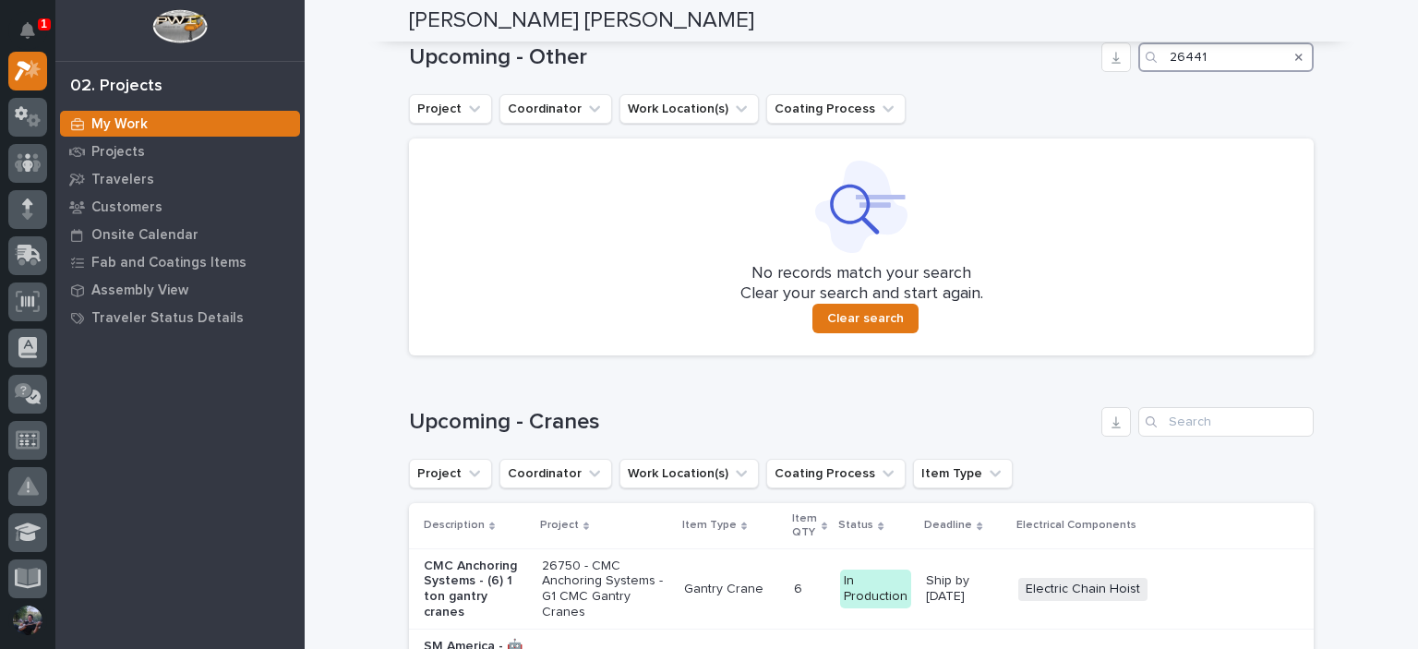
scroll to position [3250, 0]
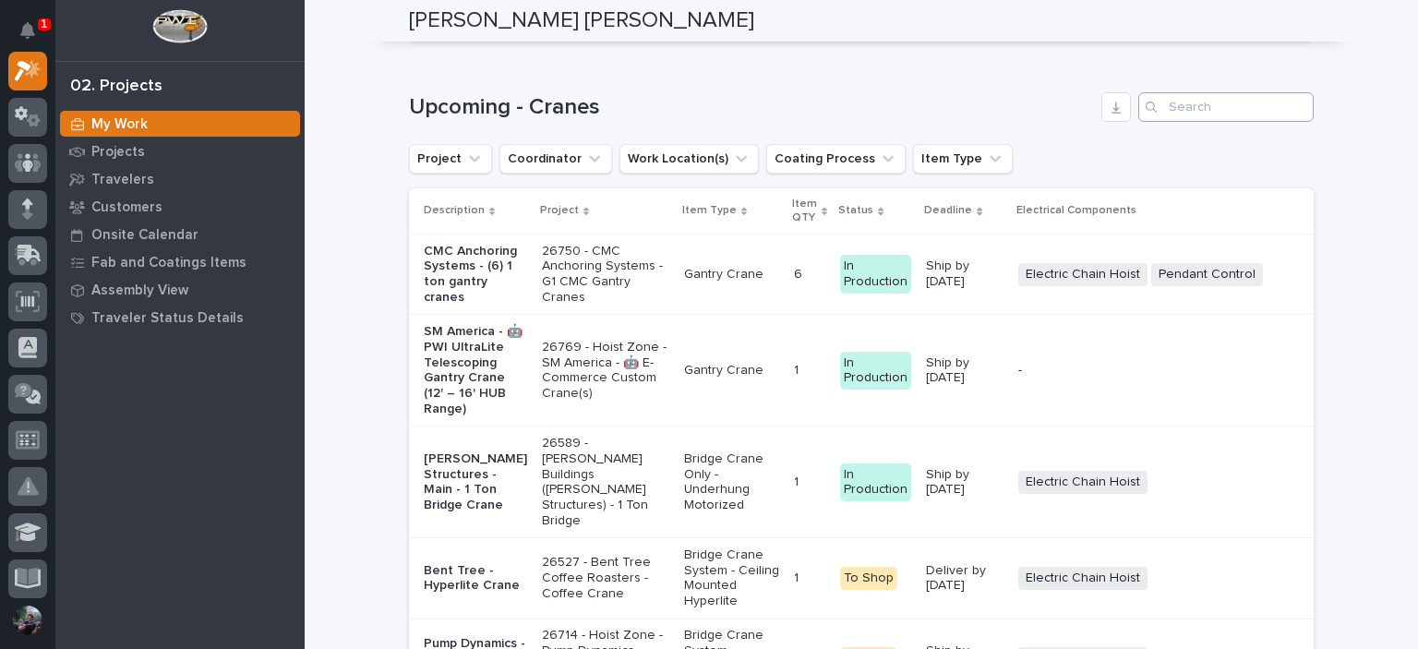
type input "26441"
click at [1243, 122] on input "Search" at bounding box center [1225, 107] width 175 height 30
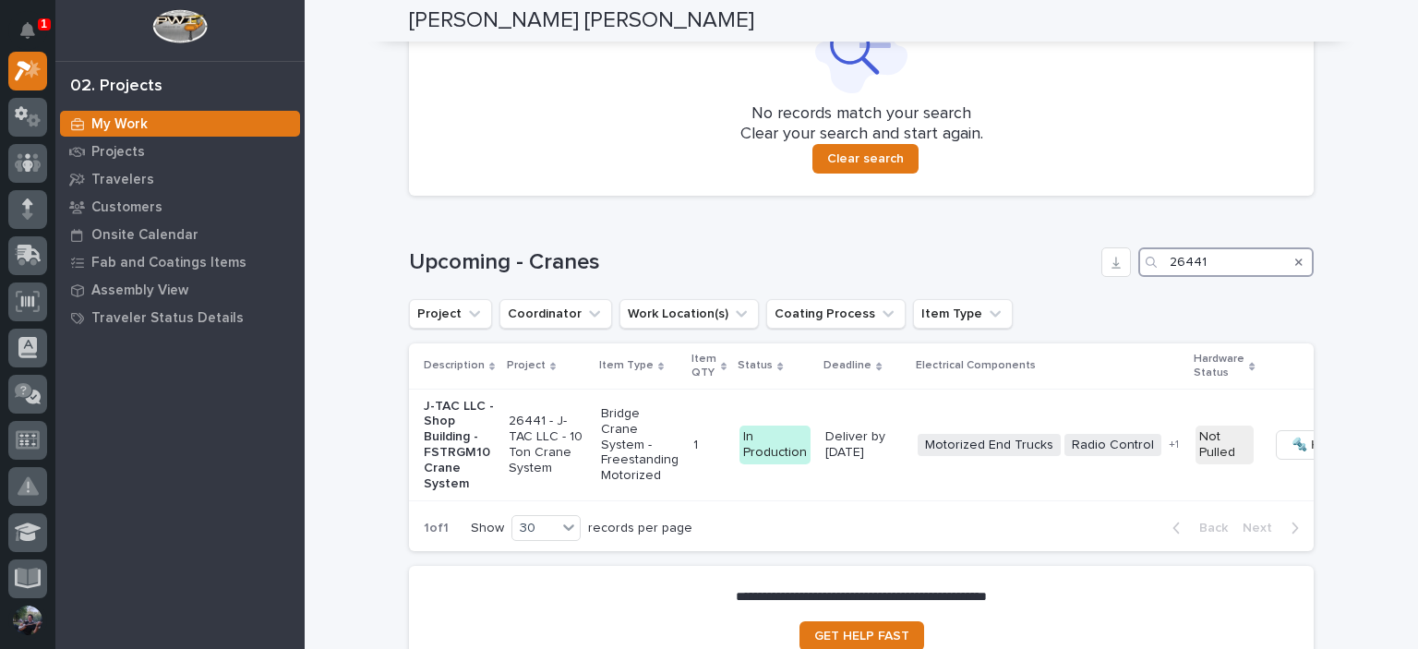
scroll to position [3403, 0]
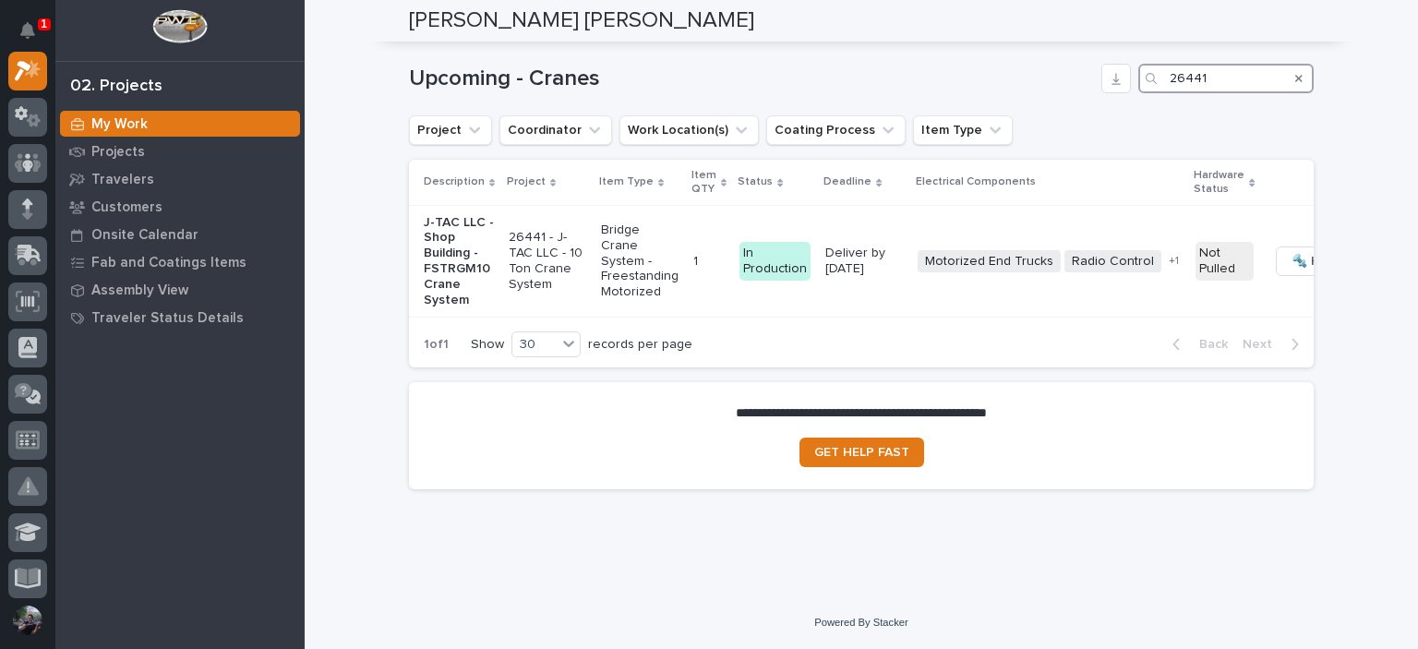
type input "26441"
click at [0, 21] on div "5 My Settings Log Out" at bounding box center [27, 324] width 55 height 649
click at [28, 28] on icon "Notifications" at bounding box center [27, 30] width 15 height 17
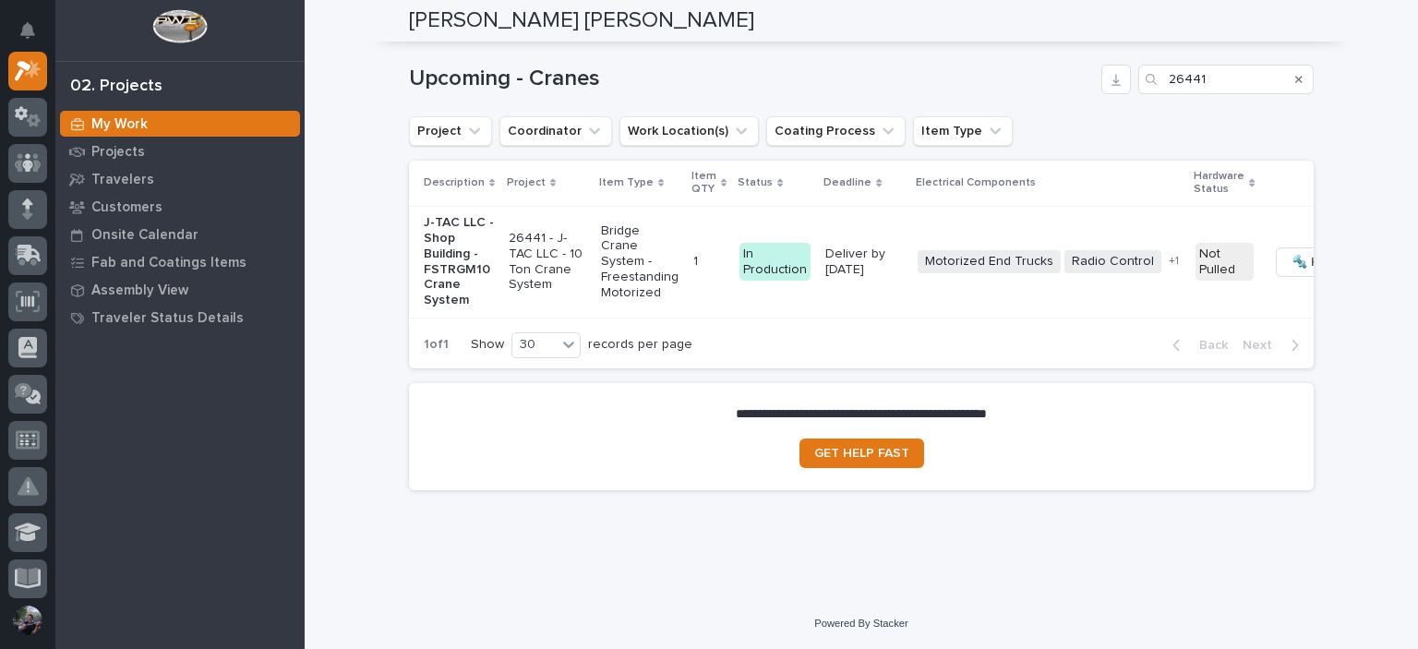
click at [709, 66] on h1 "Upcoming - Cranes" at bounding box center [751, 79] width 685 height 27
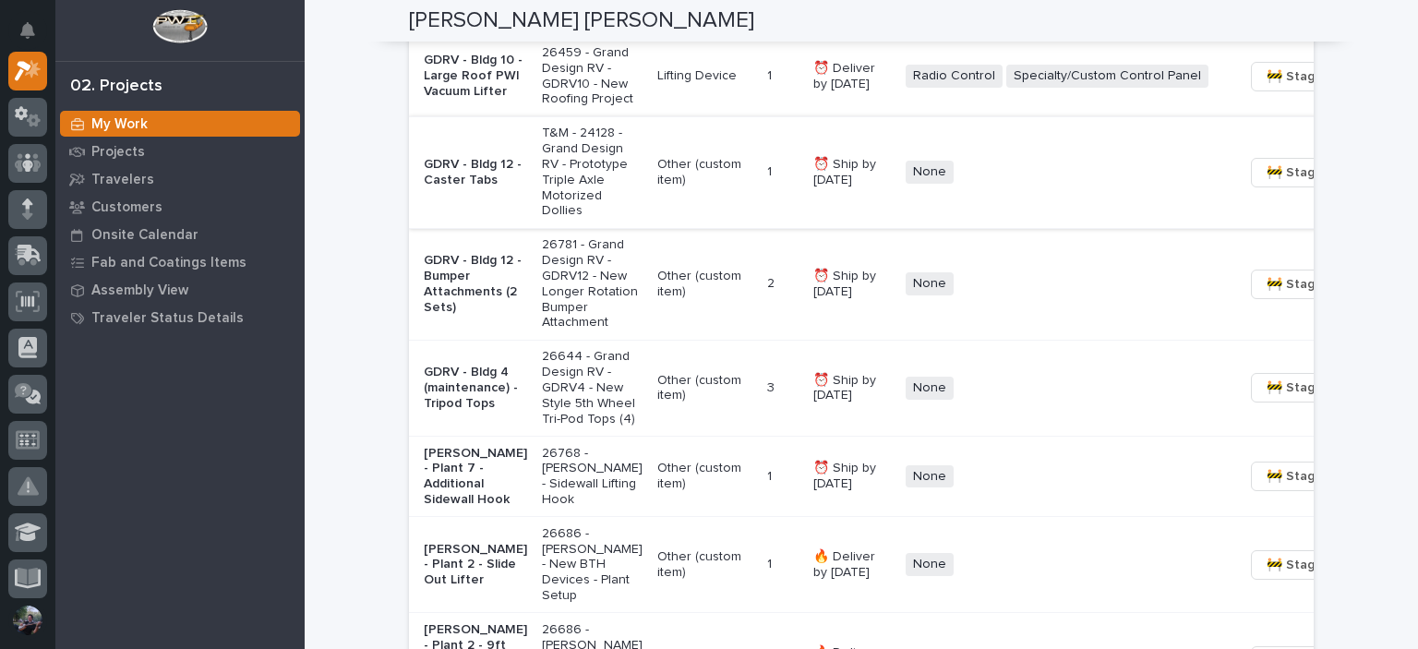
scroll to position [1477, 0]
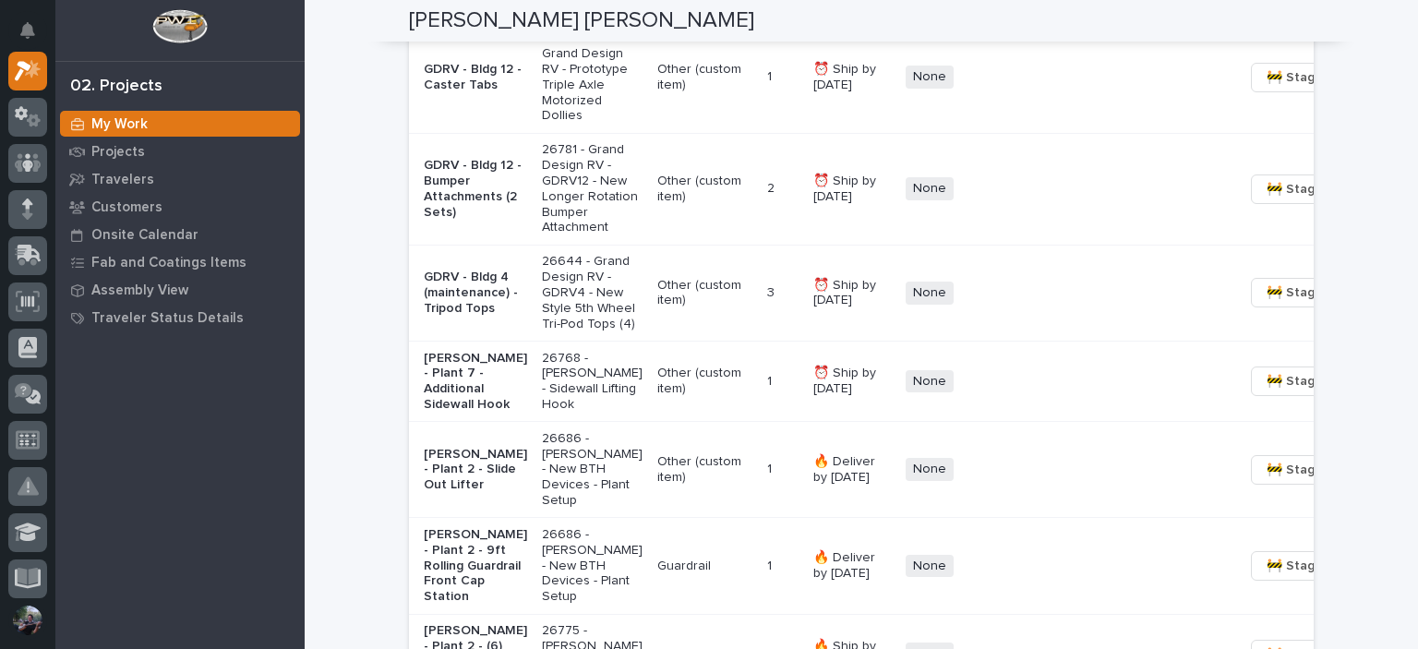
click at [386, 281] on div "Loading... Saving… Loading... Saving… Kyle Dean Miller Kyle Dean Miller Assembl…" at bounding box center [861, 364] width 1113 height 3683
click at [386, 212] on div "Loading... Saving… Loading... Saving… Kyle Dean Miller Kyle Dean Miller Assembl…" at bounding box center [861, 364] width 1113 height 3683
click at [1266, 200] on span "🚧 Staging →" at bounding box center [1304, 189] width 77 height 22
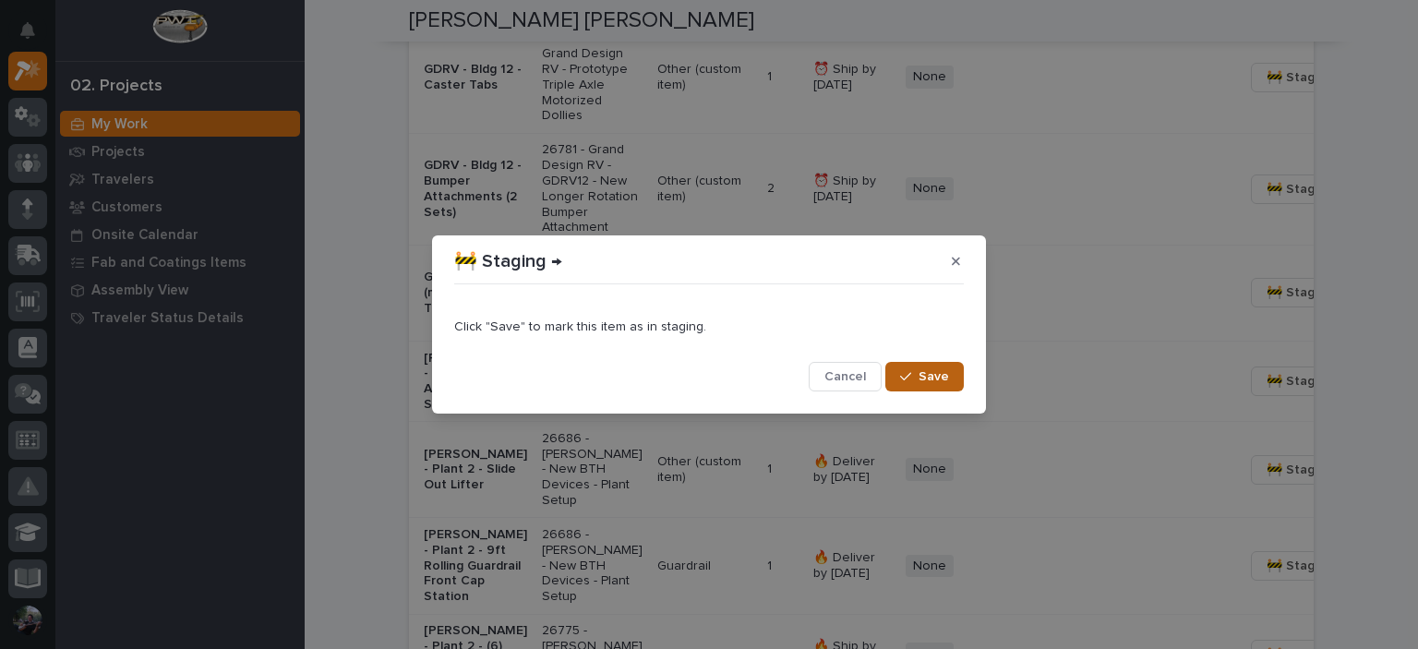
click at [906, 373] on icon "button" at bounding box center [905, 376] width 11 height 13
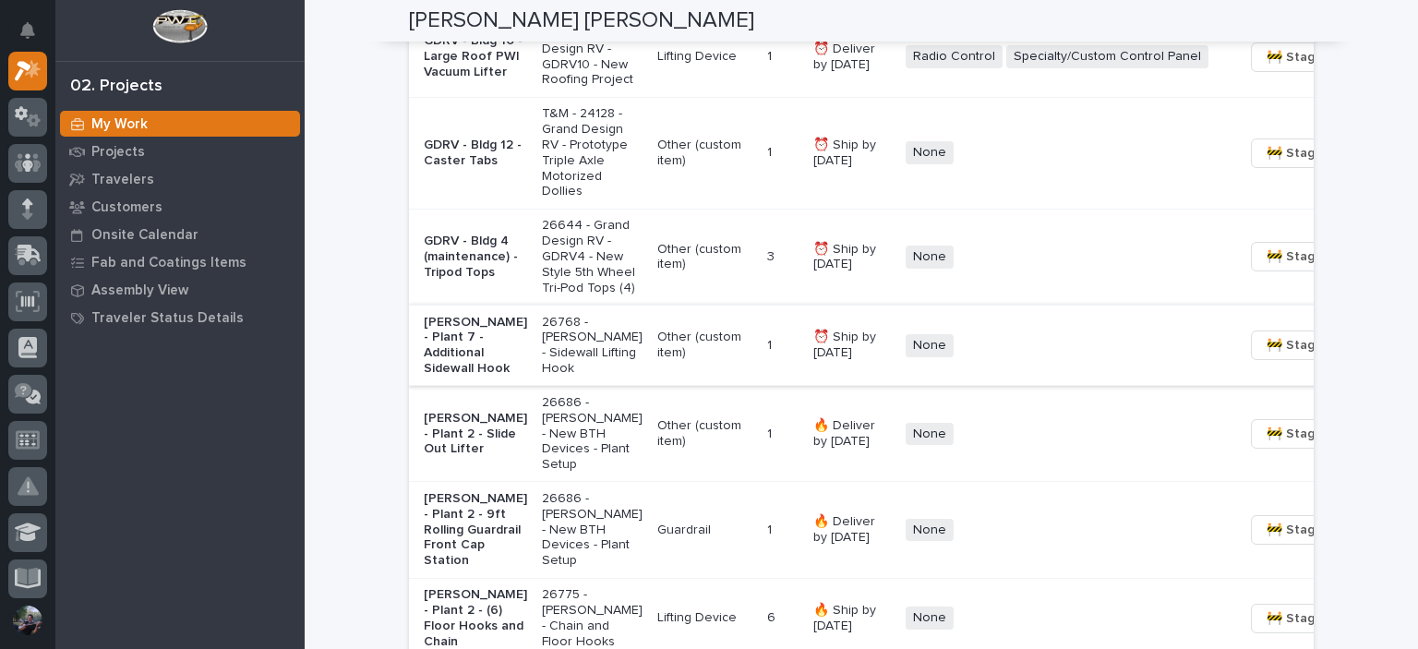
scroll to position [1405, 0]
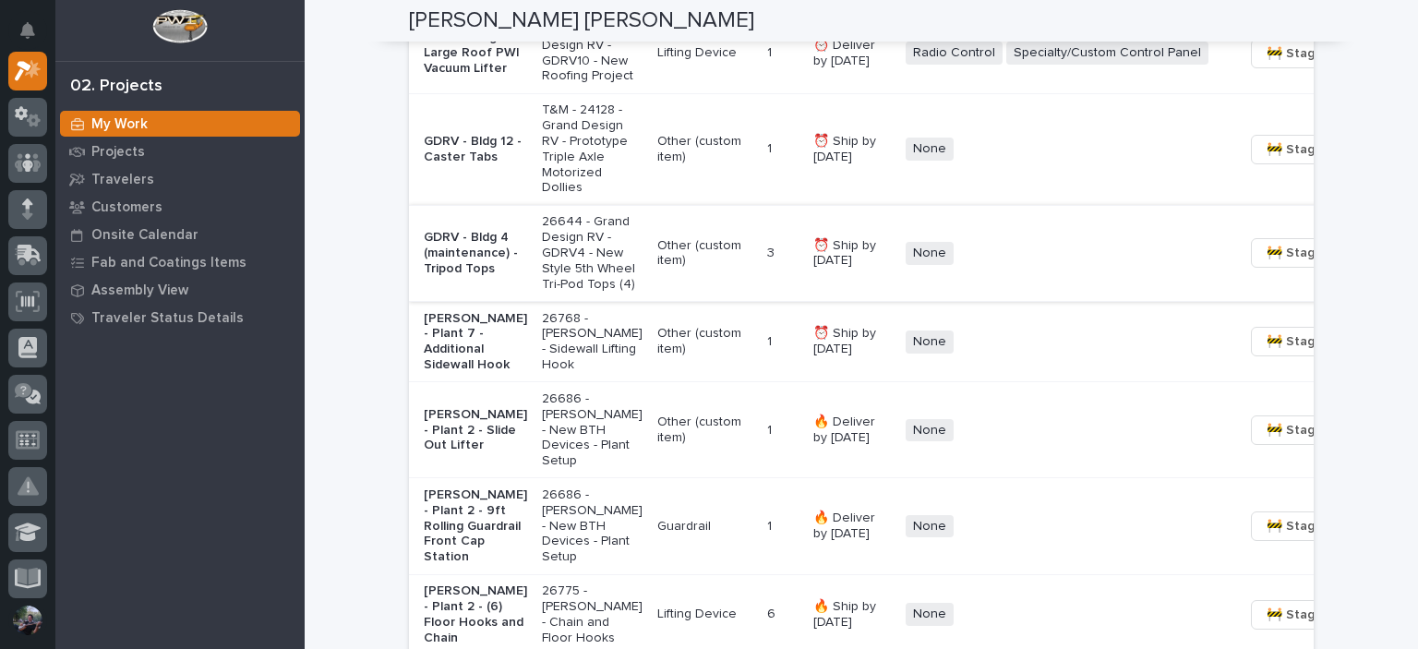
click at [1266, 264] on span "🚧 Staging →" at bounding box center [1304, 253] width 77 height 22
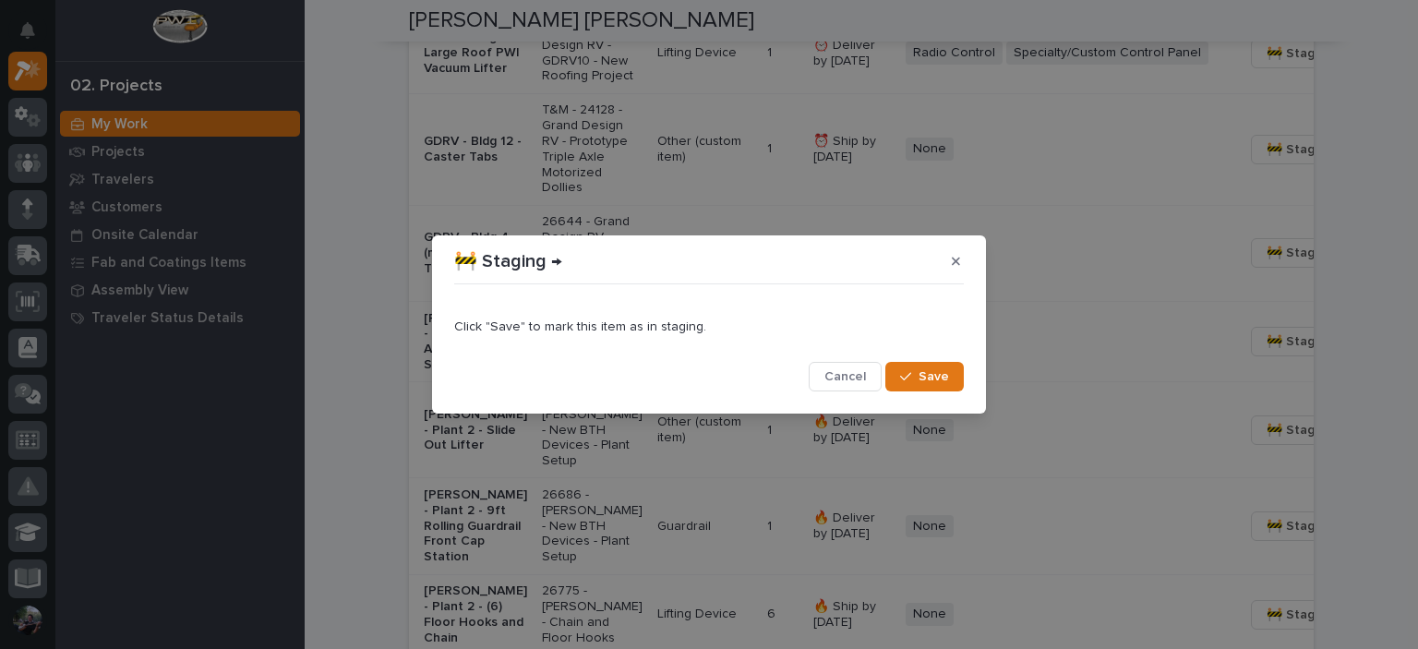
click at [939, 371] on span "Save" at bounding box center [933, 376] width 30 height 17
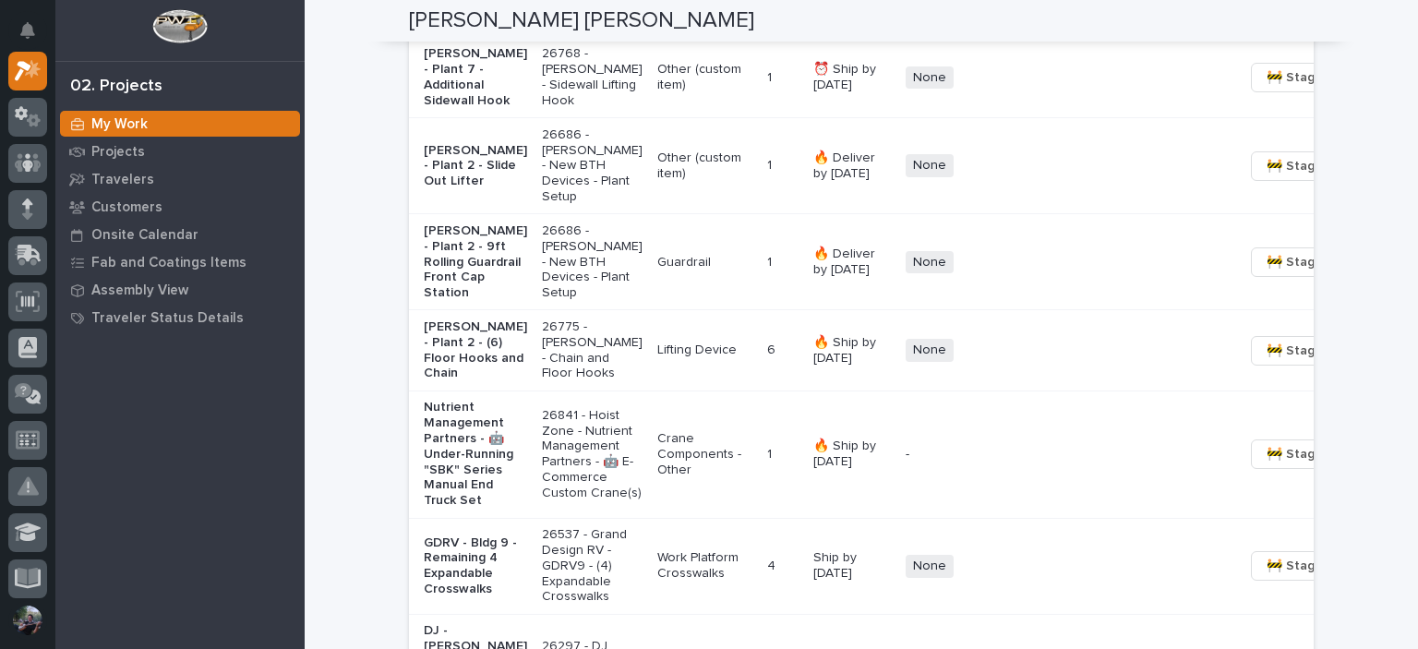
scroll to position [1703, 0]
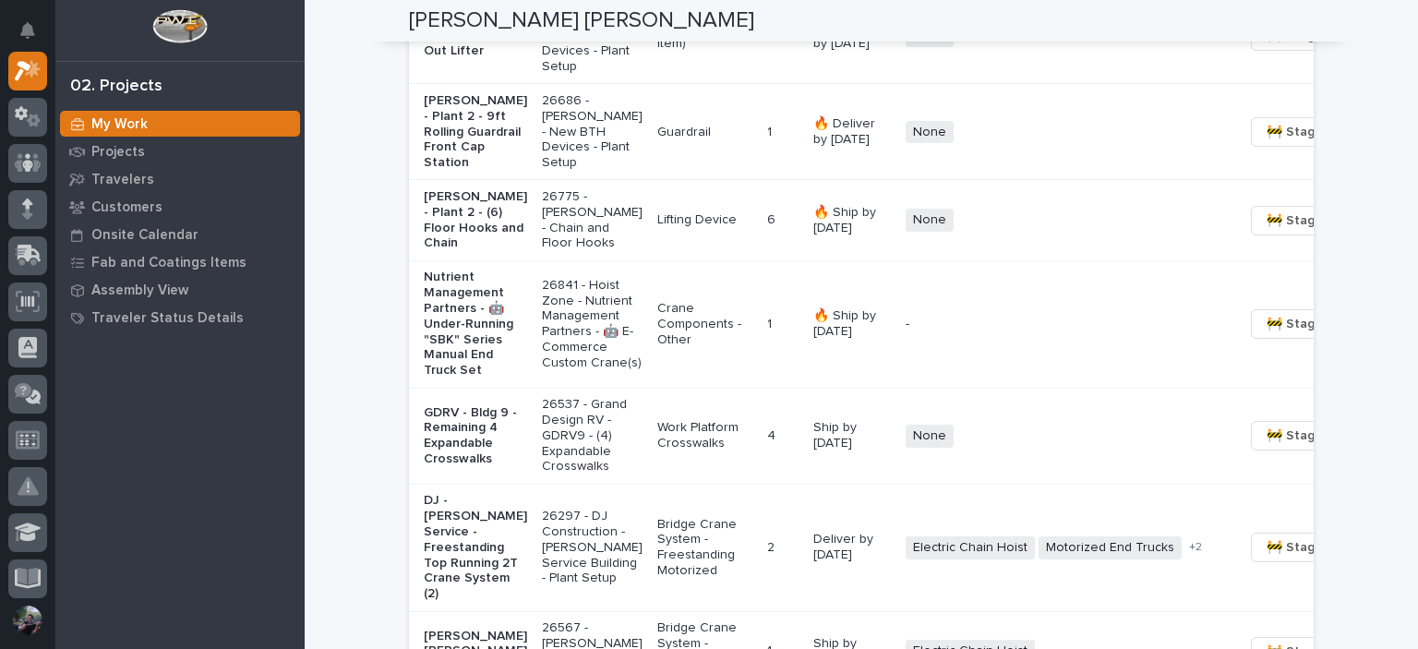
click at [430, 378] on p "Nutrient Management Partners - 🤖 Under-Running "SBK" Series Manual End Truck Set" at bounding box center [475, 324] width 103 height 109
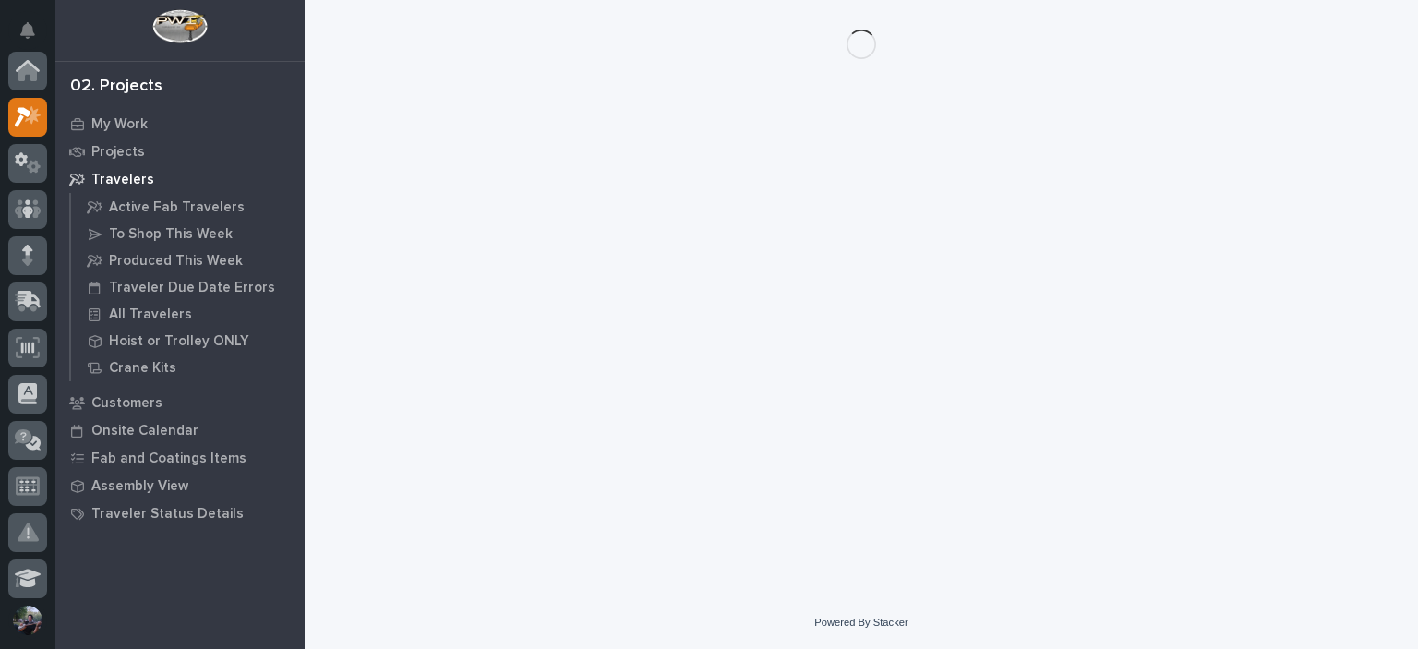
scroll to position [46, 0]
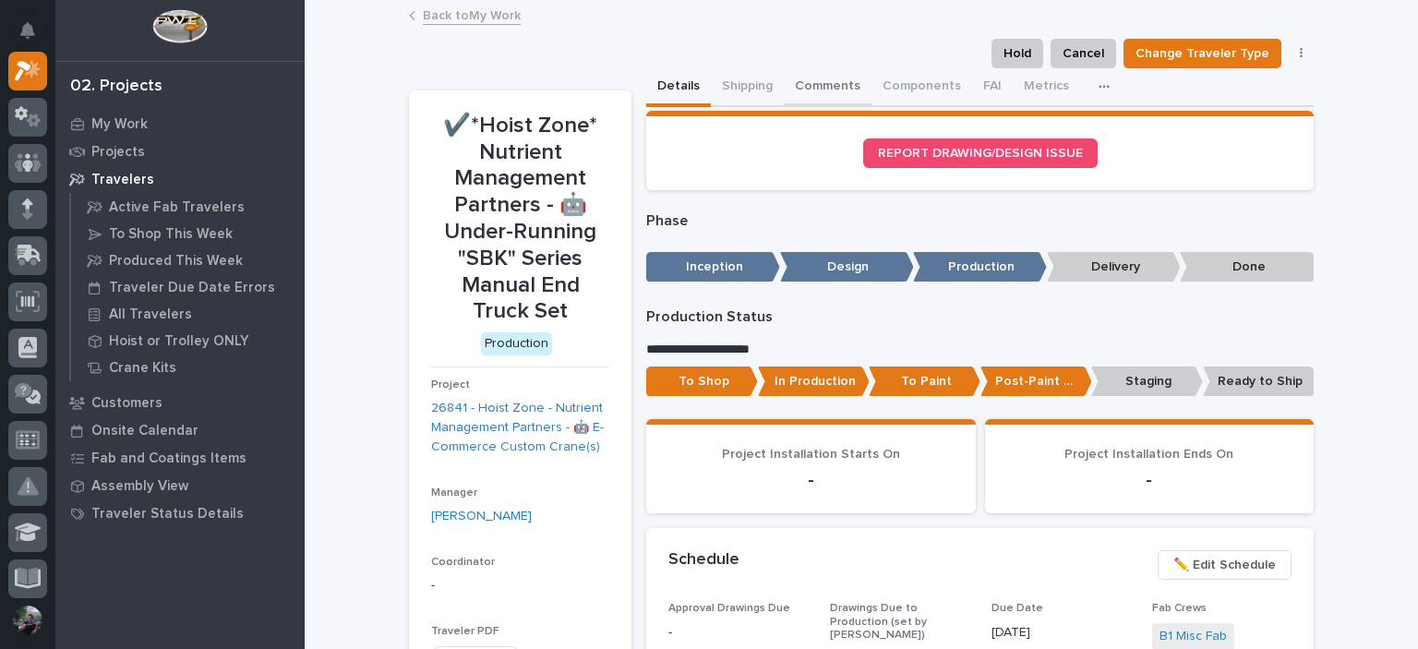
click at [828, 86] on button "Comments" at bounding box center [828, 87] width 88 height 39
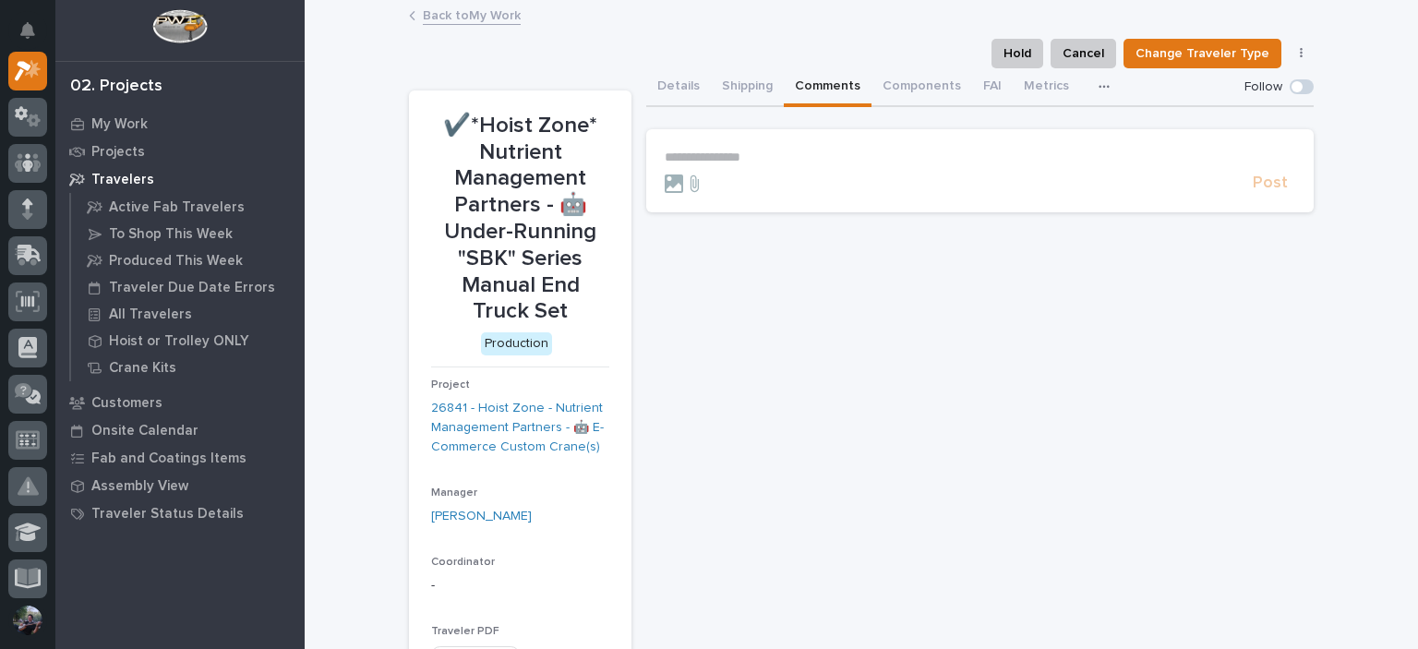
click at [738, 164] on p "**********" at bounding box center [980, 158] width 630 height 16
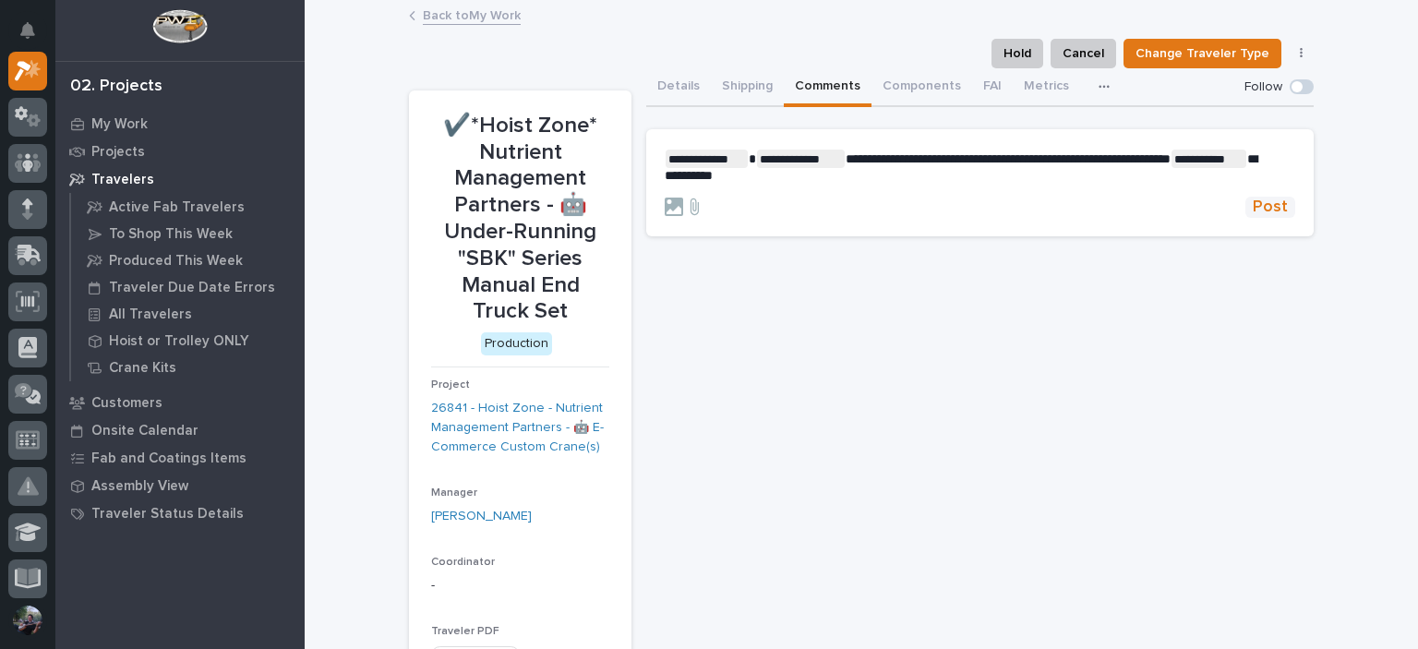
click at [1266, 218] on span "Post" at bounding box center [1270, 207] width 35 height 21
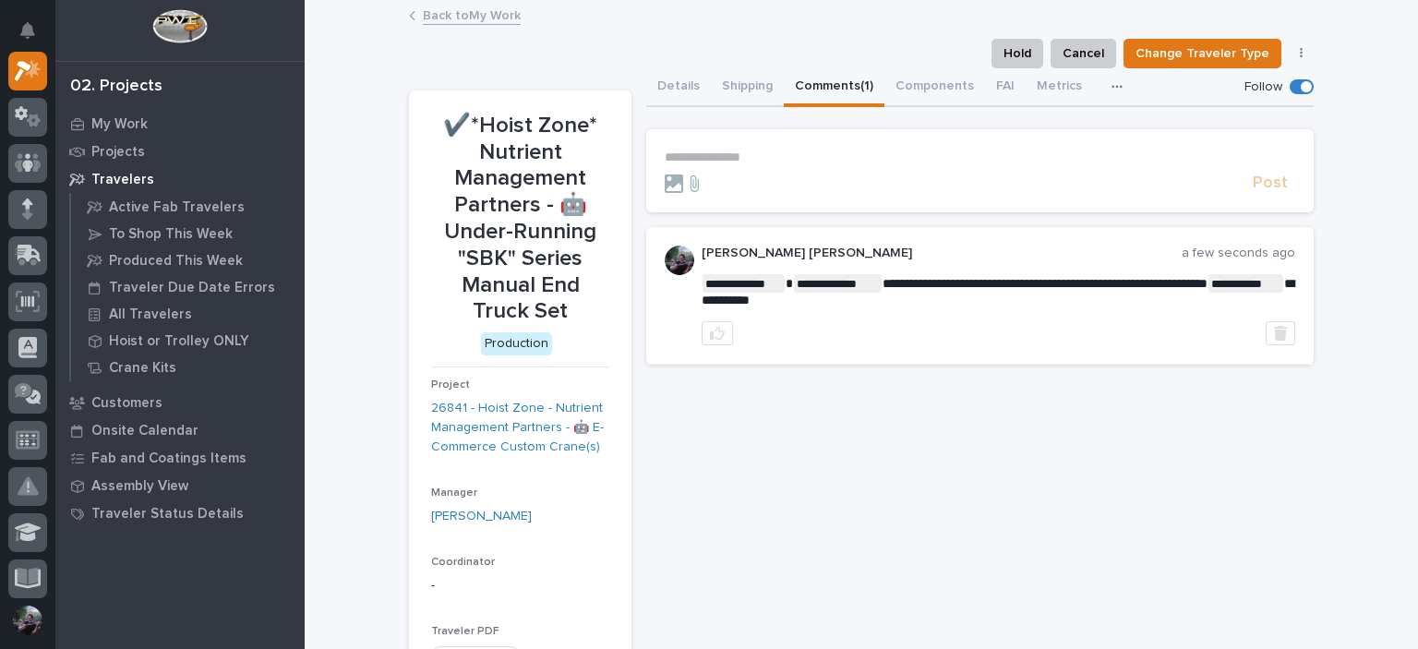
click at [441, 18] on link "Back to My Work" at bounding box center [472, 14] width 98 height 21
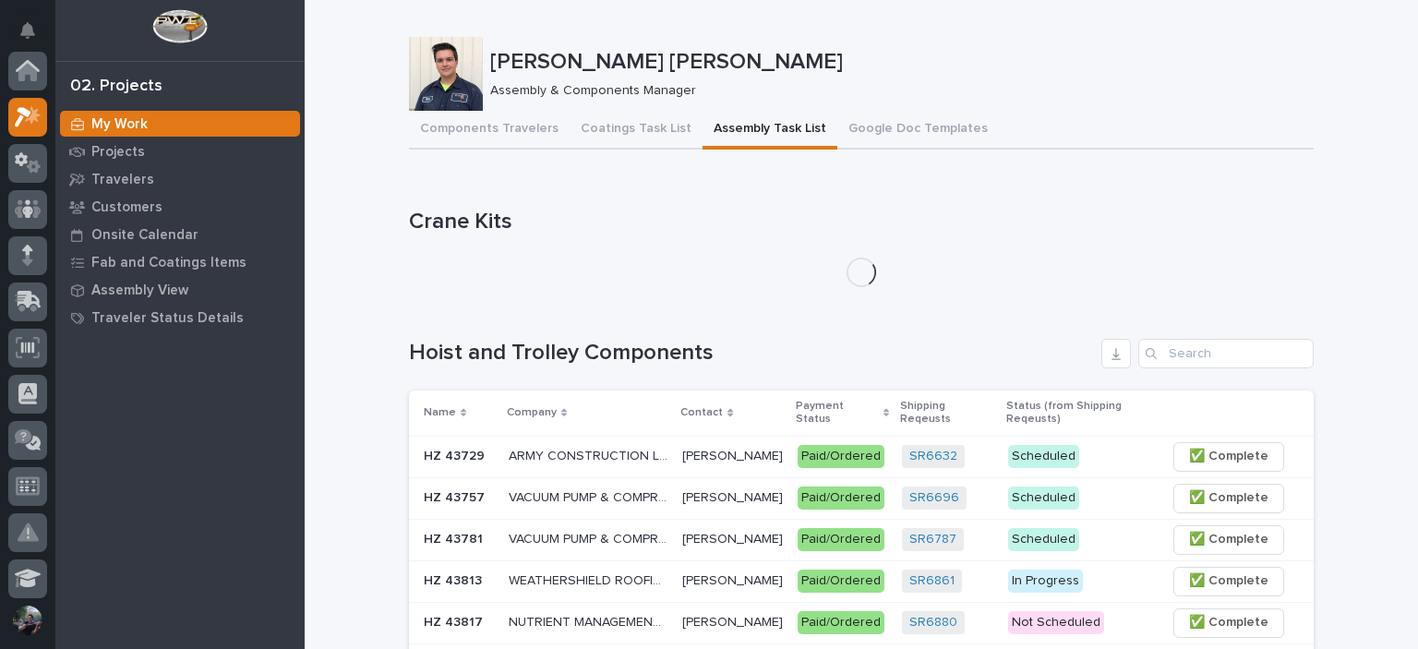
scroll to position [46, 0]
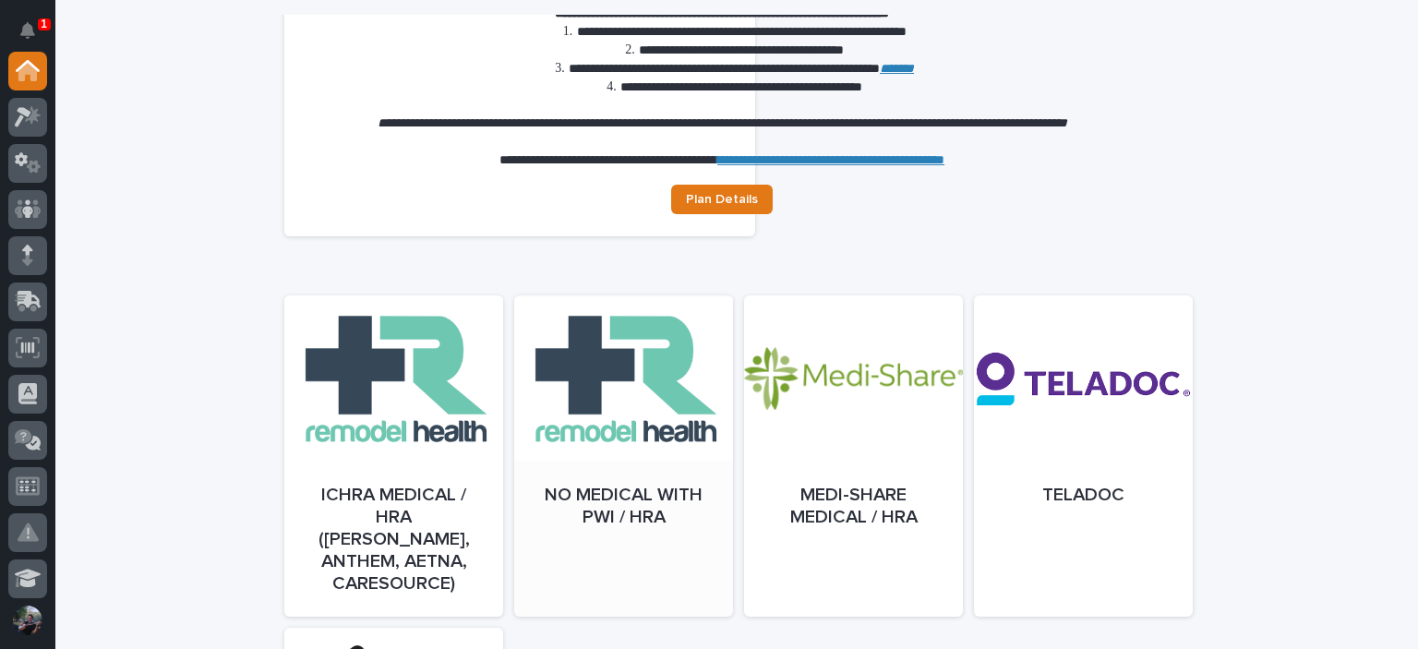
scroll to position [799, 0]
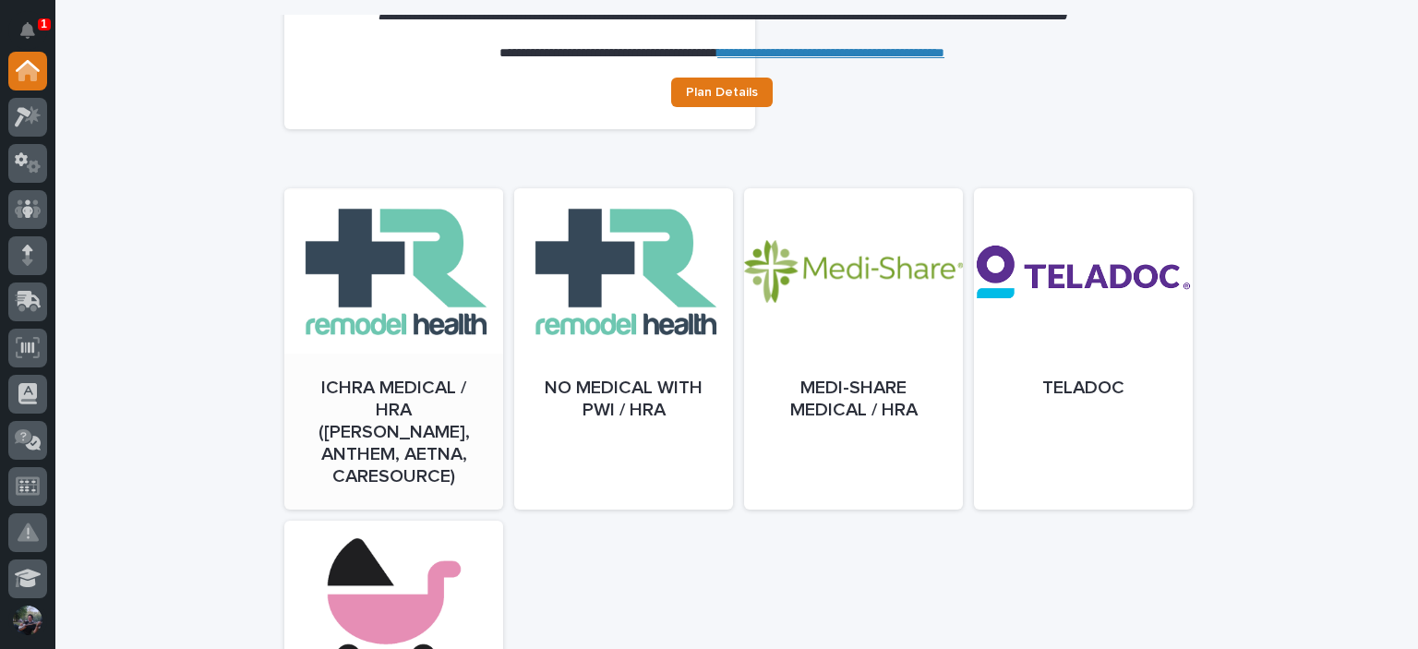
click at [398, 384] on link "Open" at bounding box center [393, 367] width 219 height 321
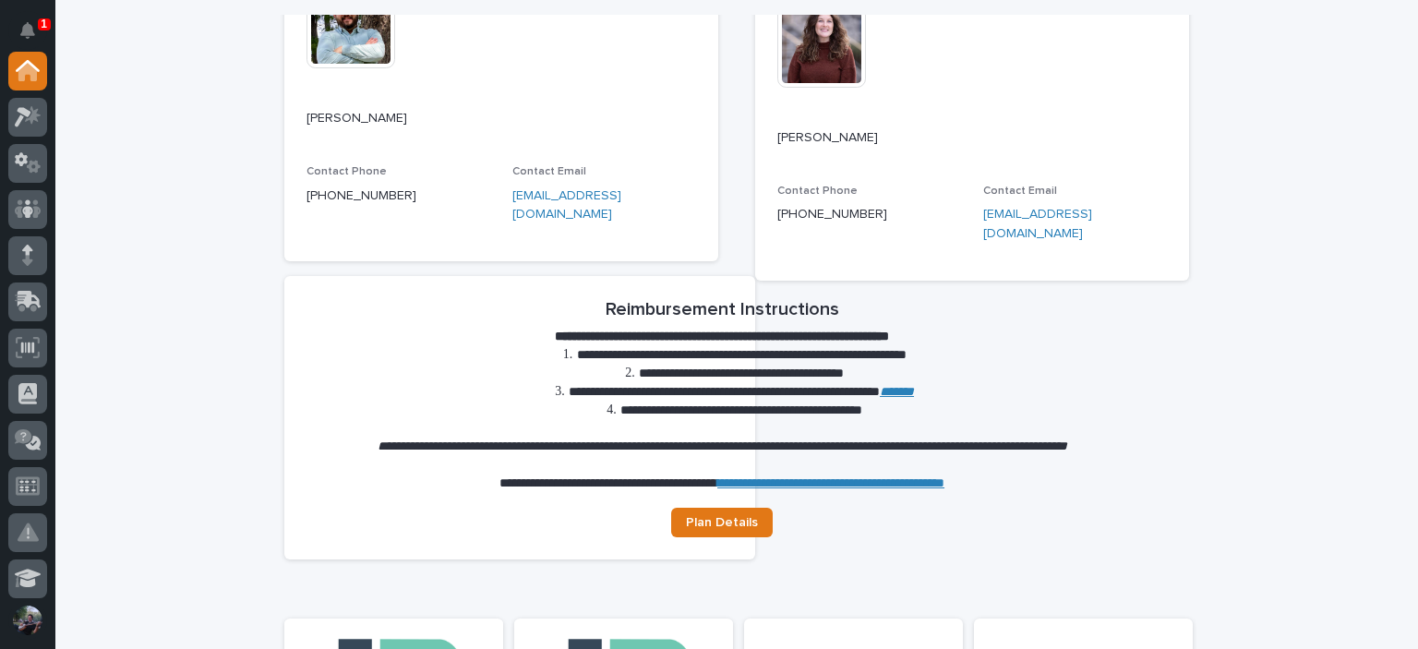
scroll to position [0, 0]
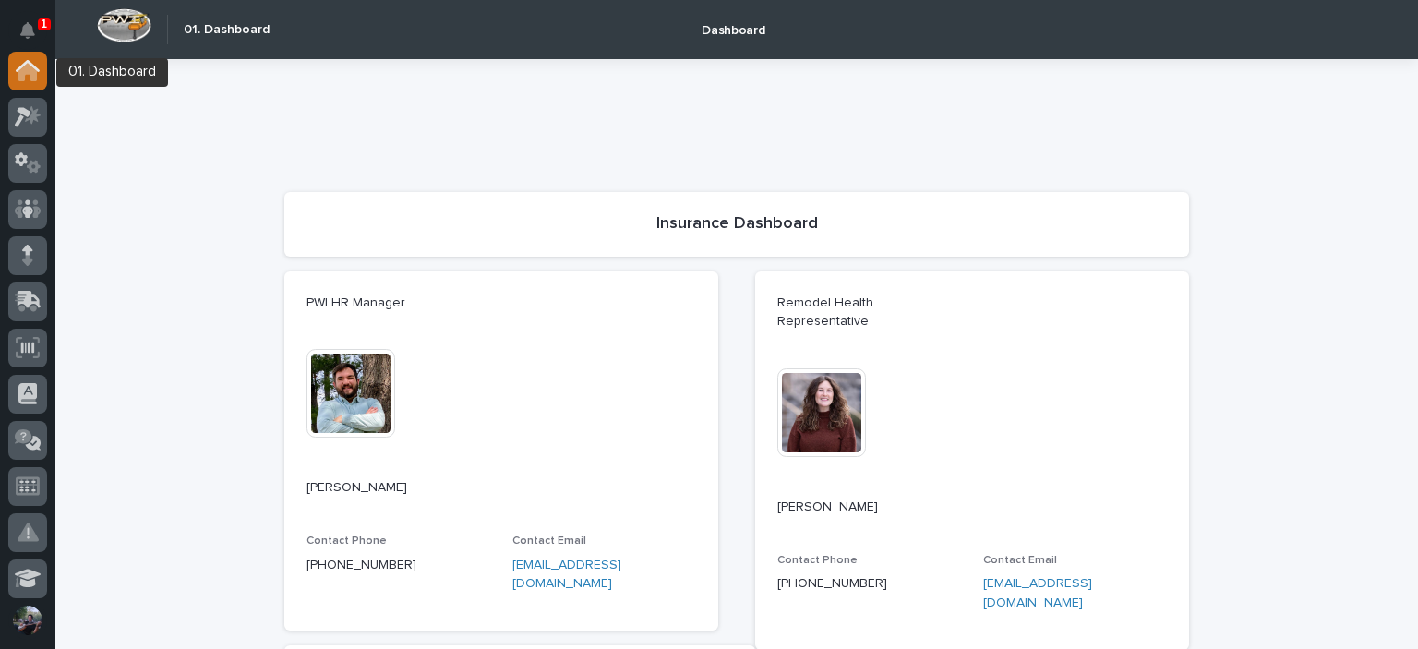
click at [30, 67] on icon at bounding box center [27, 72] width 18 height 18
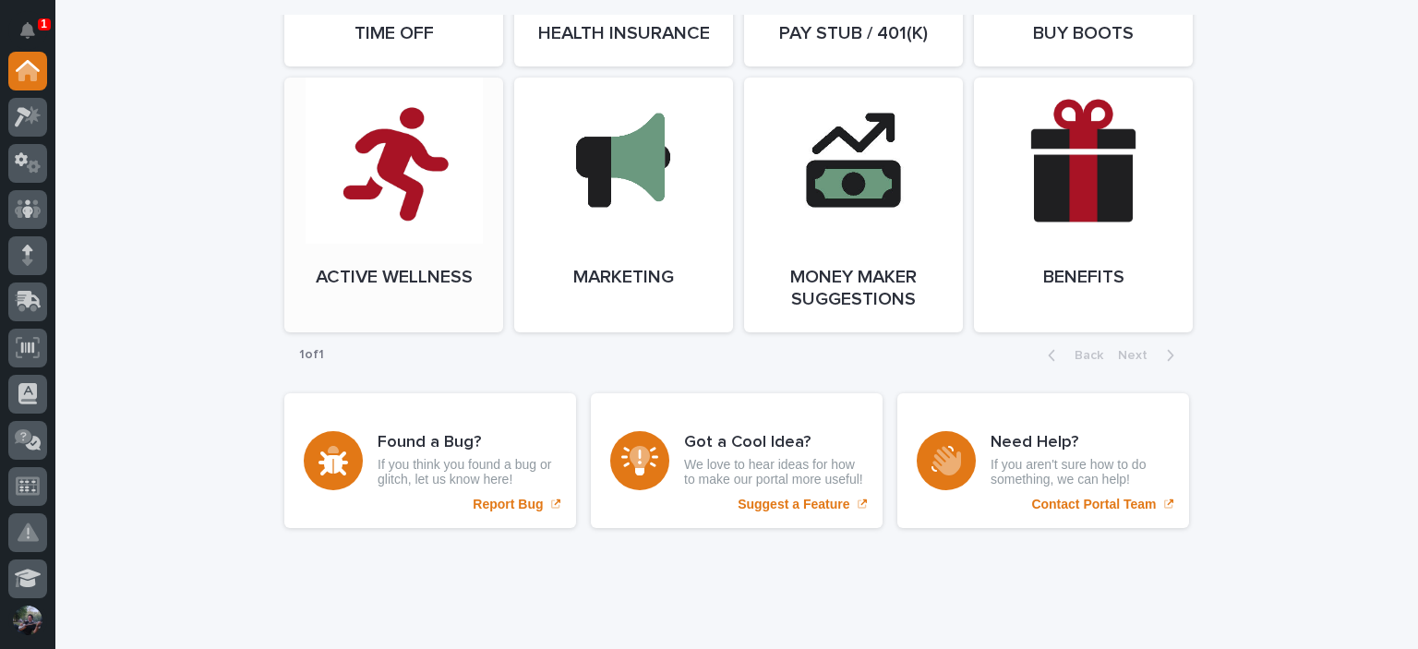
scroll to position [3616, 0]
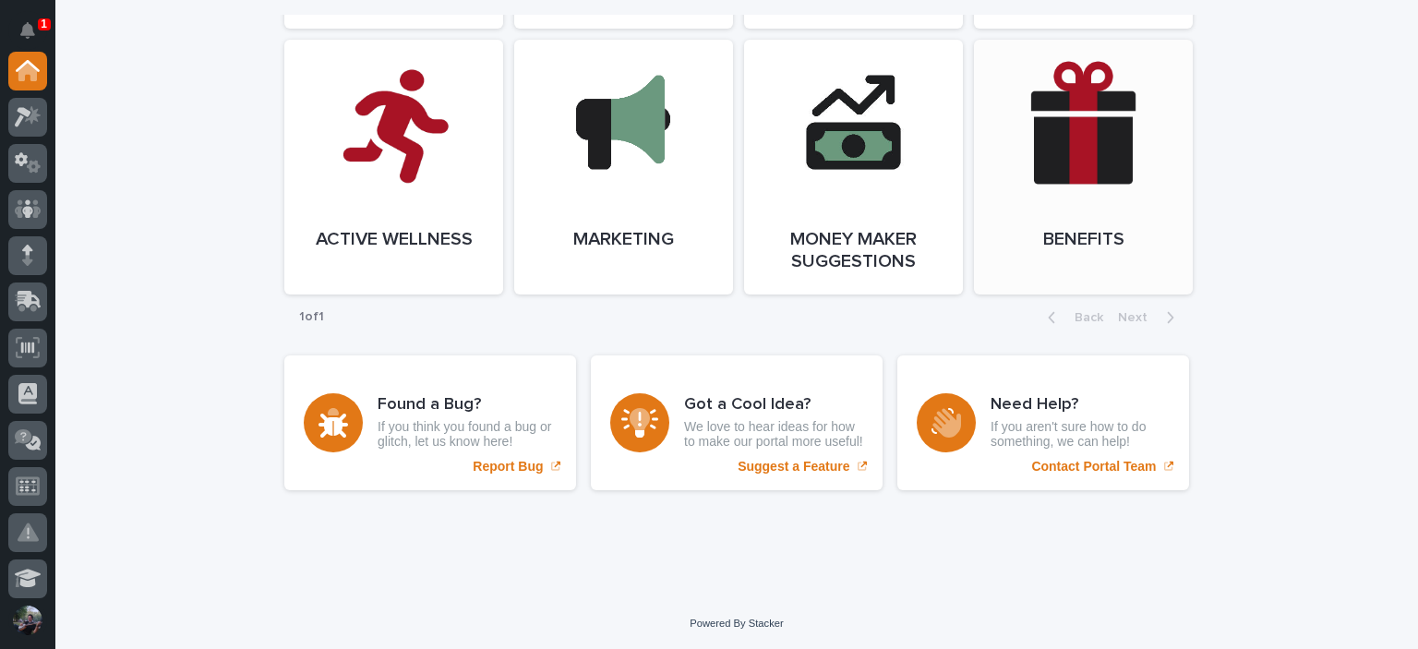
click at [1074, 202] on link "Open Link" at bounding box center [1083, 167] width 219 height 255
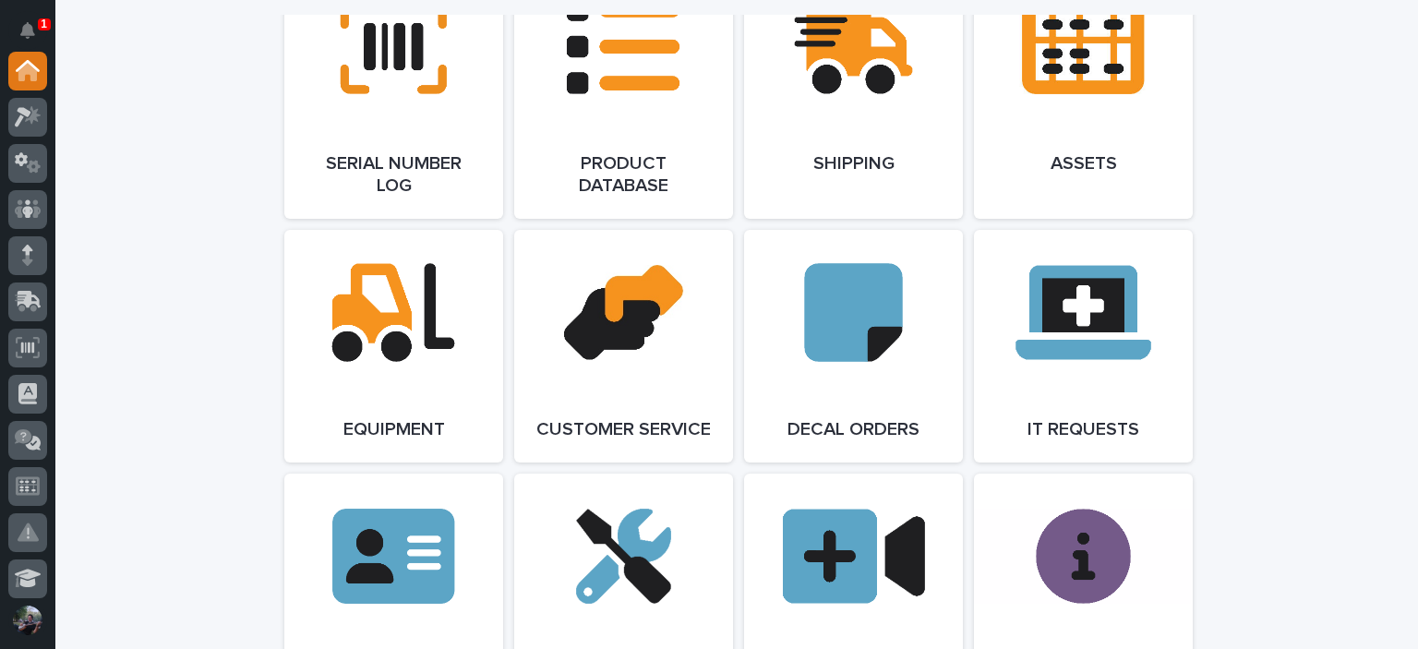
scroll to position [2139, 0]
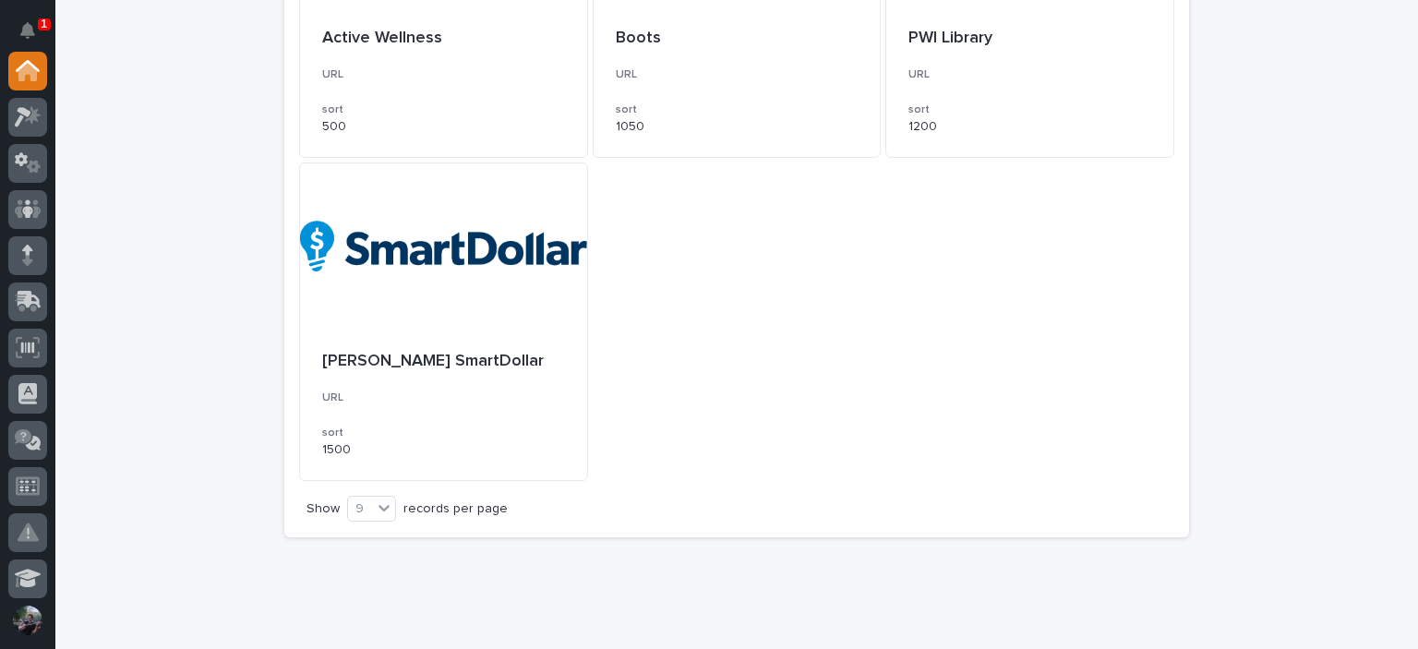
scroll to position [1224, 0]
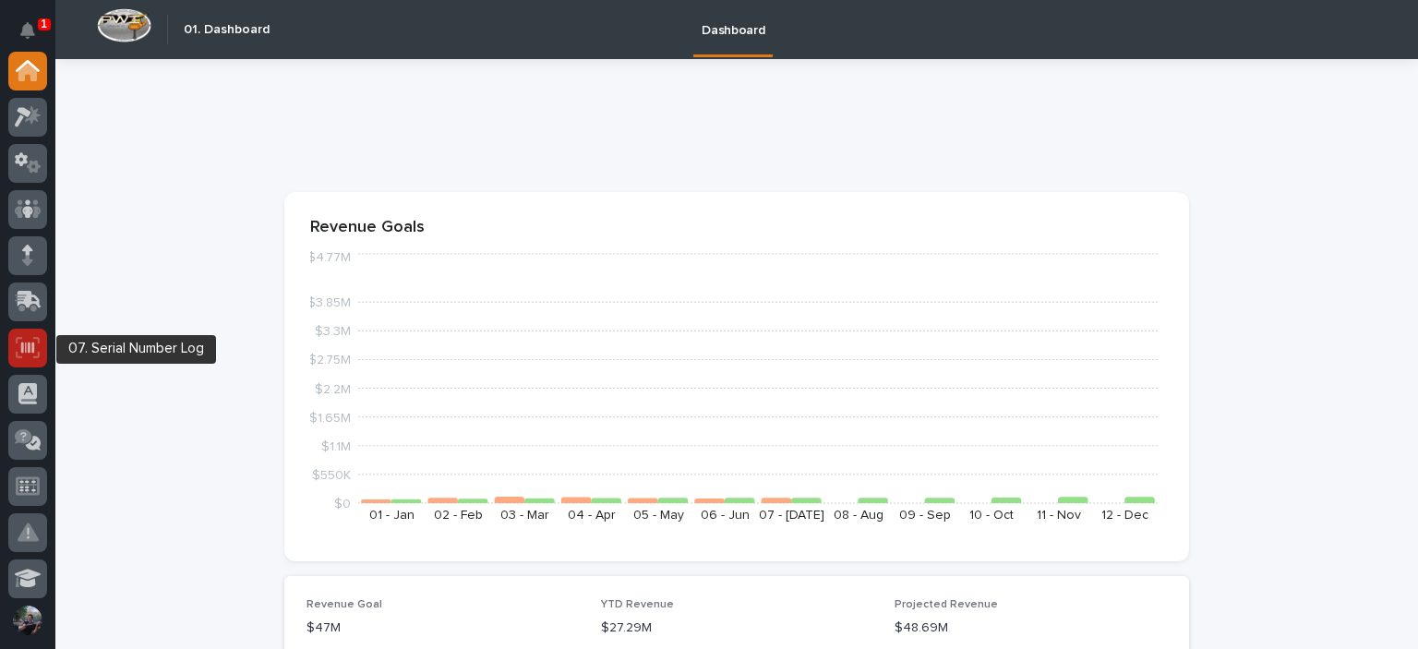
click at [18, 361] on div at bounding box center [27, 348] width 39 height 39
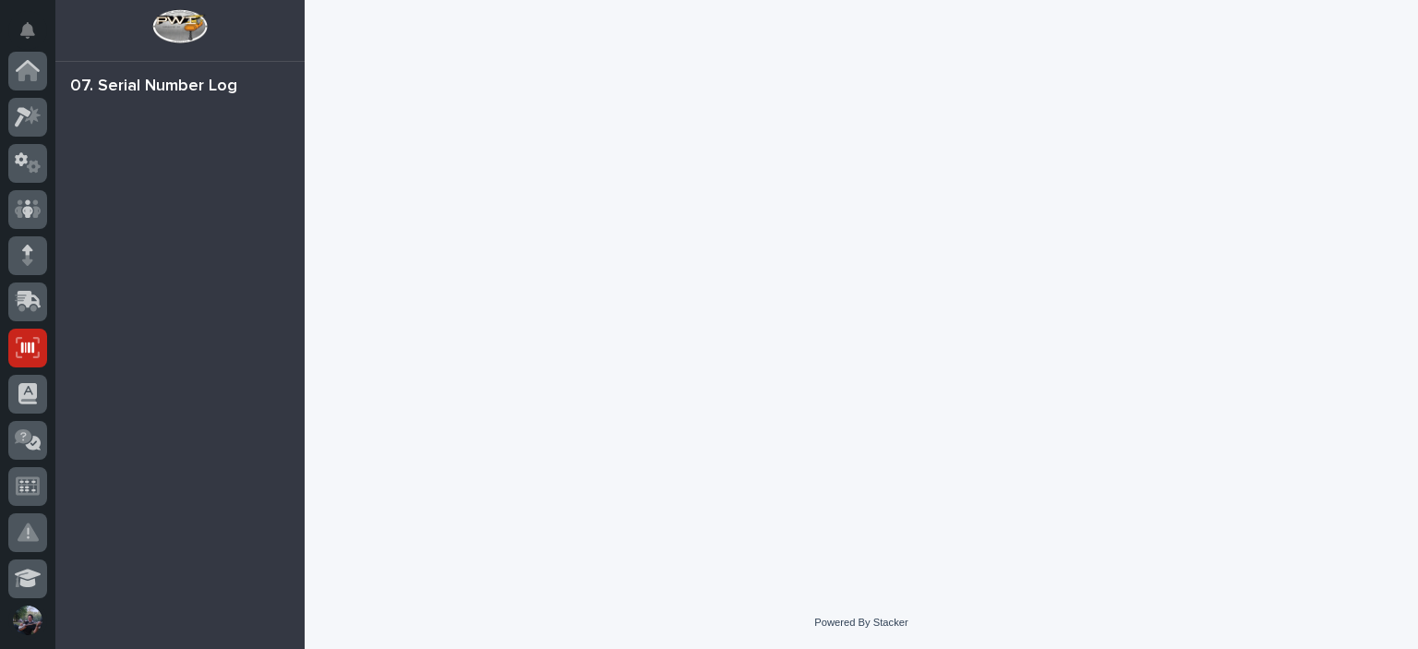
scroll to position [277, 0]
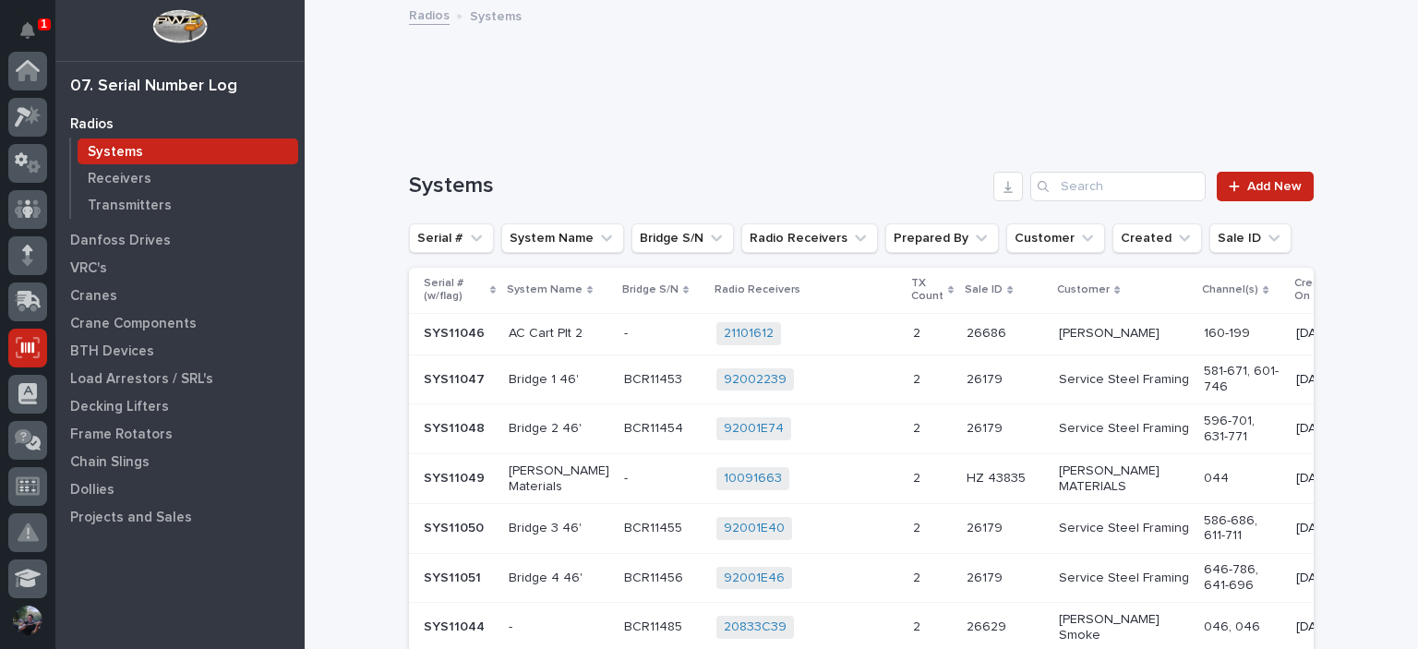
scroll to position [277, 0]
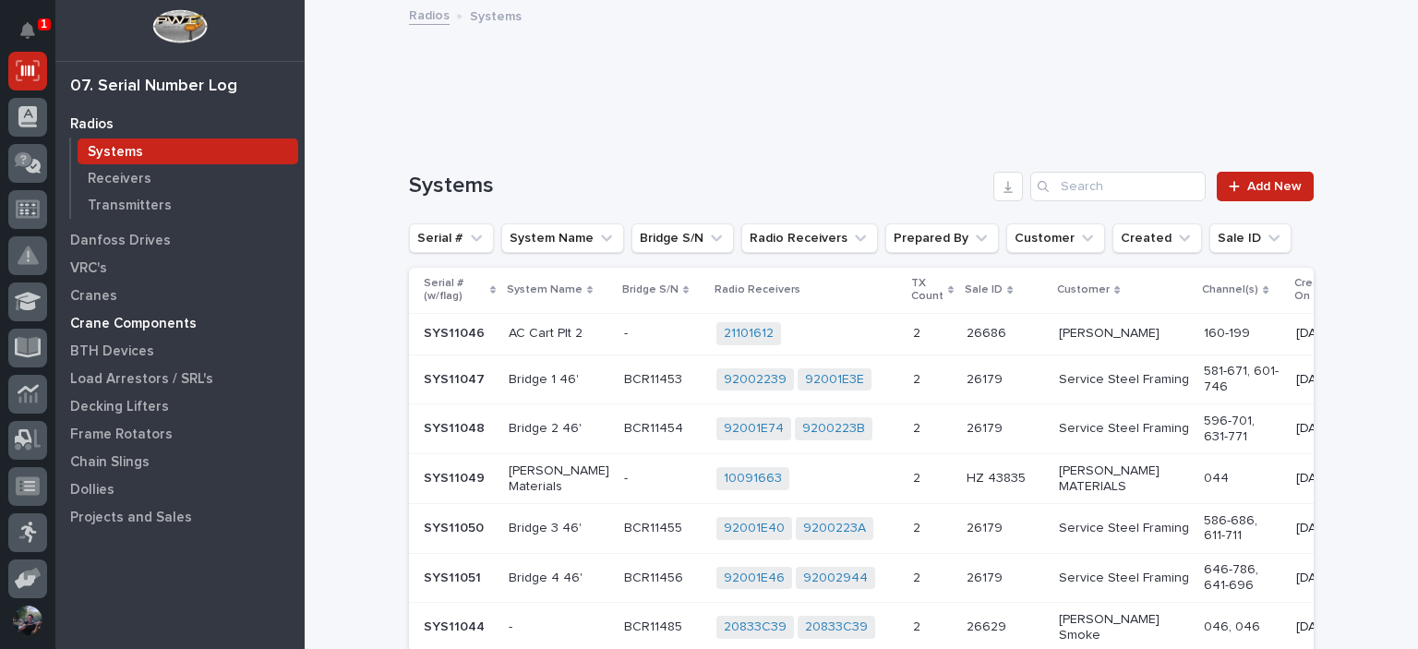
click at [118, 325] on p "Crane Components" at bounding box center [133, 324] width 126 height 17
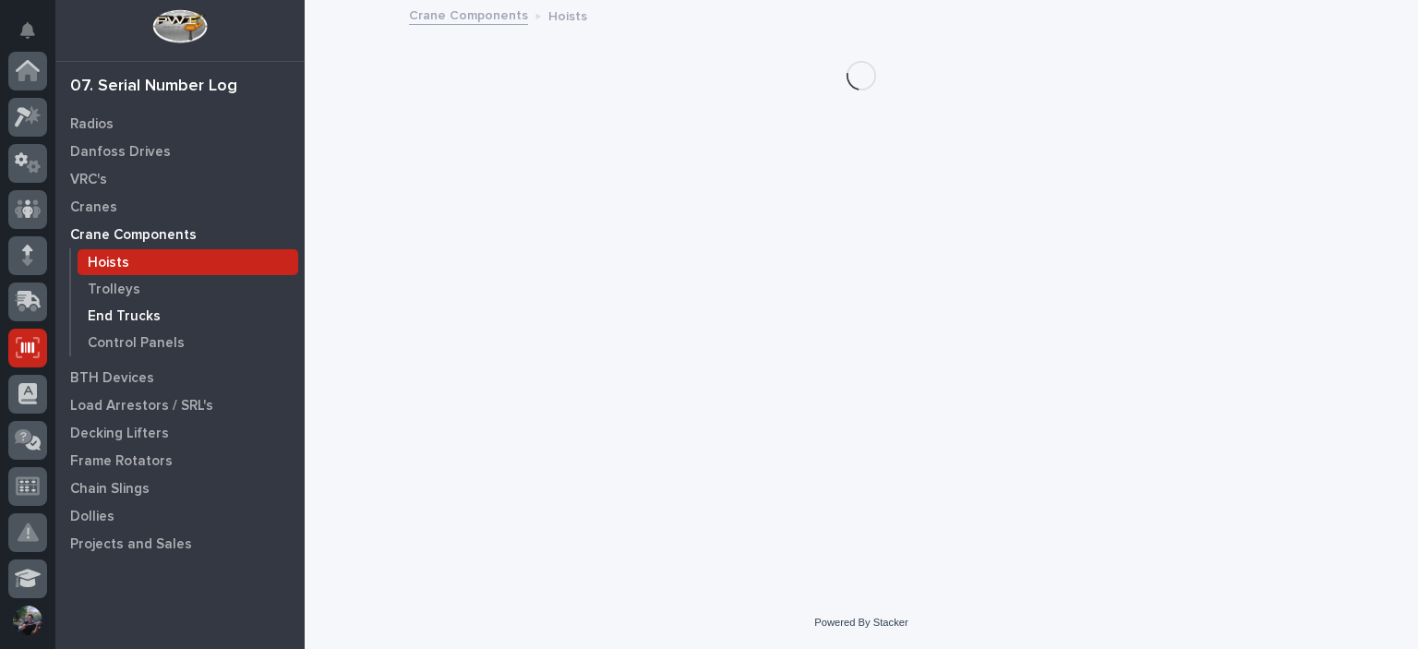
scroll to position [277, 0]
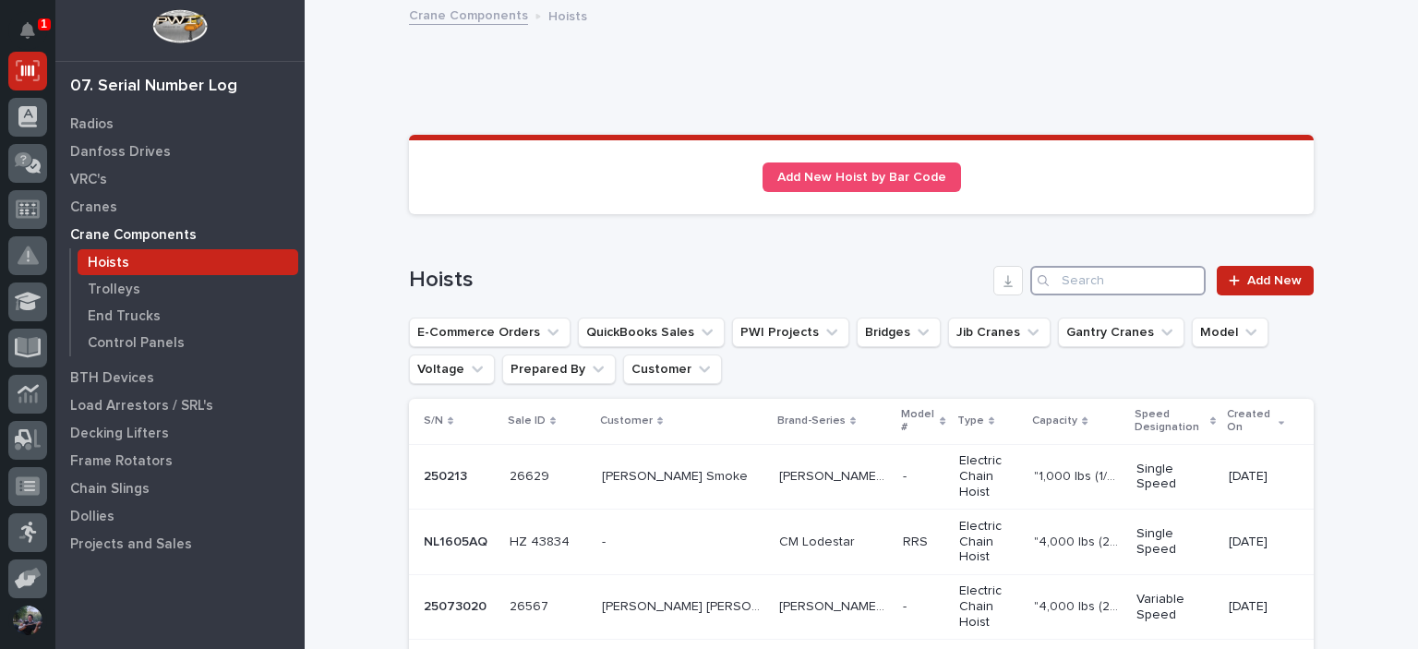
click at [1146, 289] on input "Search" at bounding box center [1117, 281] width 175 height 30
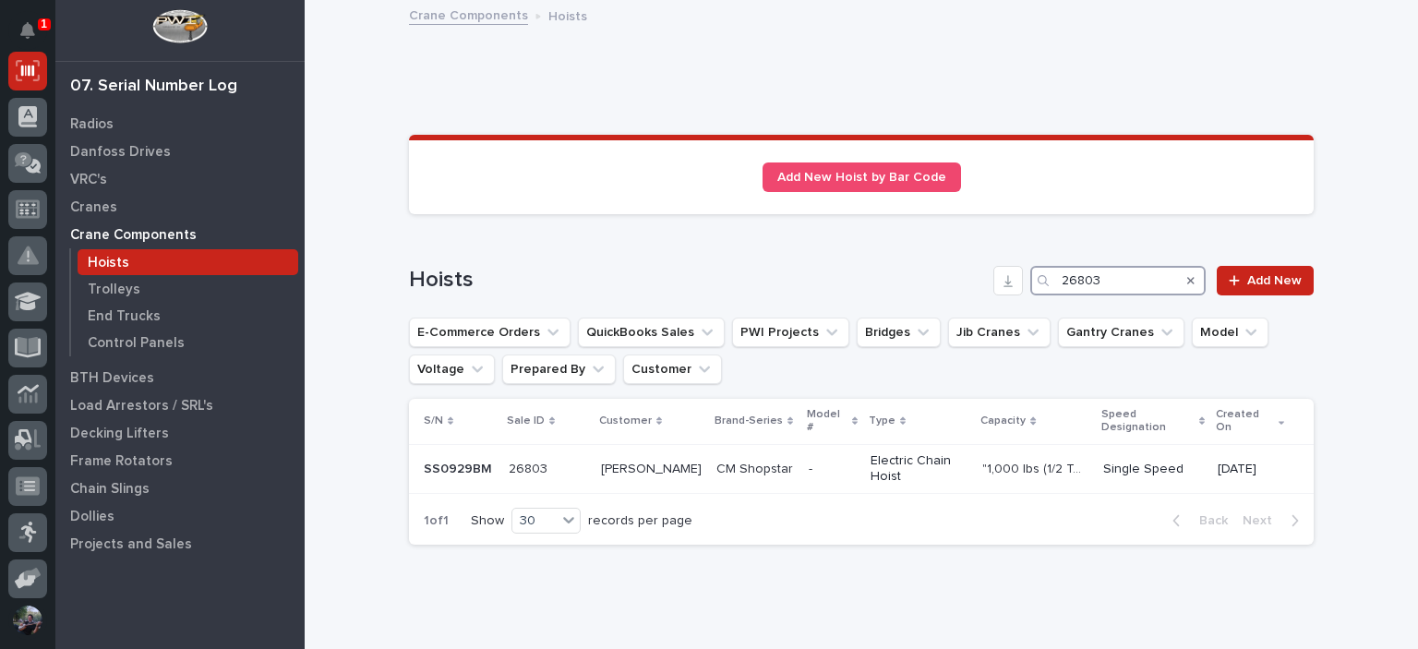
type input "26803"
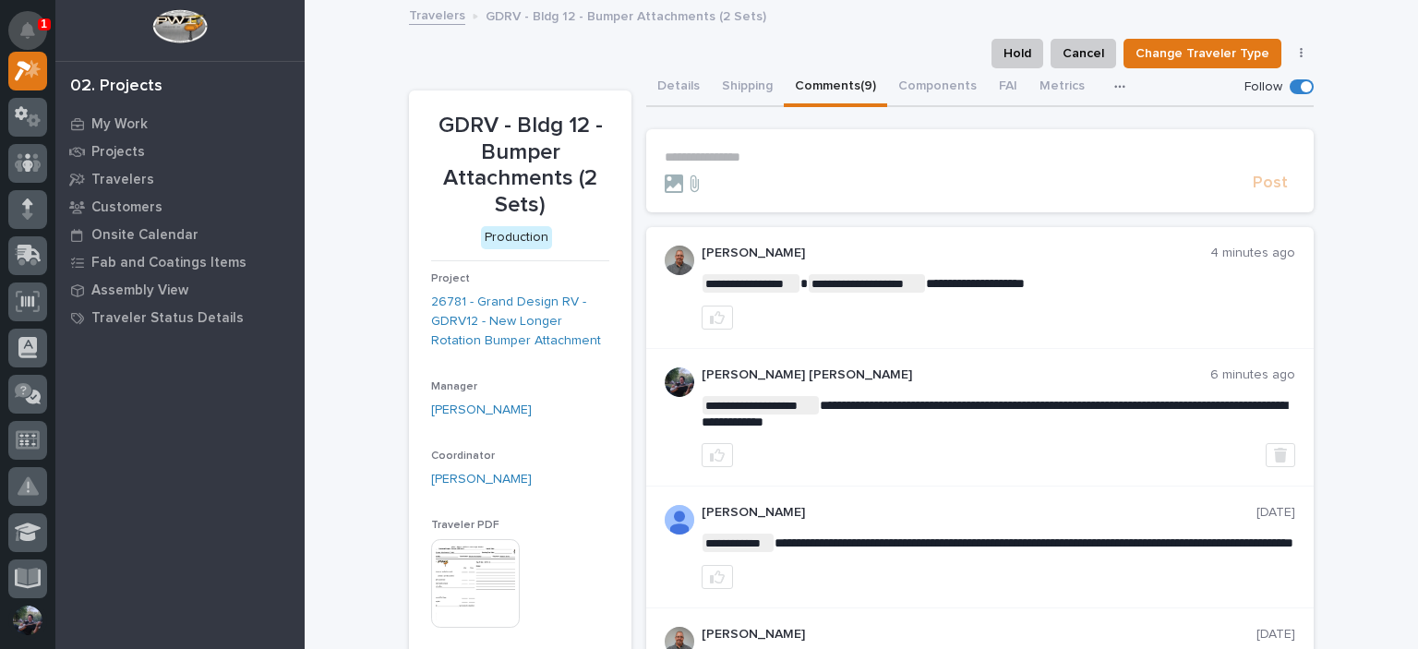
click at [28, 26] on icon "Notifications" at bounding box center [27, 30] width 15 height 17
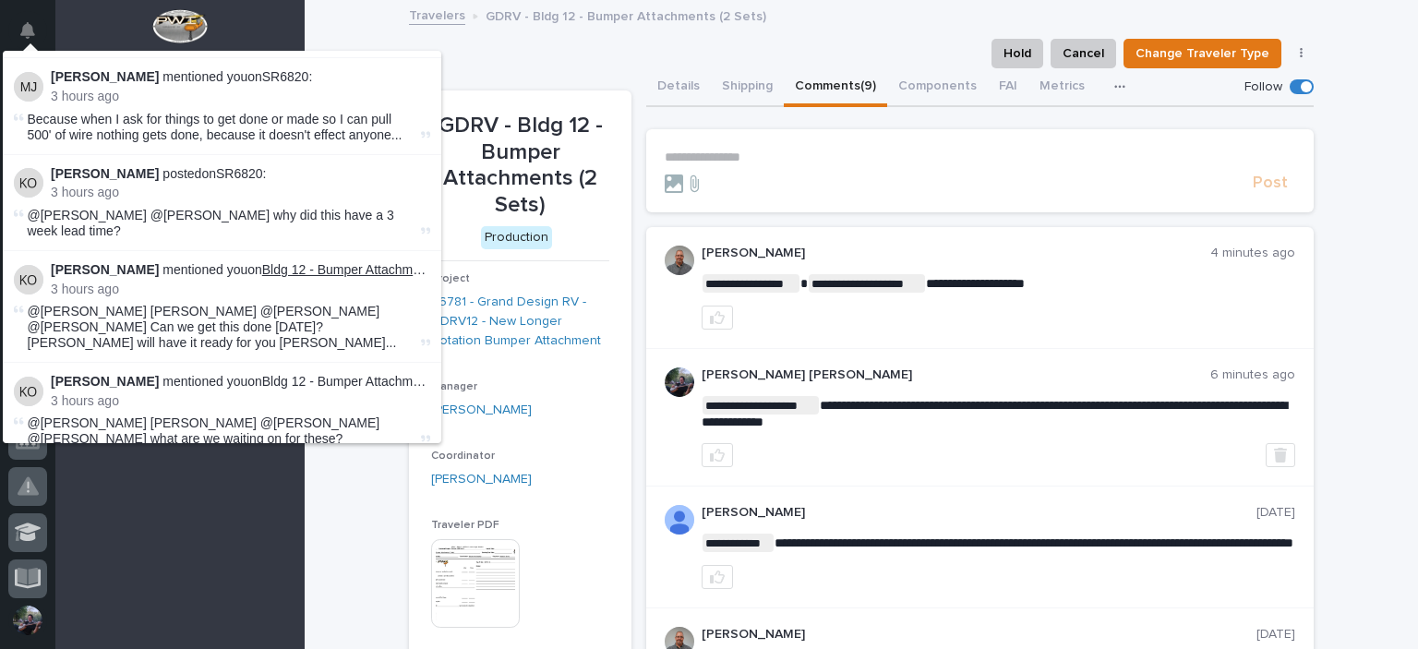
scroll to position [246, 0]
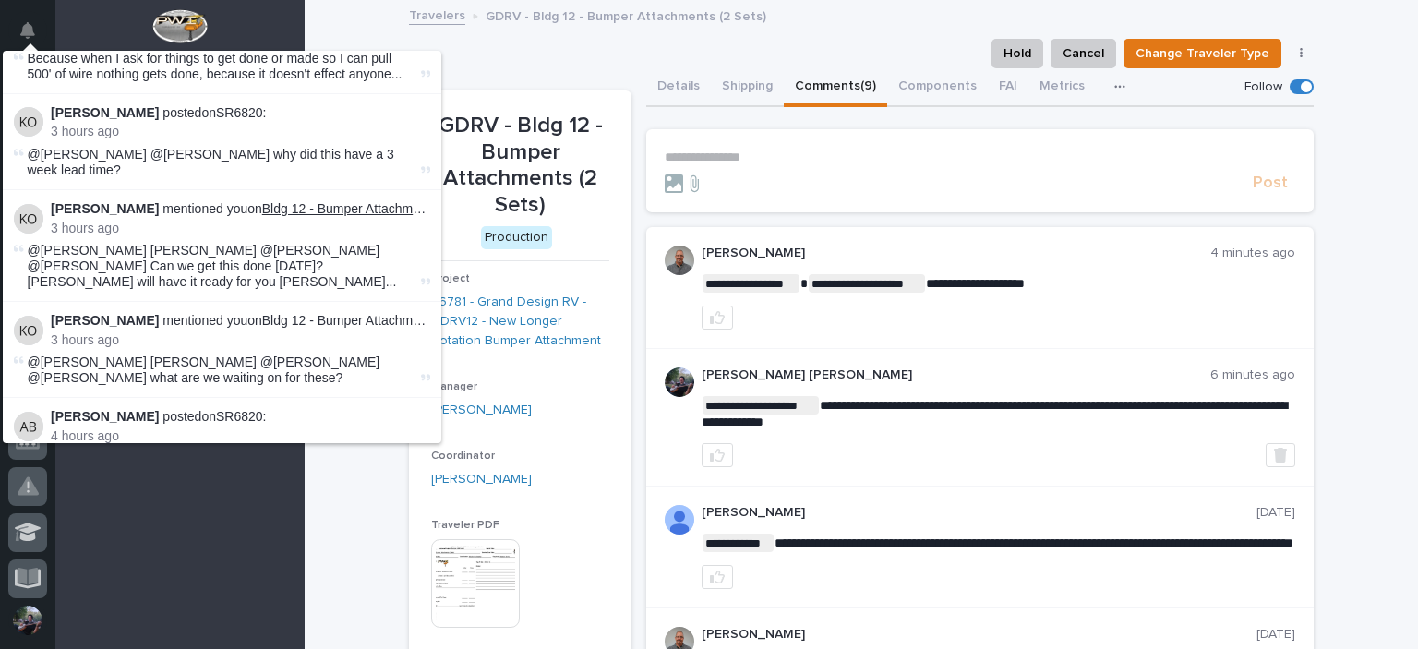
click at [338, 201] on link "Bldg 12 - Bumper Attachments (2 Sets)" at bounding box center [374, 208] width 224 height 15
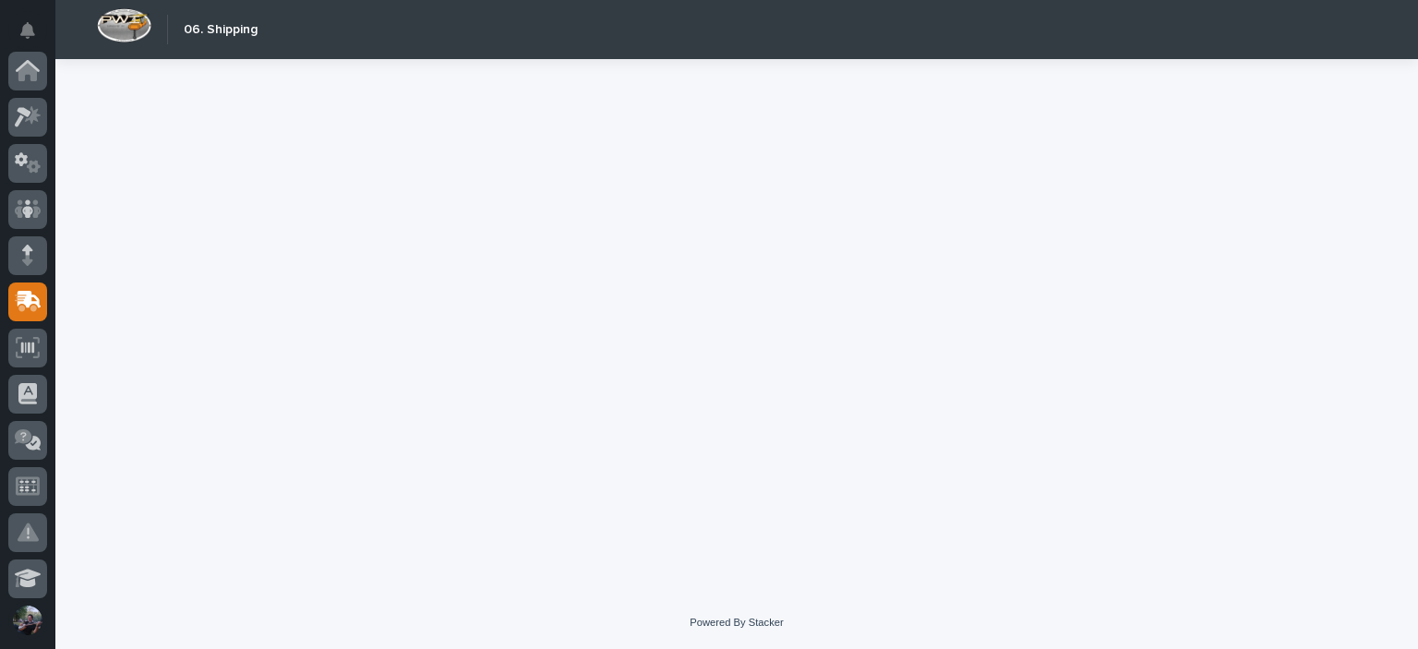
scroll to position [231, 0]
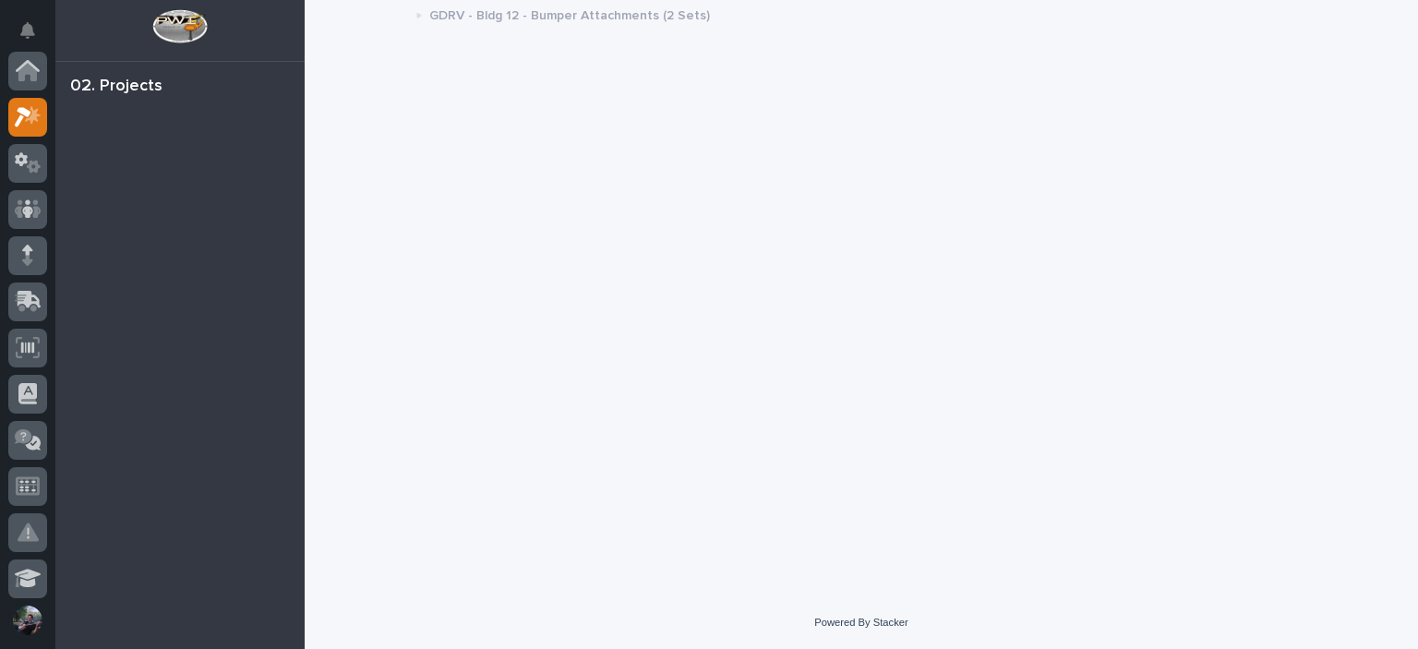
scroll to position [46, 0]
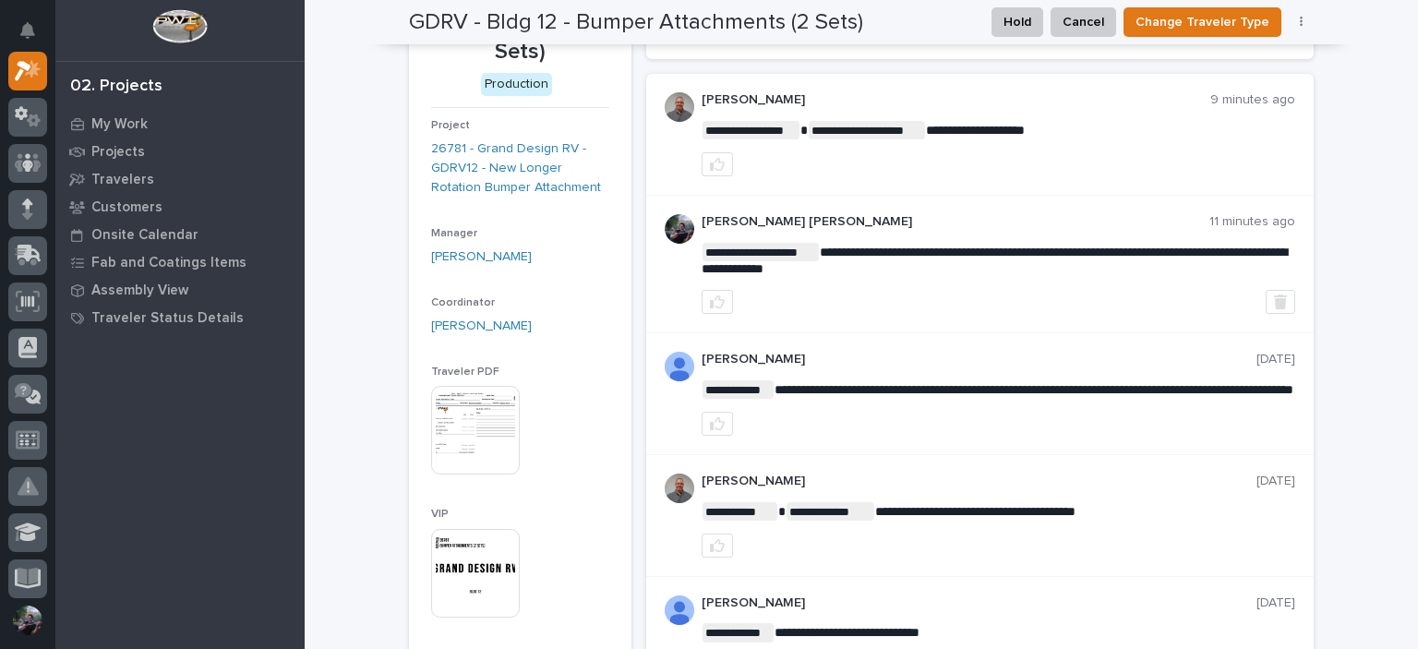
scroll to position [0, 0]
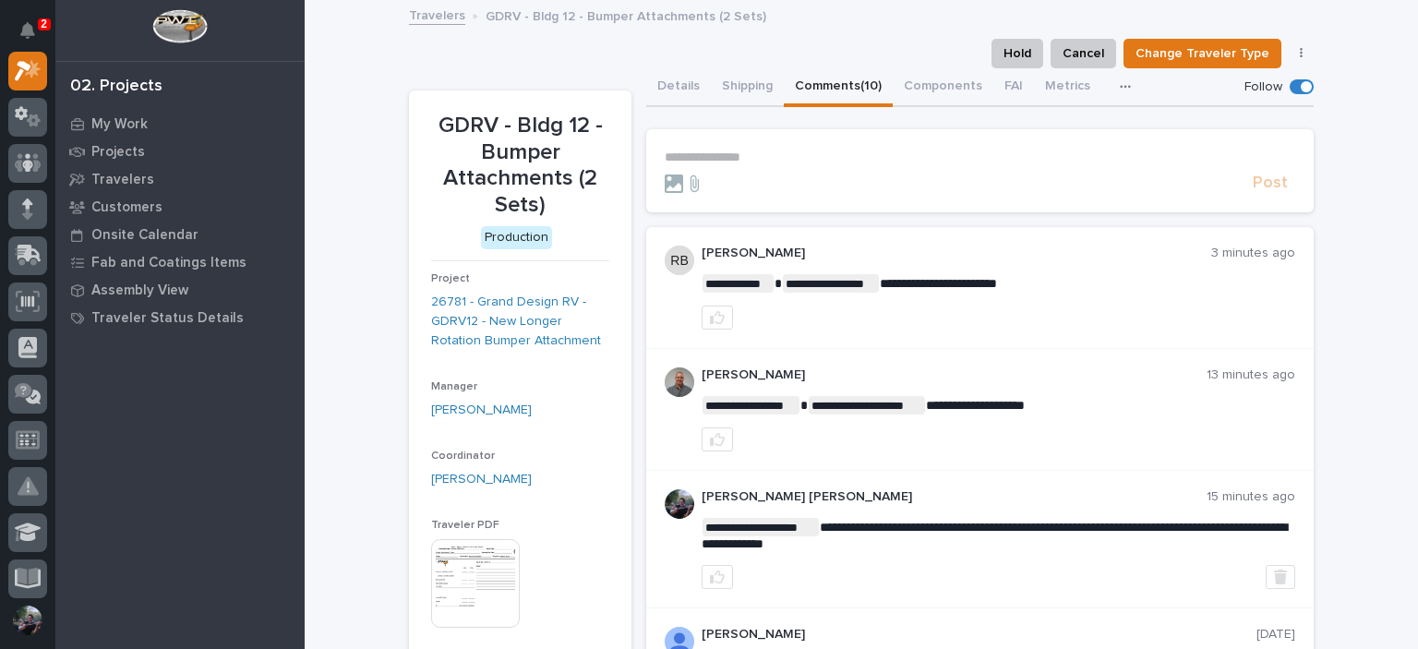
click at [447, 208] on p "GDRV - Bldg 12 - Bumper Attachments (2 Sets)" at bounding box center [520, 166] width 178 height 106
